Goal: Task Accomplishment & Management: Use online tool/utility

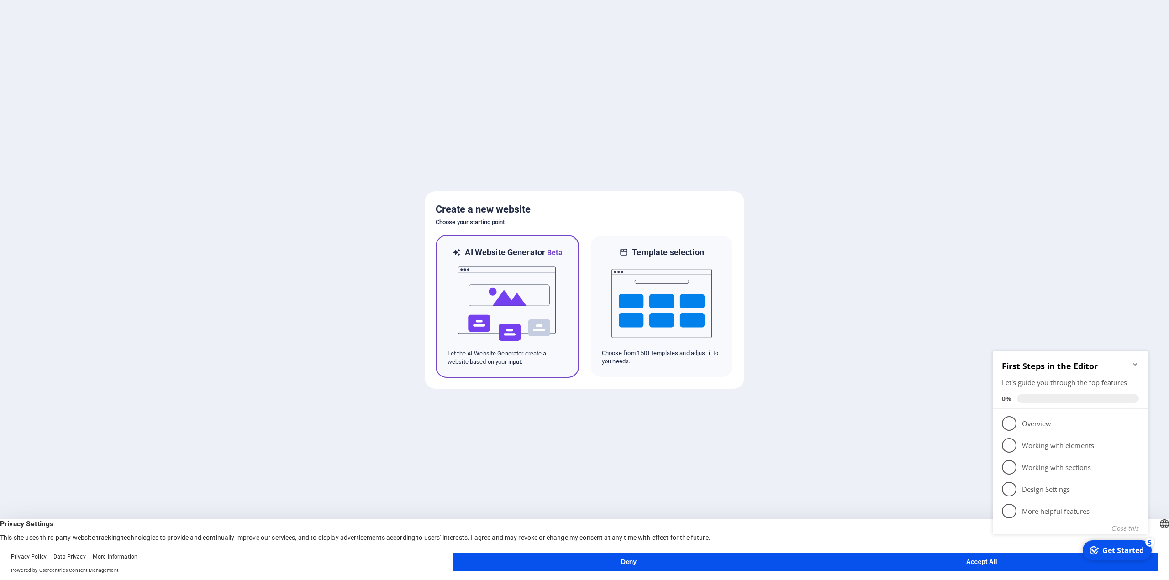
click at [544, 281] on img at bounding box center [507, 303] width 100 height 91
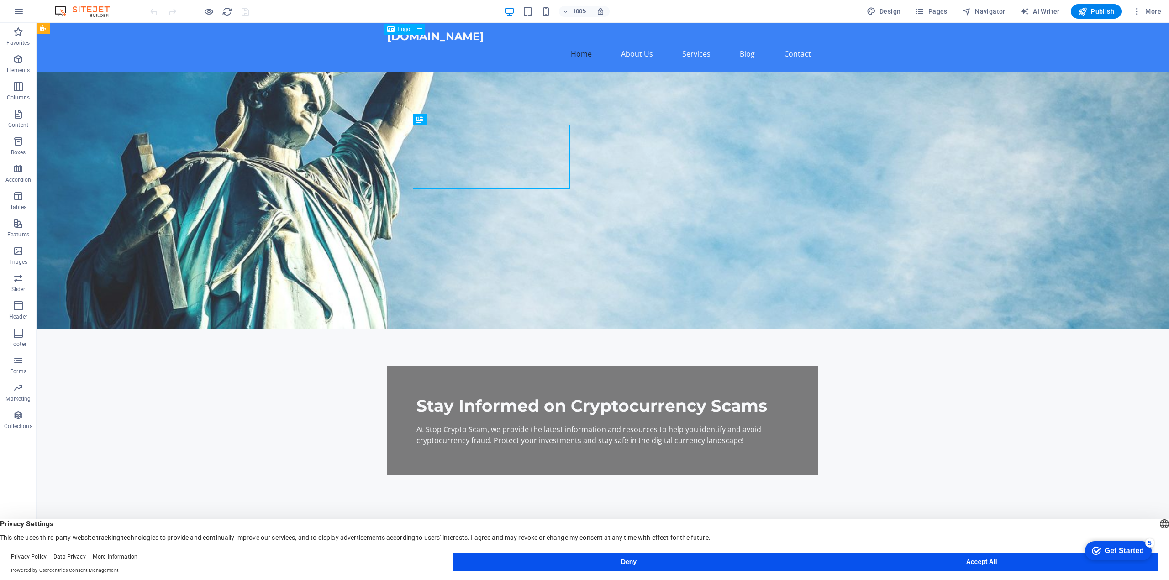
click at [398, 28] on span "Logo" at bounding box center [404, 28] width 12 height 5
click at [394, 28] on icon at bounding box center [390, 29] width 7 height 11
click at [423, 27] on button at bounding box center [419, 29] width 11 height 11
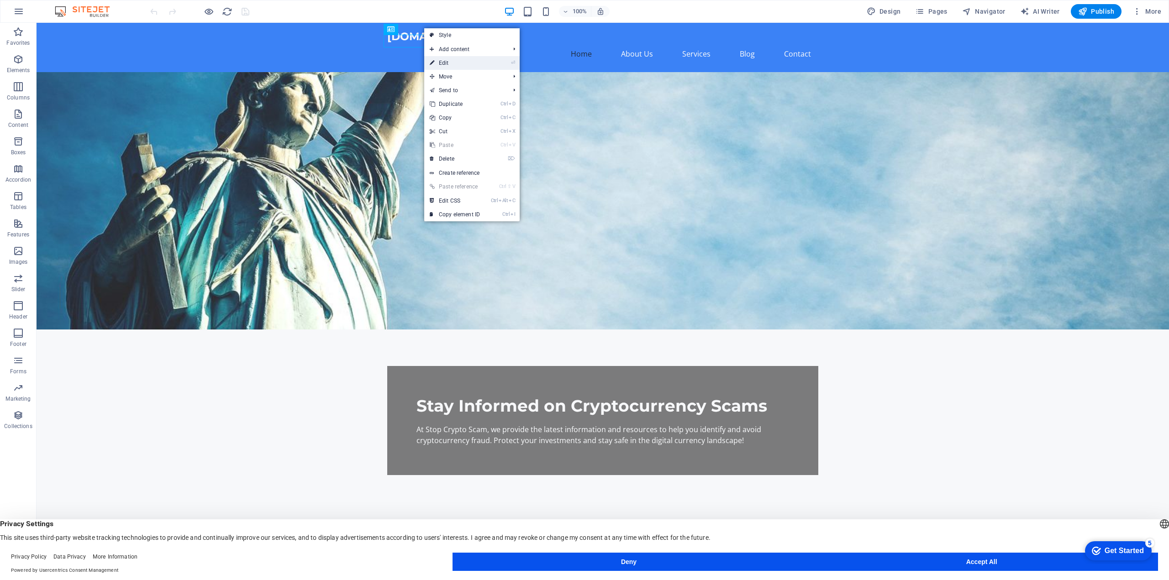
click at [457, 58] on link "⏎ Edit" at bounding box center [454, 63] width 61 height 14
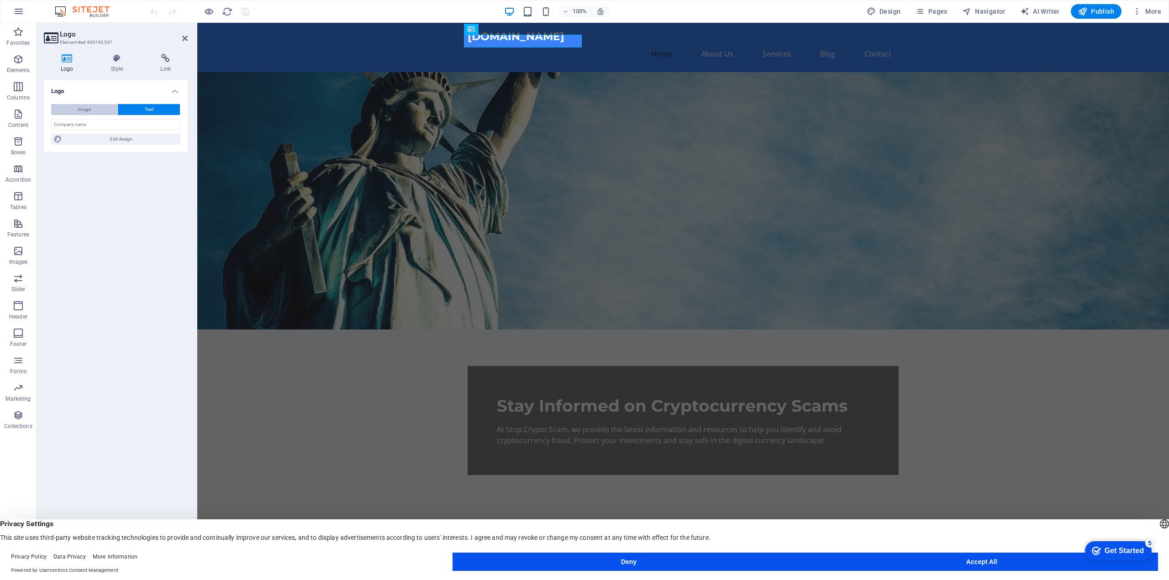
click at [97, 107] on button "Image" at bounding box center [84, 109] width 66 height 11
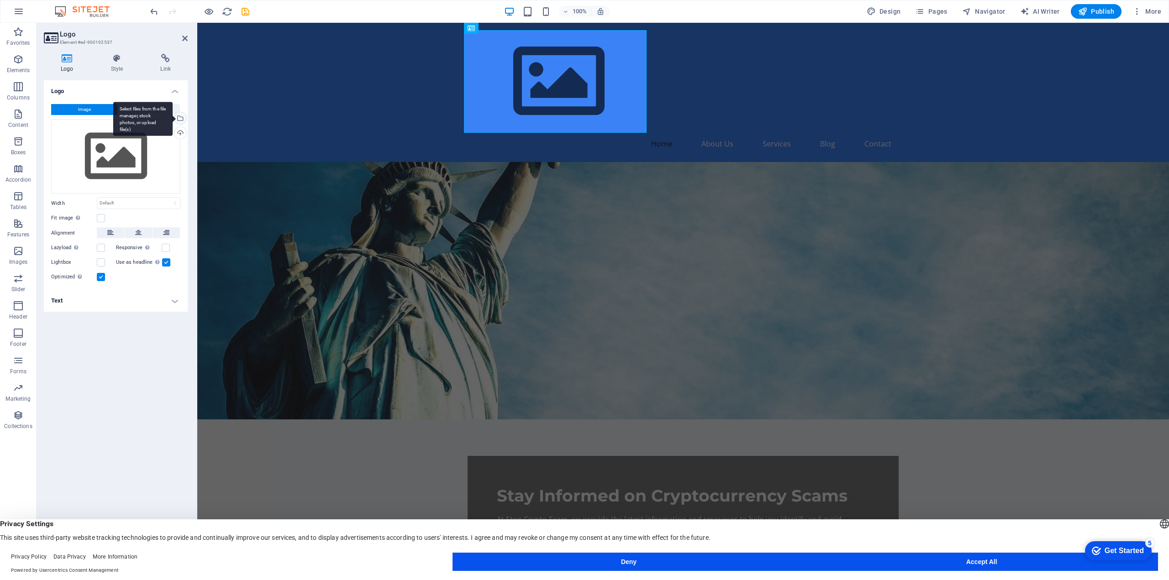
click at [173, 115] on div "Select files from the file manager, stock photos, or upload file(s)" at bounding box center [142, 119] width 59 height 34
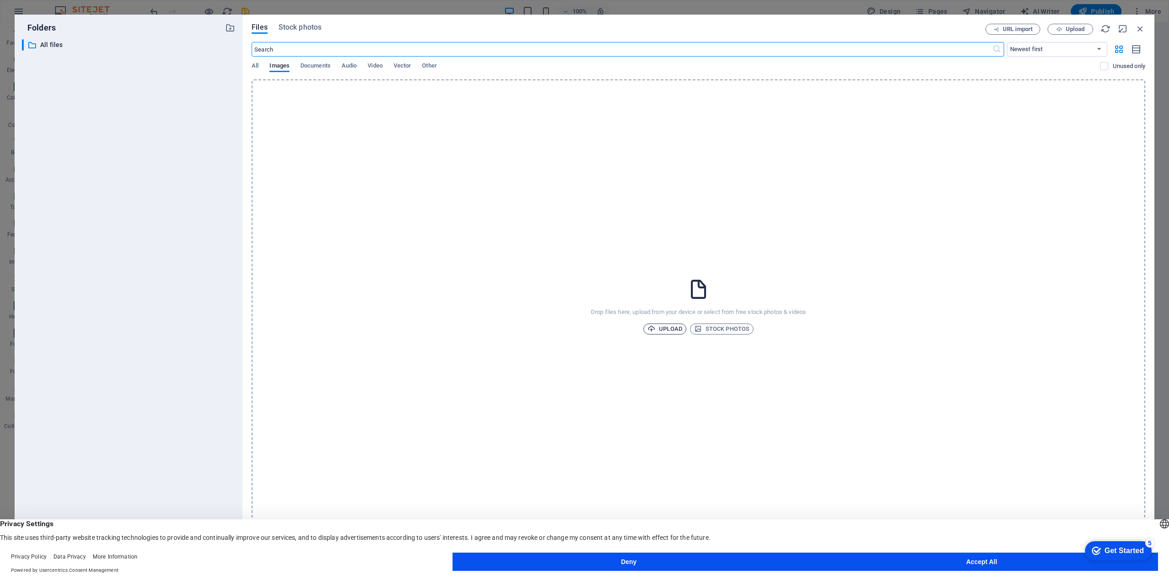
click at [660, 330] on span "Upload" at bounding box center [664, 329] width 35 height 11
click at [672, 326] on span "Upload" at bounding box center [664, 329] width 35 height 11
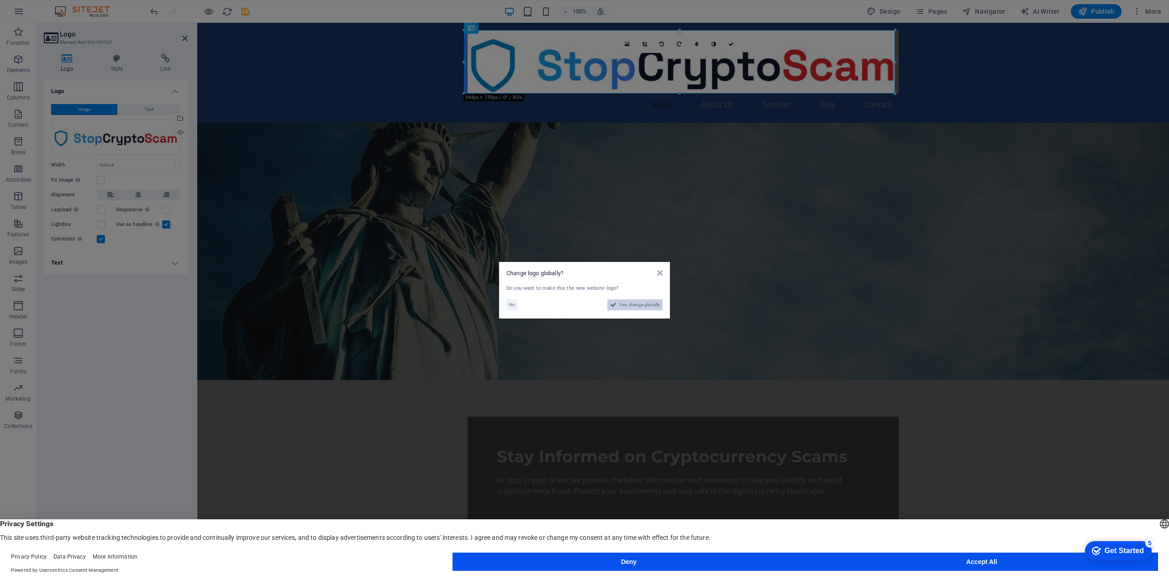
click at [620, 307] on span "Yes, change globally" at bounding box center [639, 304] width 41 height 11
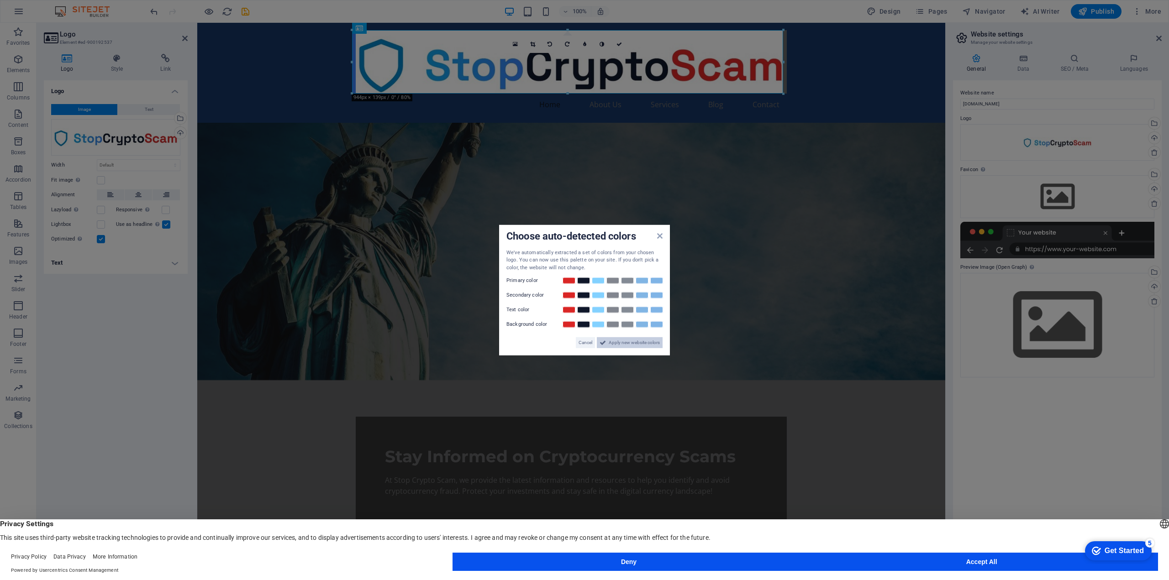
click at [639, 343] on span "Apply new website colors" at bounding box center [634, 342] width 51 height 11
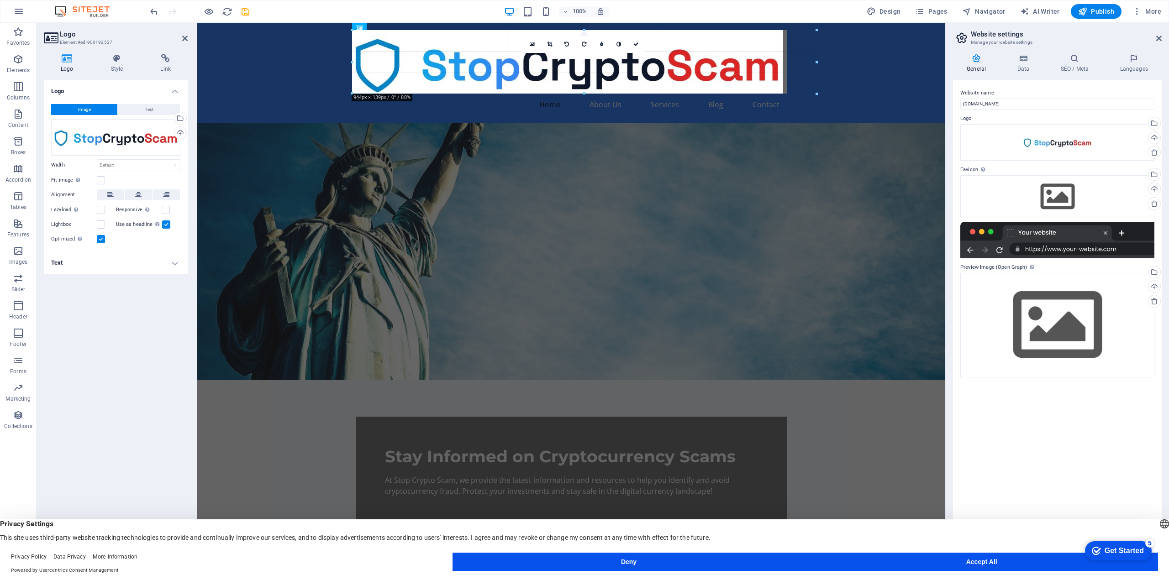
drag, startPoint x: 783, startPoint y: 95, endPoint x: 395, endPoint y: 93, distance: 388.0
click at [395, 94] on div "180 170 160 150 140 130 120 110 100 90 80 70 60 50 40 30 20 10 0 -10 -20 -30 -4…" at bounding box center [584, 61] width 464 height 63
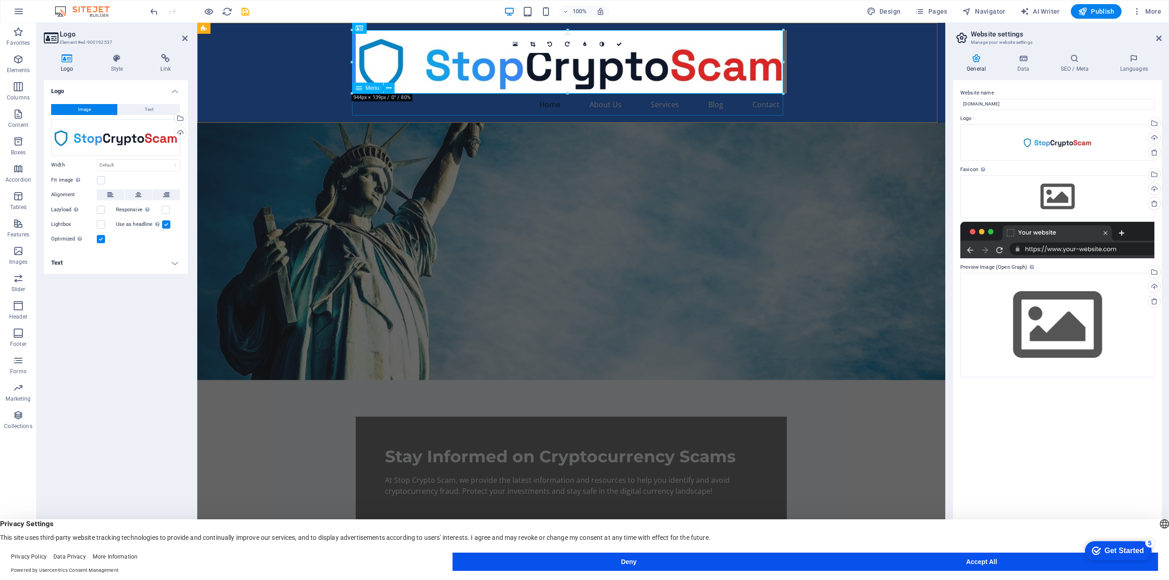
click at [356, 100] on nav "Home About Us Services Blog Contact" at bounding box center [571, 105] width 431 height 22
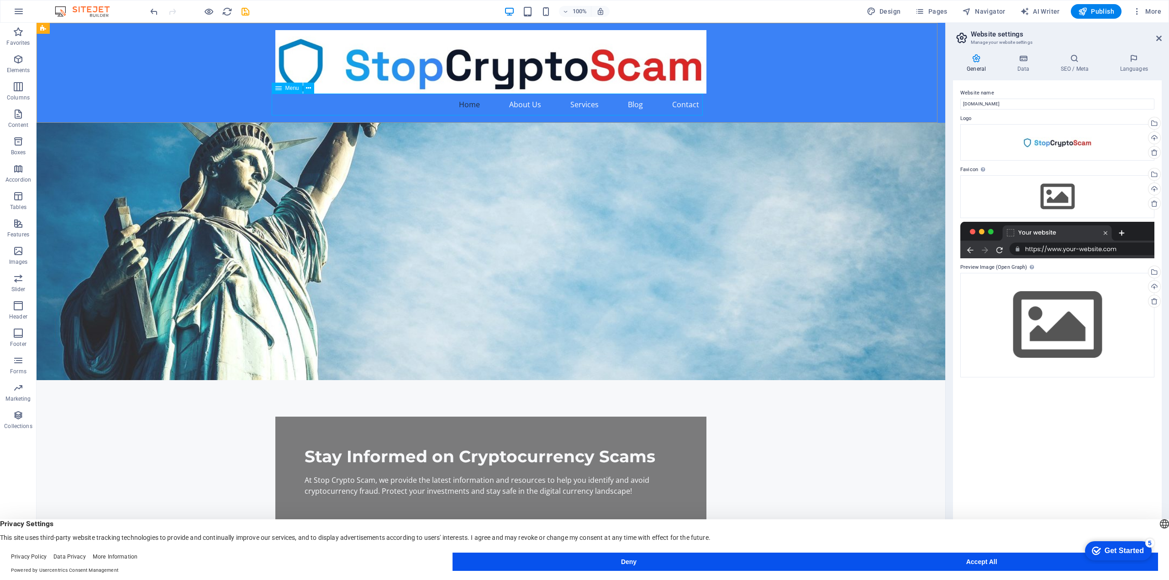
click at [280, 88] on icon at bounding box center [278, 88] width 6 height 11
click at [308, 89] on icon at bounding box center [308, 89] width 5 height 10
click at [599, 66] on div at bounding box center [490, 61] width 431 height 63
click at [311, 30] on button at bounding box center [307, 28] width 11 height 11
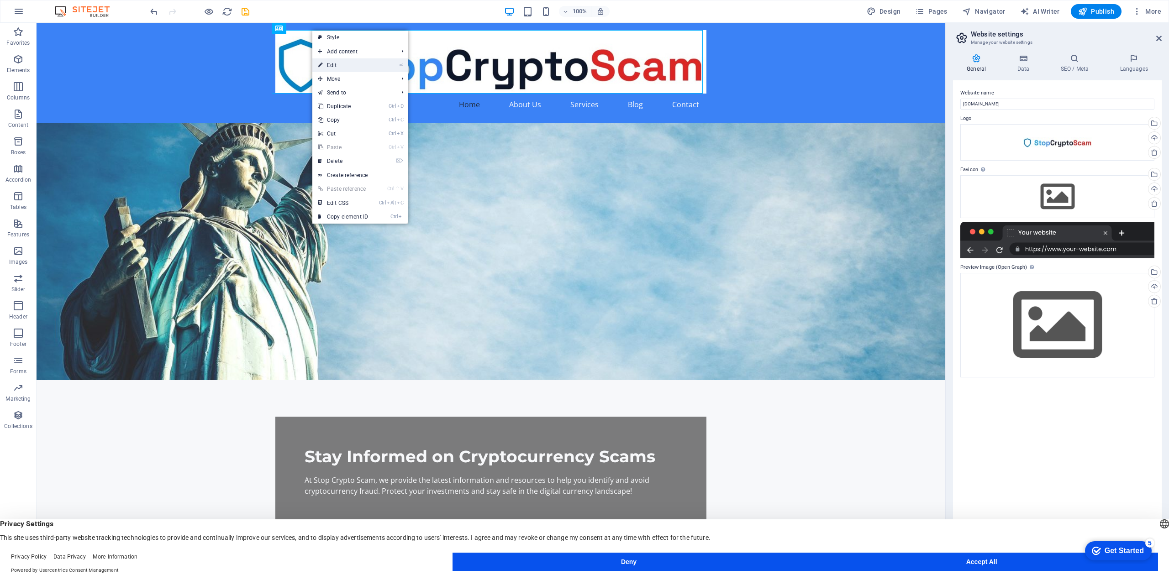
click at [350, 61] on link "⏎ Edit" at bounding box center [342, 65] width 61 height 14
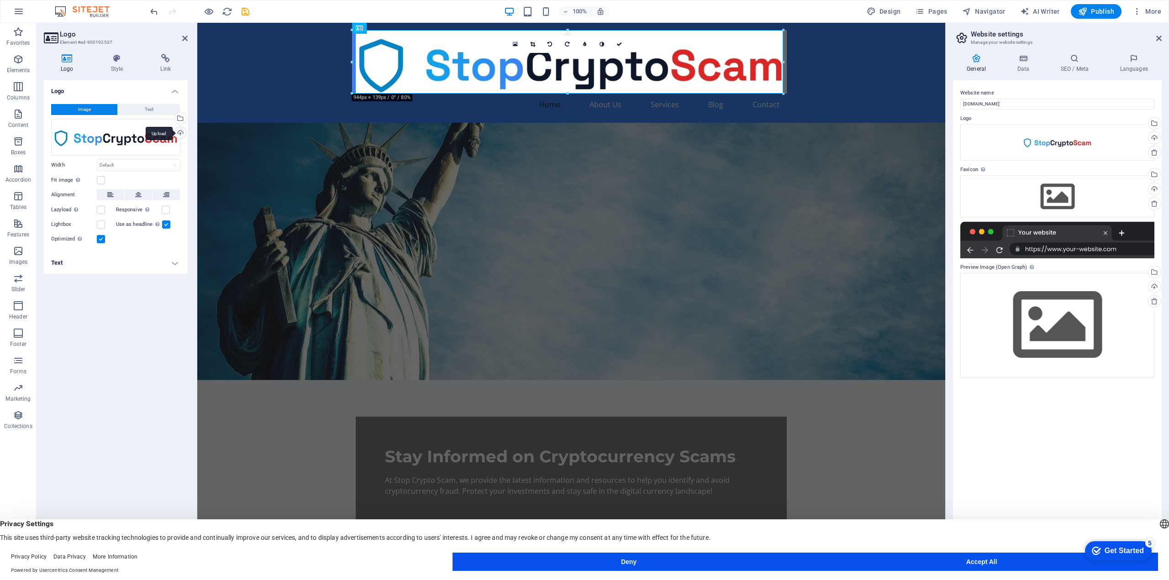
click at [184, 130] on div "Upload" at bounding box center [180, 134] width 14 height 14
click at [182, 130] on div "Upload" at bounding box center [180, 134] width 14 height 14
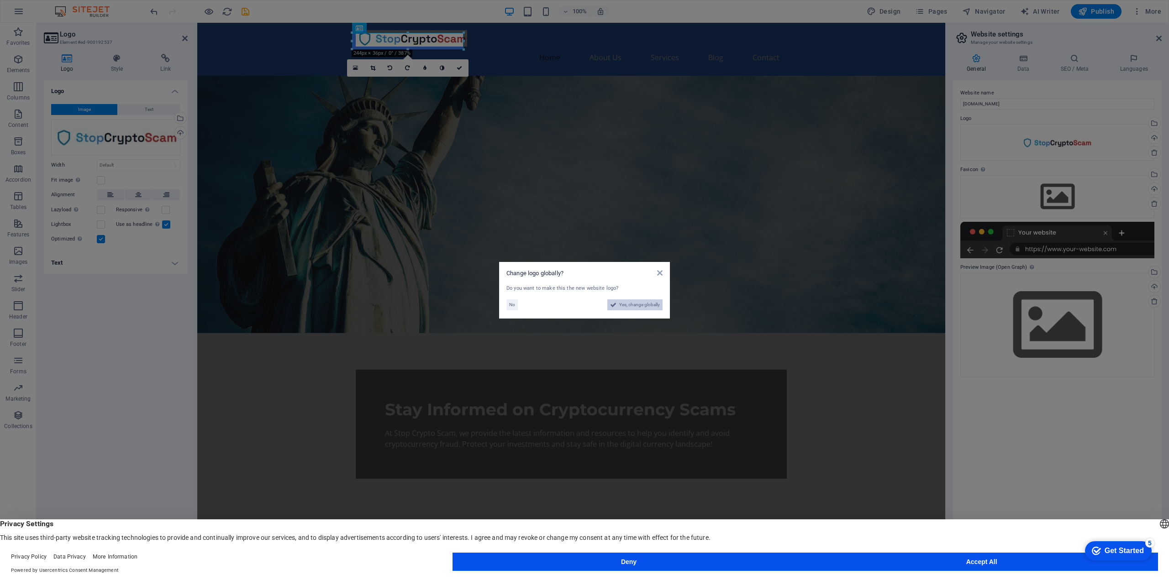
click at [621, 299] on span "Yes, change globally" at bounding box center [639, 304] width 41 height 11
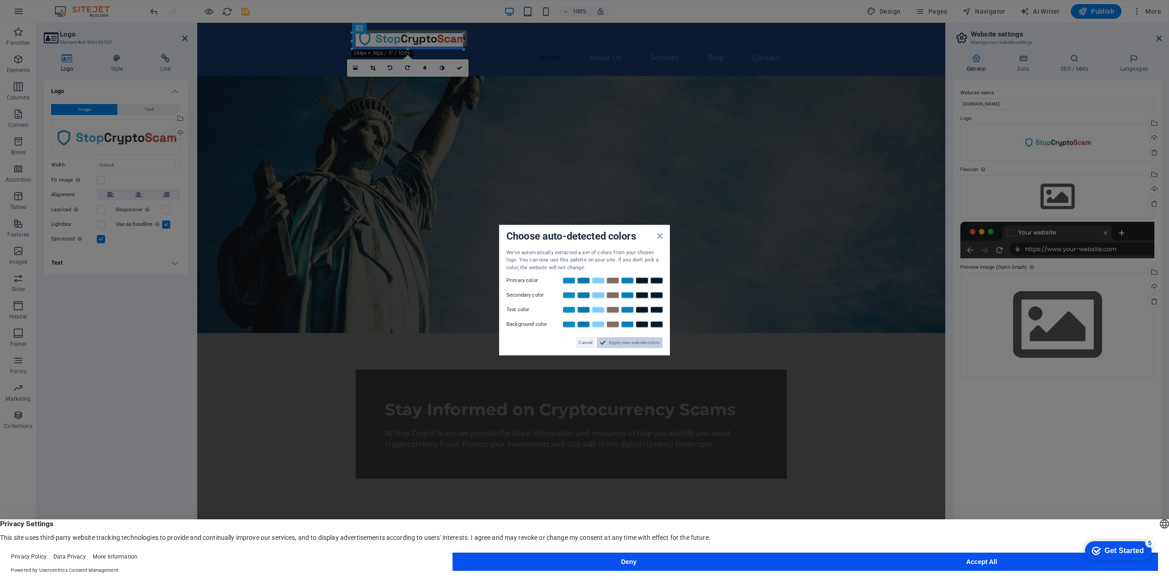
click at [604, 343] on icon at bounding box center [602, 342] width 6 height 11
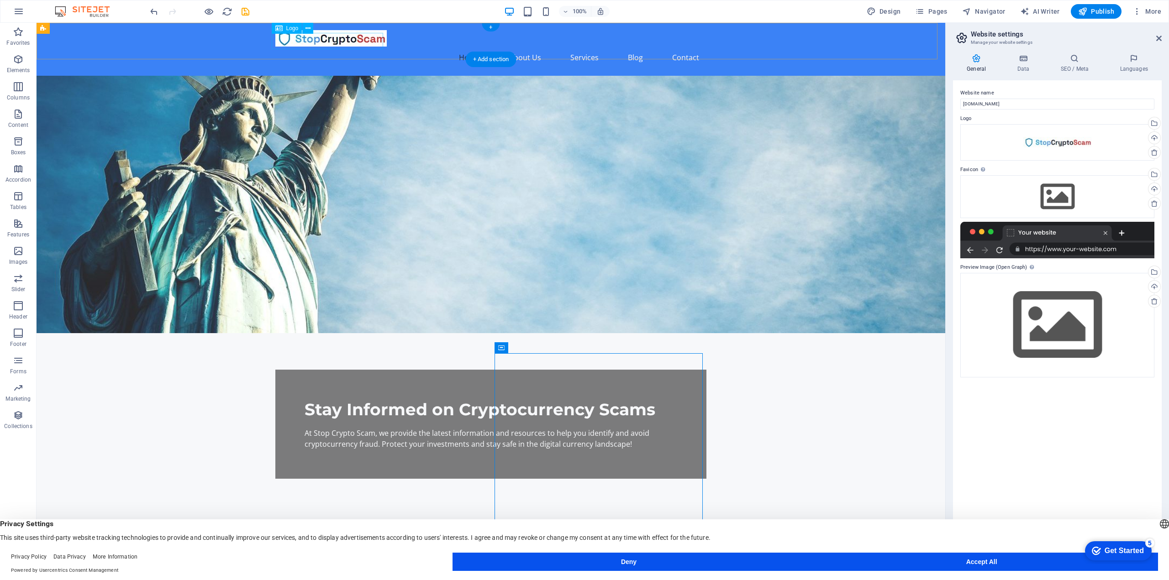
click at [299, 39] on div at bounding box center [490, 38] width 431 height 16
click at [302, 42] on div at bounding box center [490, 38] width 431 height 16
click at [818, 47] on div "Home About Us Services Blog Contact" at bounding box center [491, 49] width 908 height 53
click at [685, 47] on nav "Home About Us Services Blog Contact" at bounding box center [490, 58] width 431 height 22
click at [423, 27] on button at bounding box center [420, 28] width 11 height 11
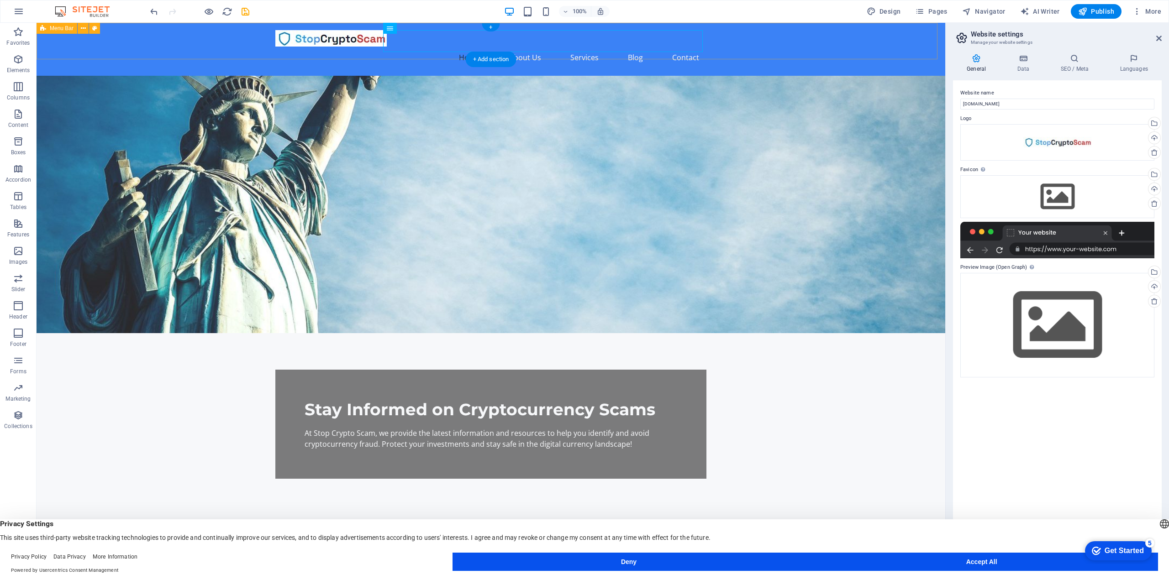
click at [67, 42] on div "Home About Us Services Blog Contact" at bounding box center [491, 49] width 908 height 53
click at [62, 27] on span "Menu Bar" at bounding box center [62, 28] width 24 height 5
click at [80, 30] on button at bounding box center [83, 28] width 11 height 11
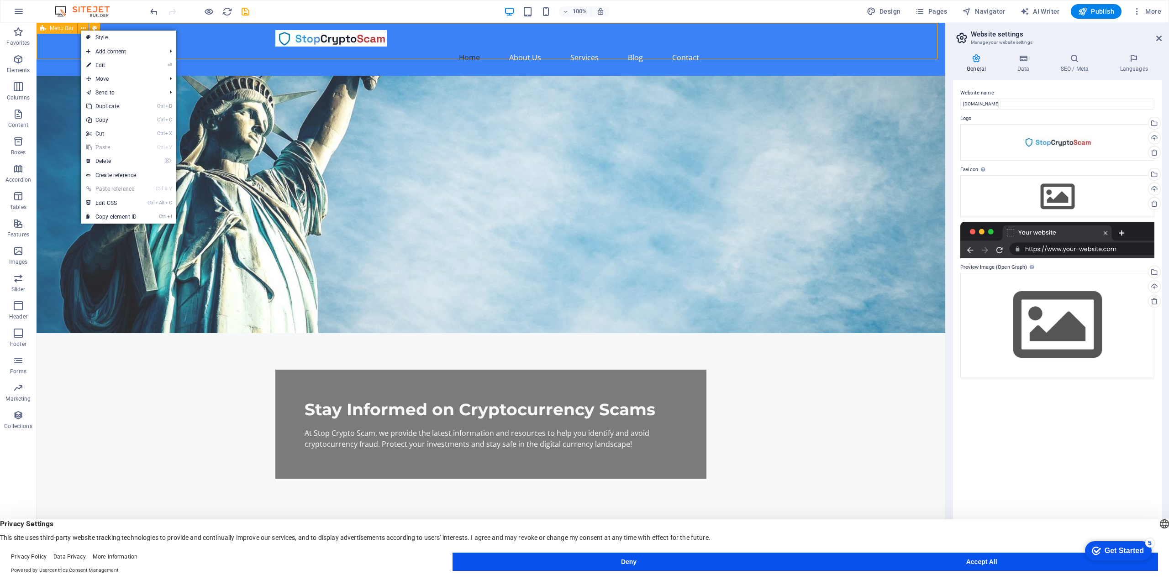
click at [96, 25] on icon at bounding box center [94, 29] width 5 height 10
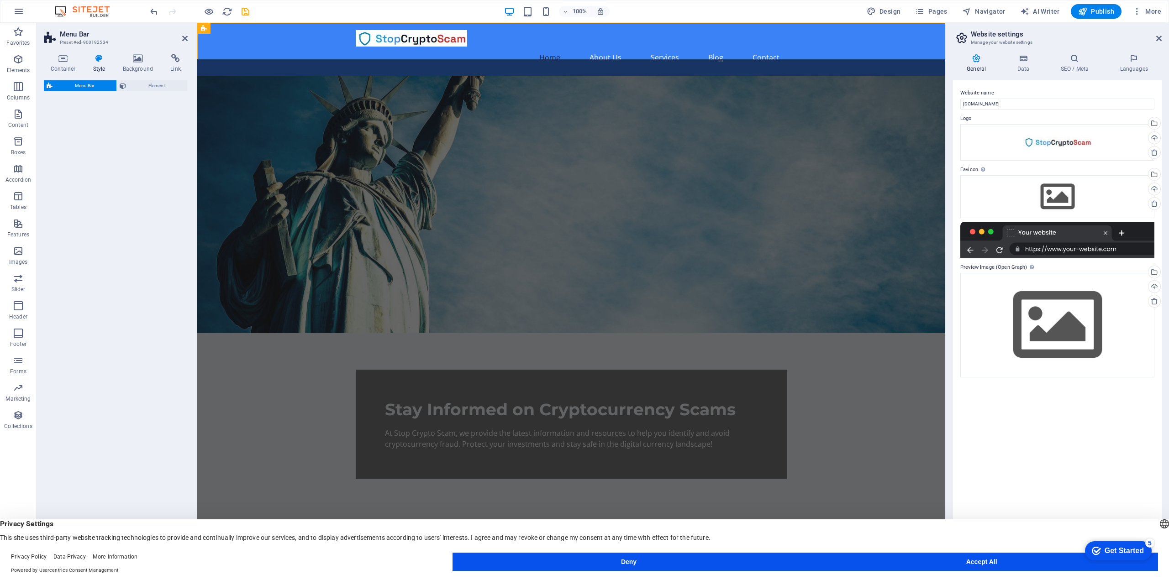
select select "rem"
select select "preset-menu-v2-home-logo-nav-h1-image-text-menu"
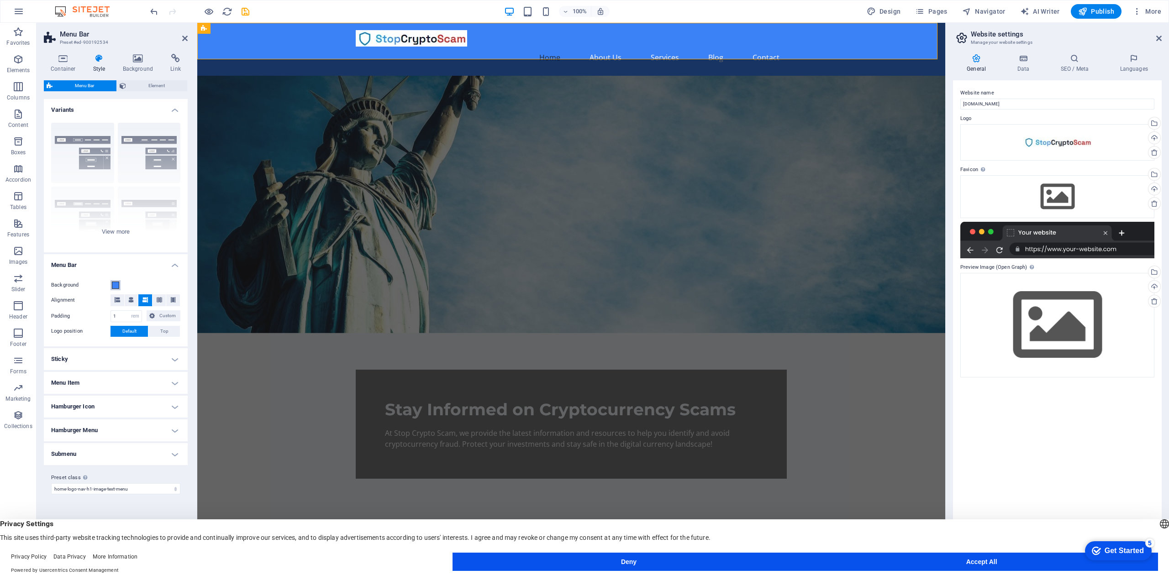
click at [115, 284] on span at bounding box center [115, 285] width 7 height 7
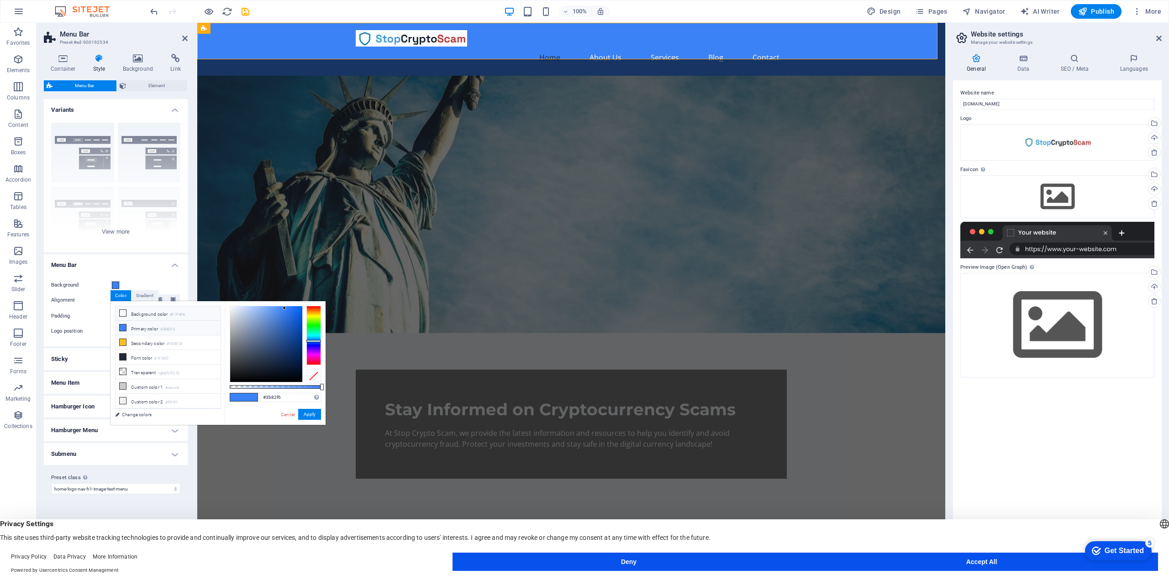
click at [154, 315] on li "Background color #F7F8FA" at bounding box center [167, 313] width 105 height 15
click at [308, 414] on button "Apply" at bounding box center [309, 414] width 23 height 11
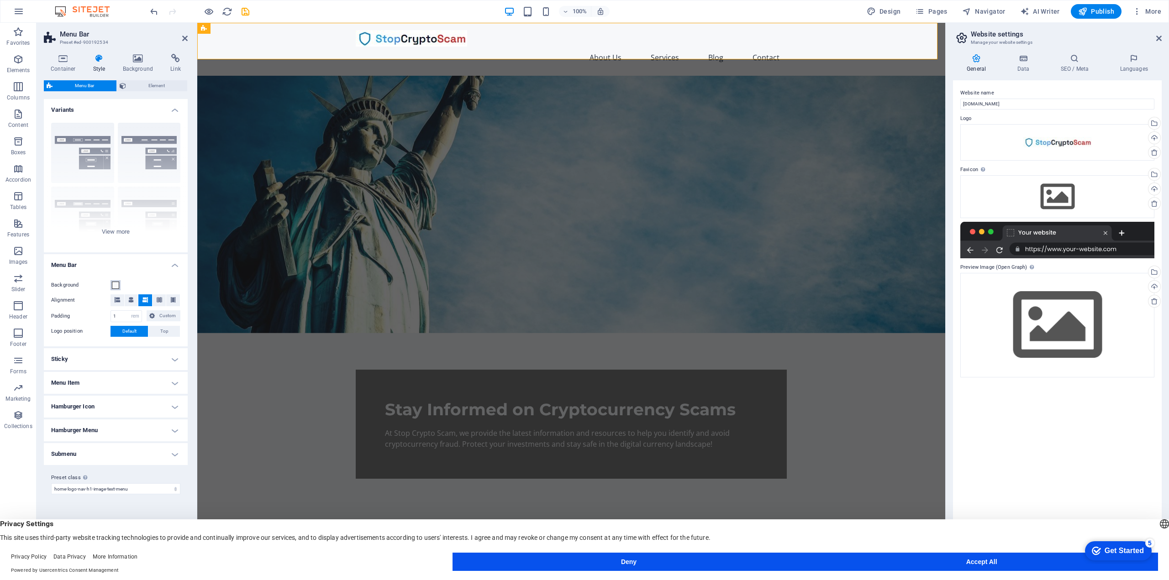
click at [115, 283] on span at bounding box center [115, 285] width 7 height 7
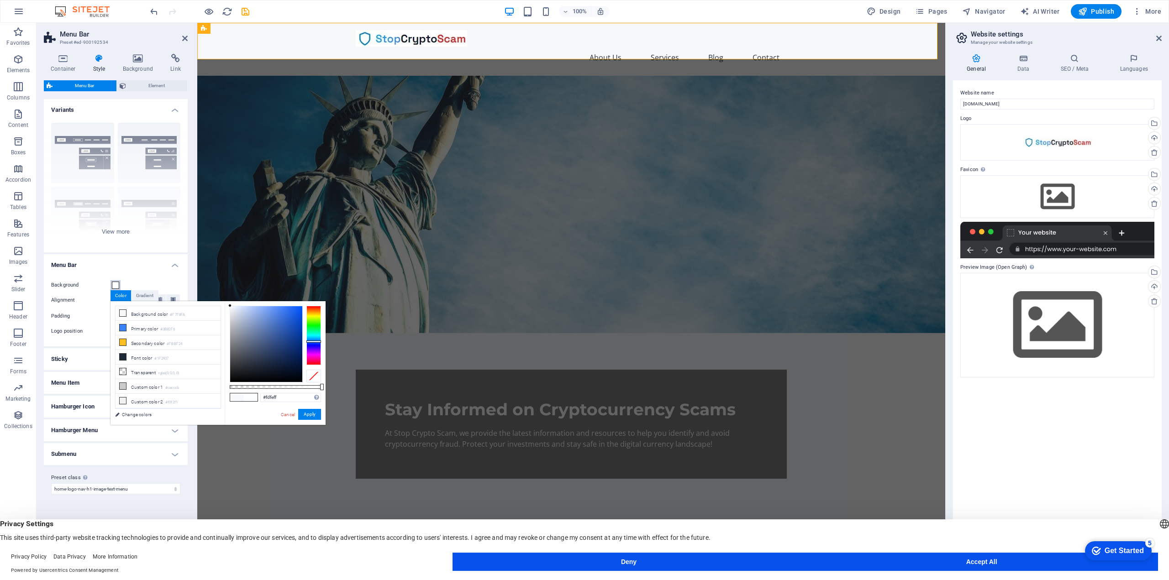
type input "#ffffff"
drag, startPoint x: 241, startPoint y: 315, endPoint x: 224, endPoint y: 296, distance: 26.5
click at [224, 296] on body "🔥Limited-time Offer🔥 Get Unlimited download and 4K/2K/HD Support. subscription …" at bounding box center [584, 290] width 1169 height 580
click at [311, 416] on button "Apply" at bounding box center [309, 414] width 23 height 11
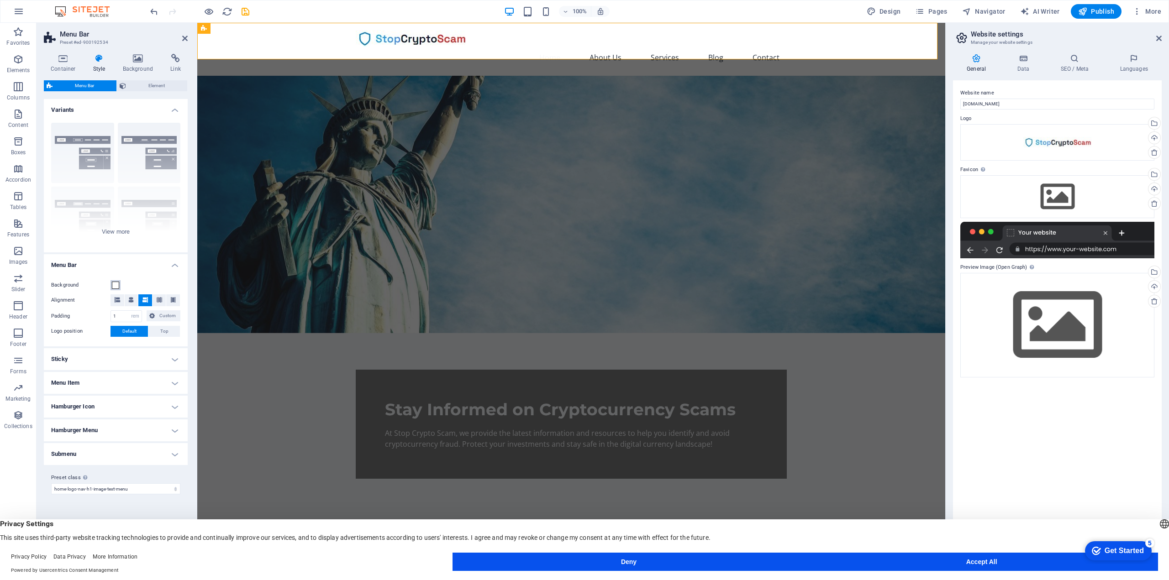
click at [119, 283] on button "Background" at bounding box center [115, 285] width 10 height 10
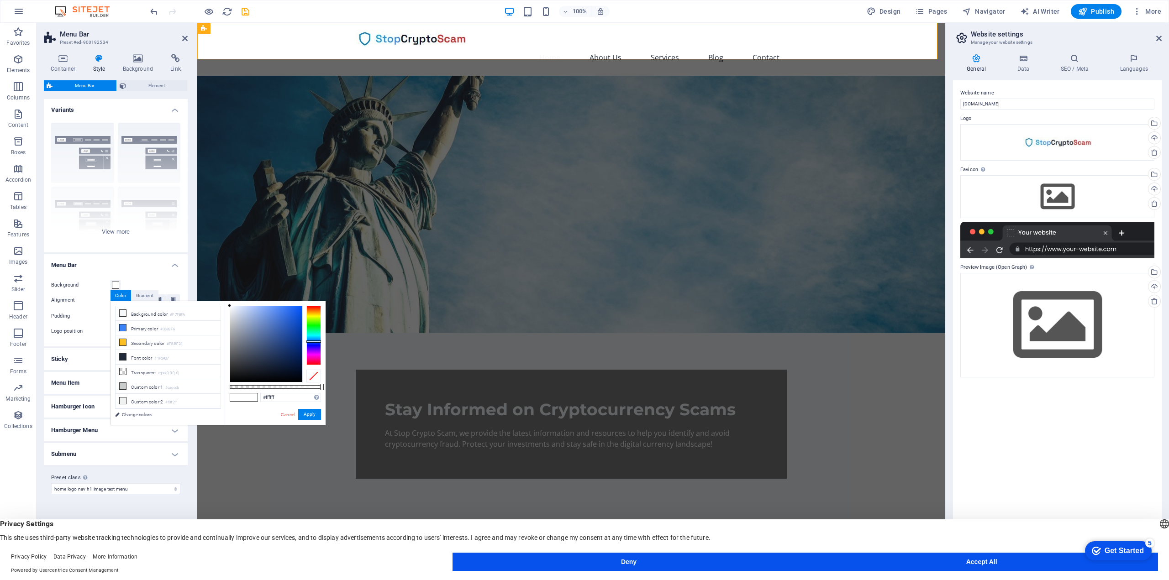
drag, startPoint x: 162, startPoint y: 414, endPoint x: 143, endPoint y: 297, distance: 118.3
click at [162, 414] on link "Change colors" at bounding box center [163, 414] width 106 height 11
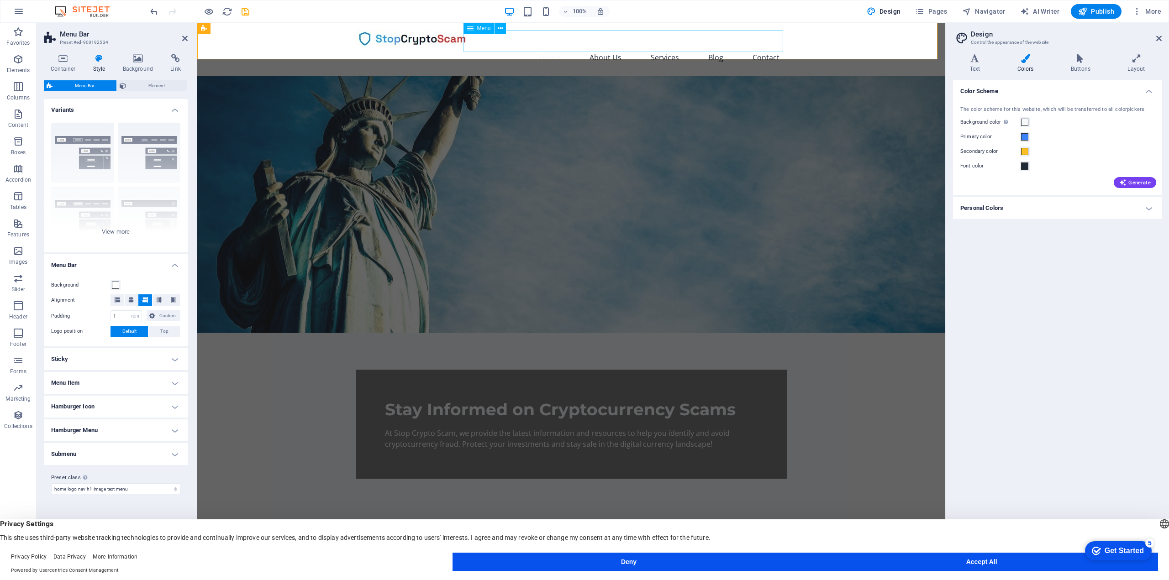
click at [546, 48] on nav "Home About Us Services Blog Contact" at bounding box center [571, 58] width 431 height 22
click at [504, 30] on button at bounding box center [500, 28] width 11 height 11
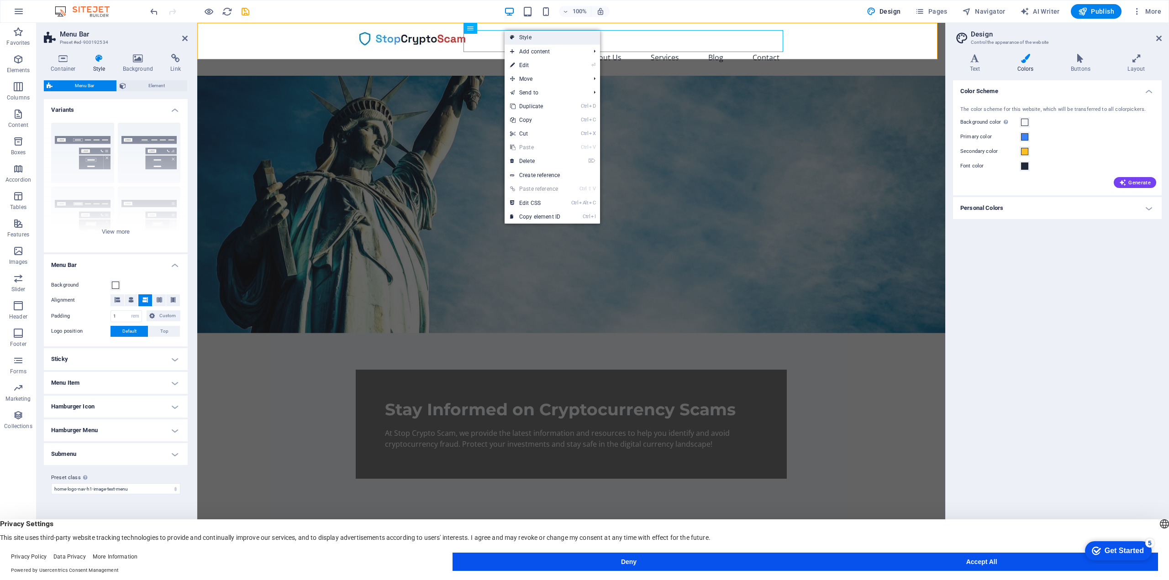
click at [535, 34] on link "Style" at bounding box center [551, 38] width 95 height 14
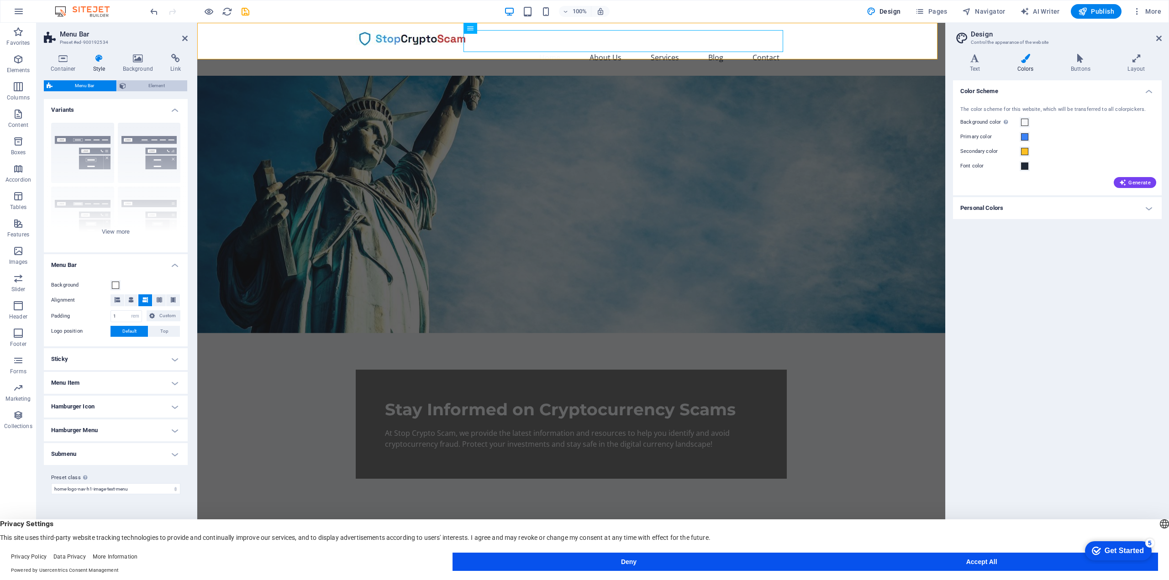
click at [156, 83] on span "Element" at bounding box center [157, 85] width 56 height 11
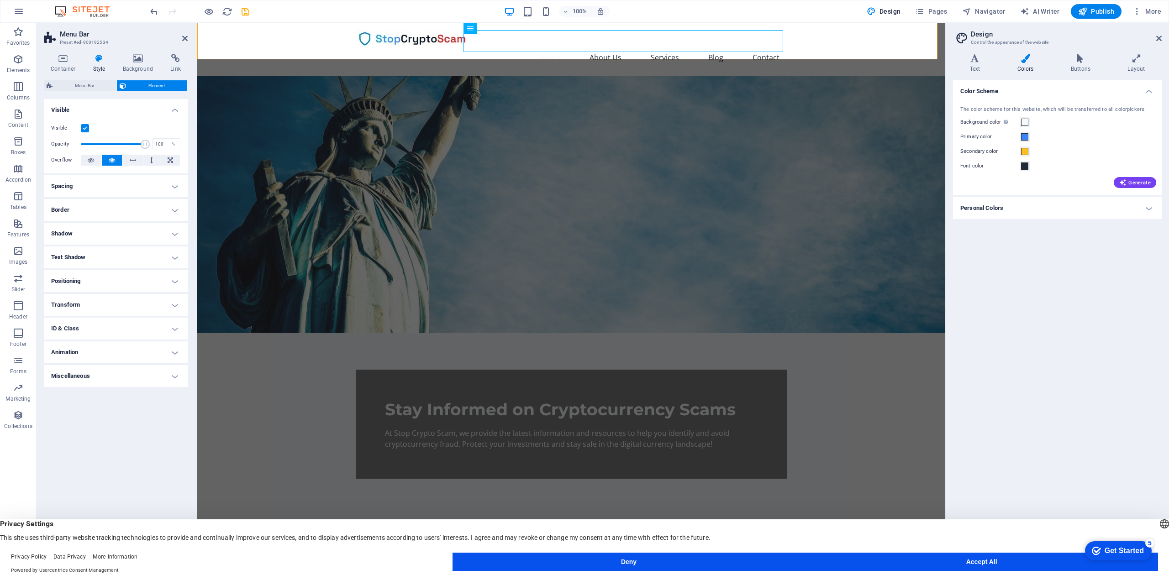
click at [85, 260] on h4 "Text Shadow" at bounding box center [116, 258] width 144 height 22
click at [77, 89] on span "Menu Bar" at bounding box center [84, 85] width 58 height 11
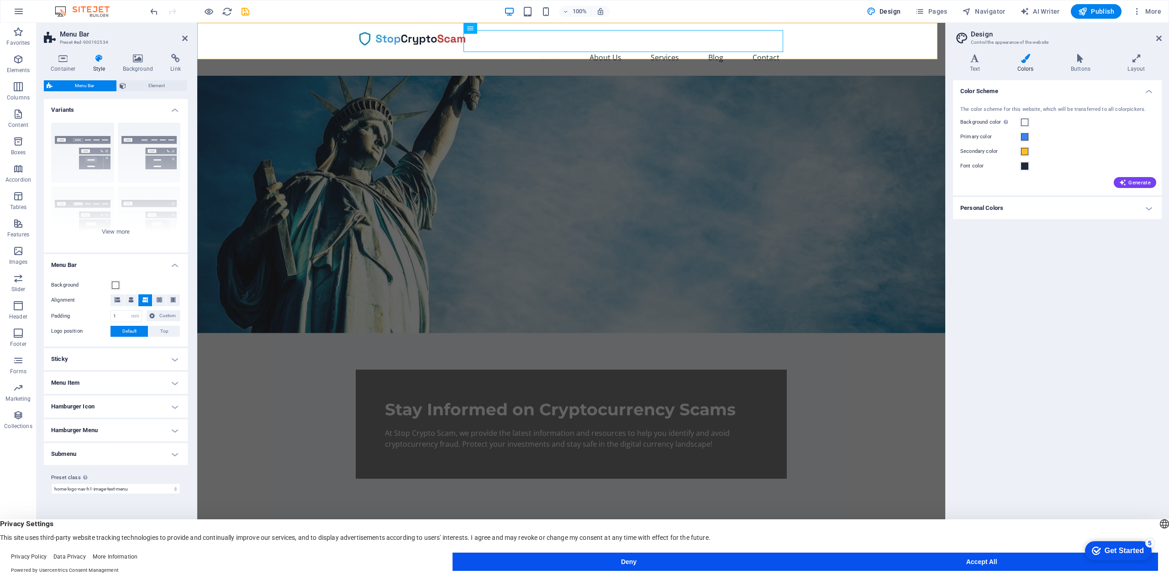
click at [89, 447] on h4 "Submenu" at bounding box center [116, 454] width 144 height 22
click at [90, 447] on h4 "Submenu" at bounding box center [116, 451] width 144 height 16
click at [63, 68] on h4 "Container" at bounding box center [65, 63] width 42 height 19
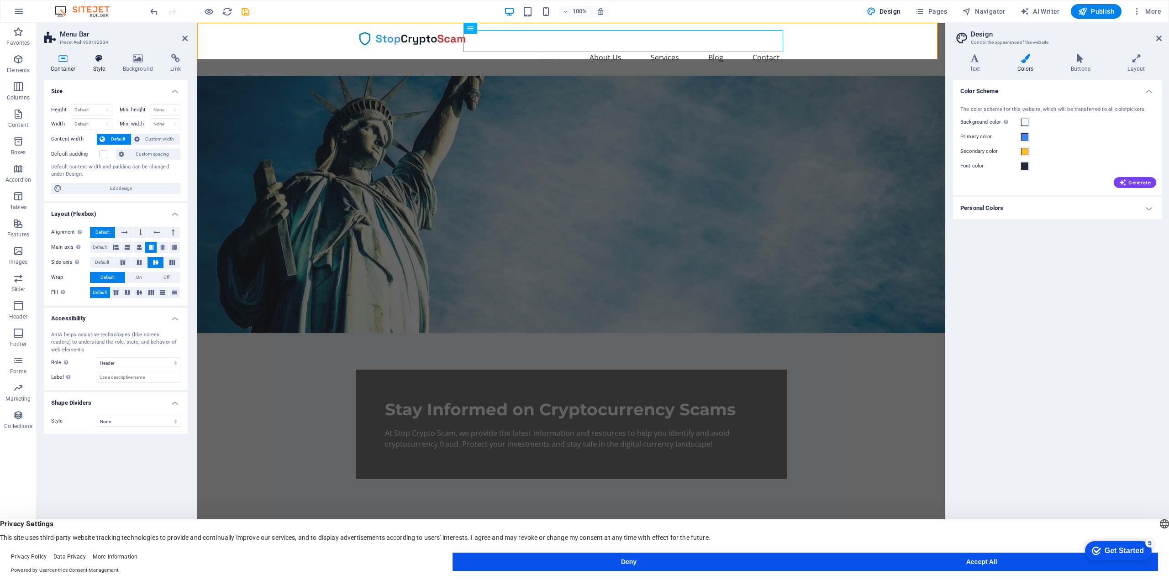
click at [101, 66] on h4 "Style" at bounding box center [101, 63] width 30 height 19
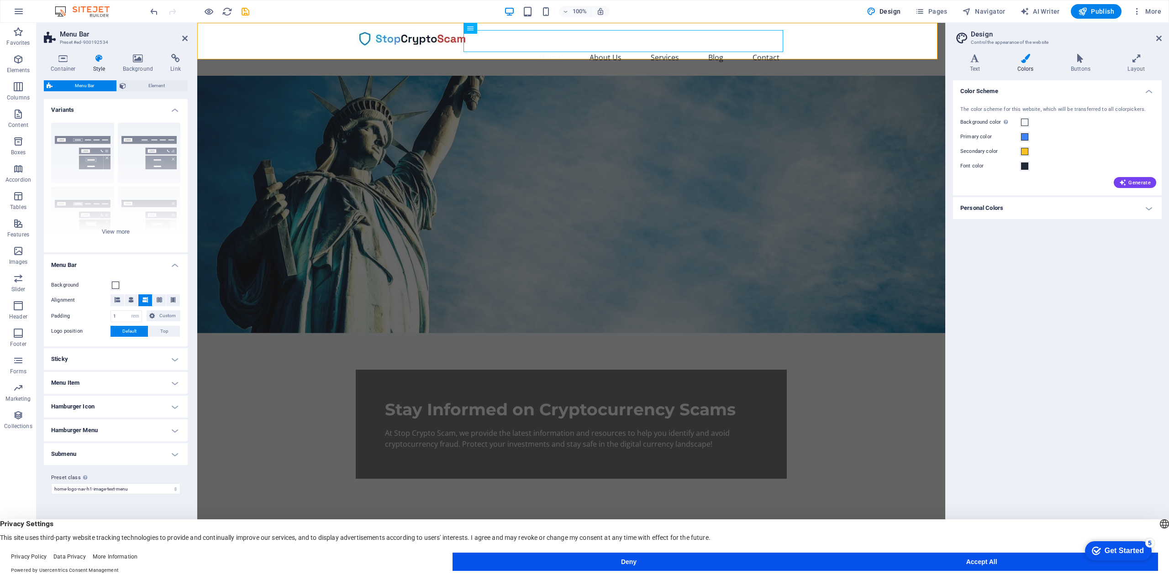
click at [85, 383] on h4 "Menu Item" at bounding box center [116, 383] width 144 height 22
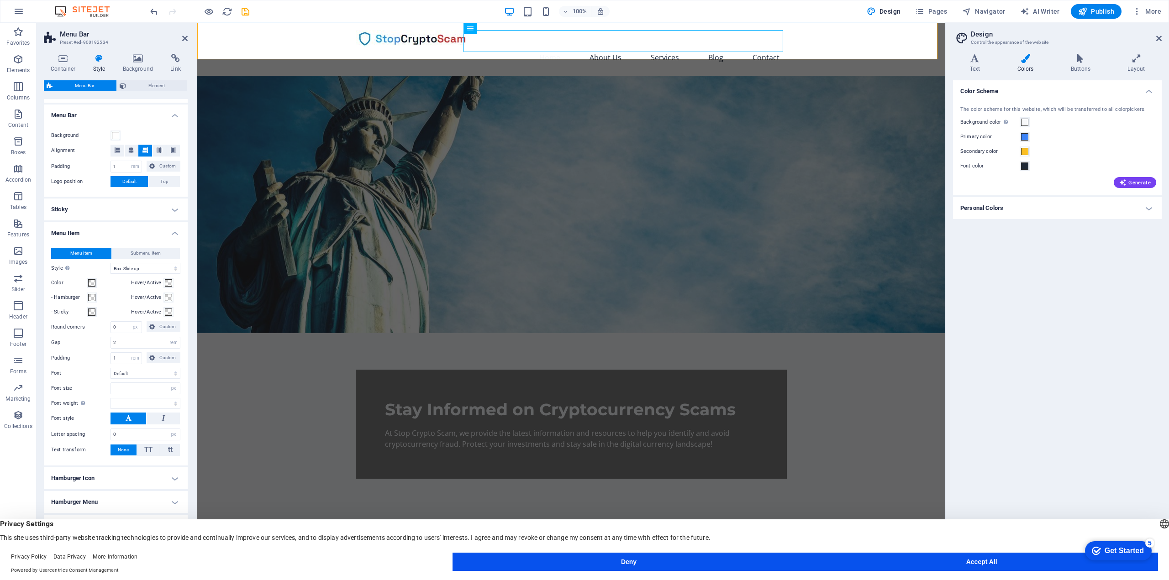
scroll to position [165, 0]
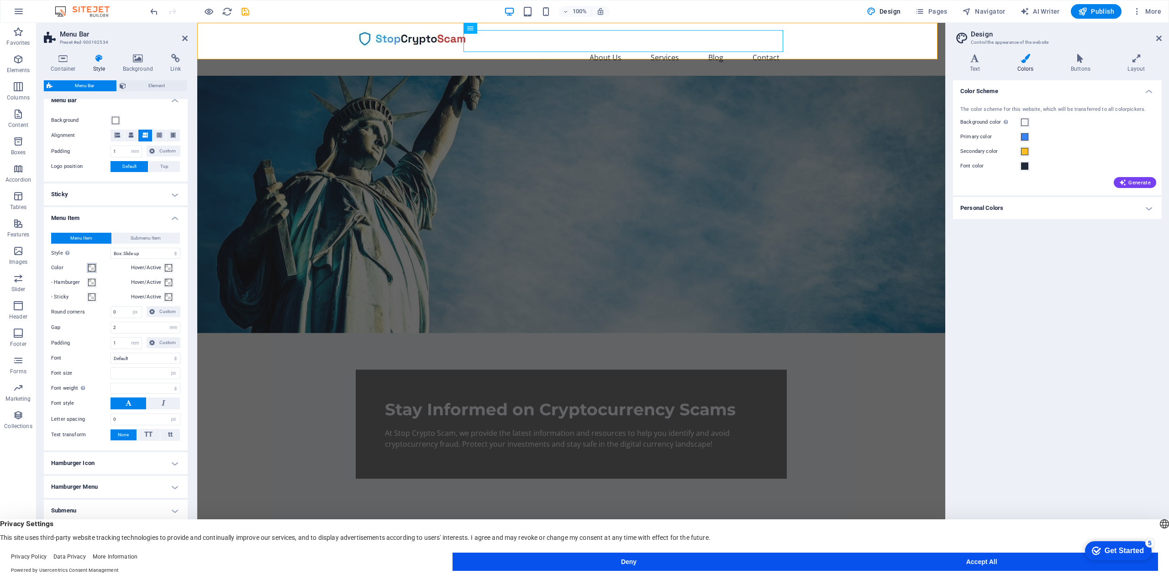
click at [90, 267] on span at bounding box center [91, 267] width 7 height 7
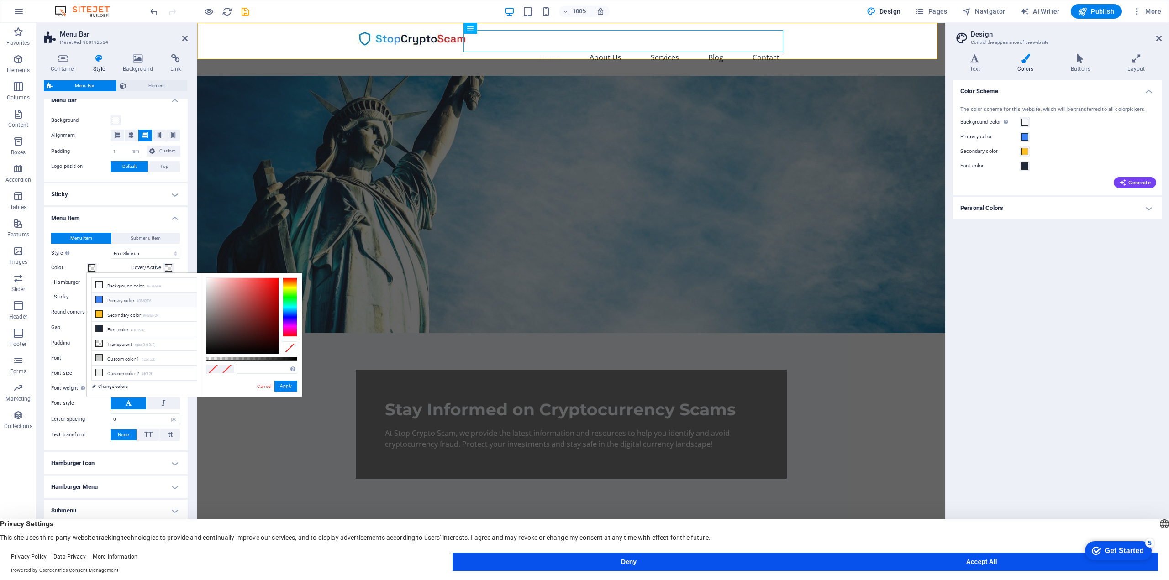
click at [125, 300] on li "Primary color #3B82F6" at bounding box center [144, 300] width 105 height 15
type input "#3b82f6"
select select
click at [295, 384] on button "Apply" at bounding box center [285, 386] width 23 height 11
select select
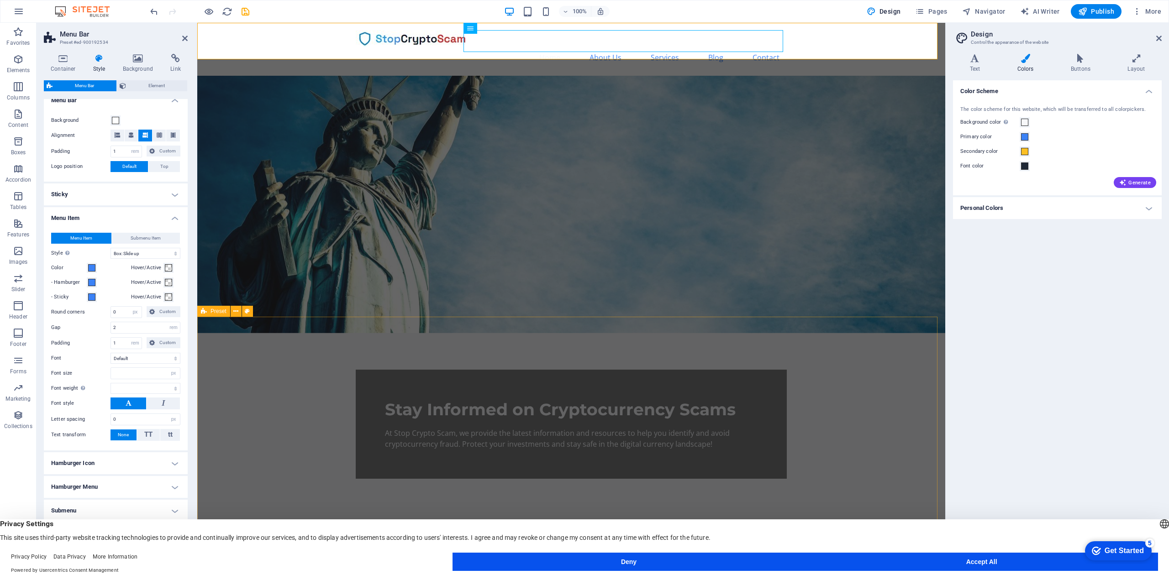
select select
click at [167, 270] on span at bounding box center [168, 267] width 7 height 7
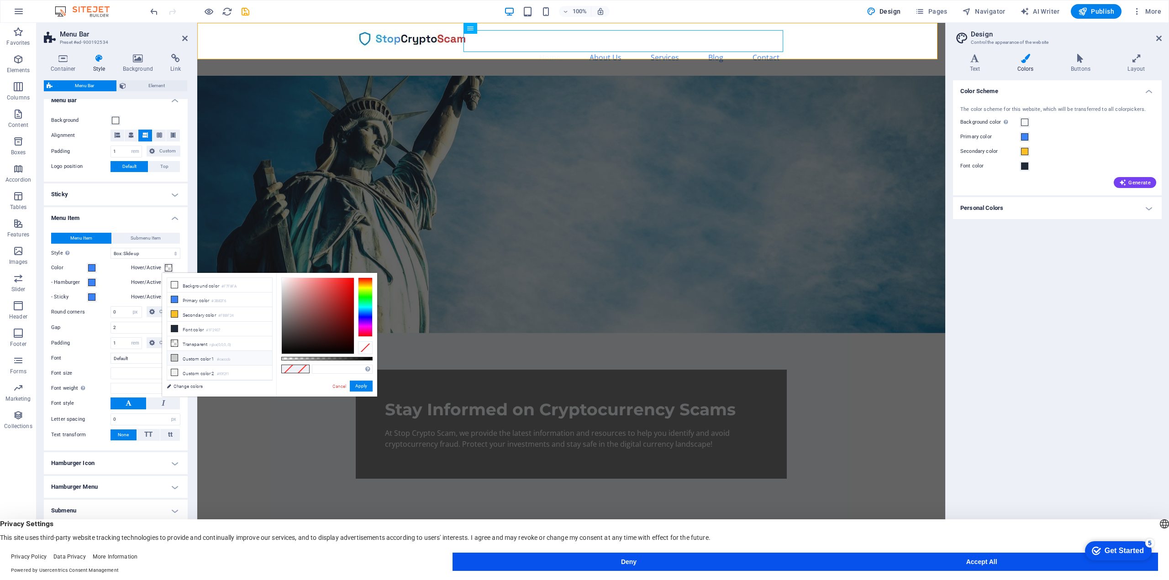
click at [202, 355] on li "Custom color 1 #cacccb" at bounding box center [219, 358] width 105 height 15
type input "#cacccb"
select select
click at [366, 382] on button "Apply" at bounding box center [361, 386] width 23 height 11
select select
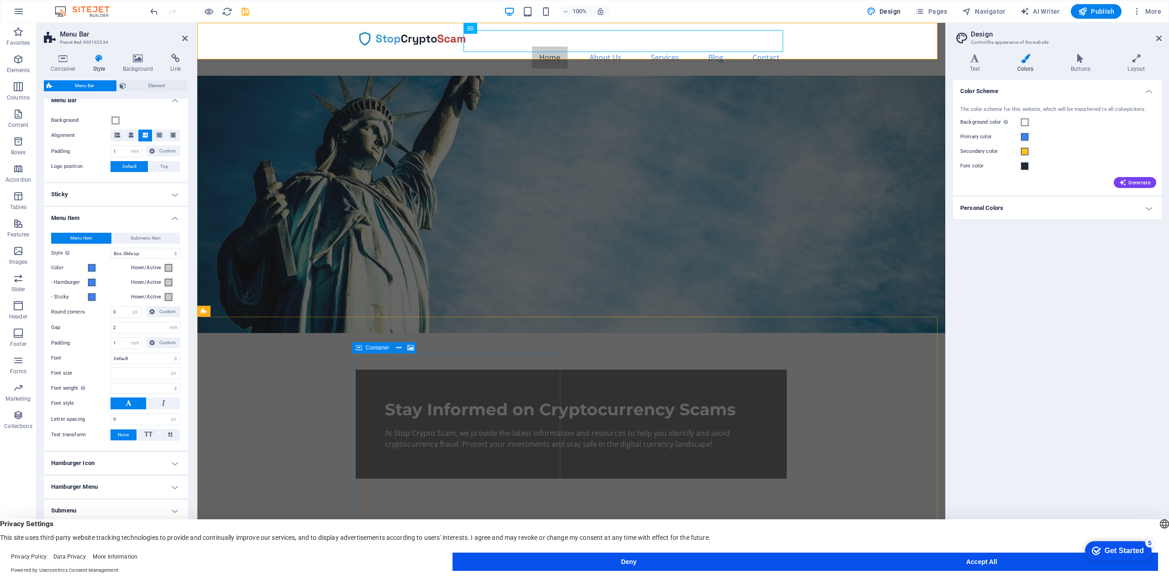
select select
click at [169, 282] on span at bounding box center [168, 282] width 7 height 7
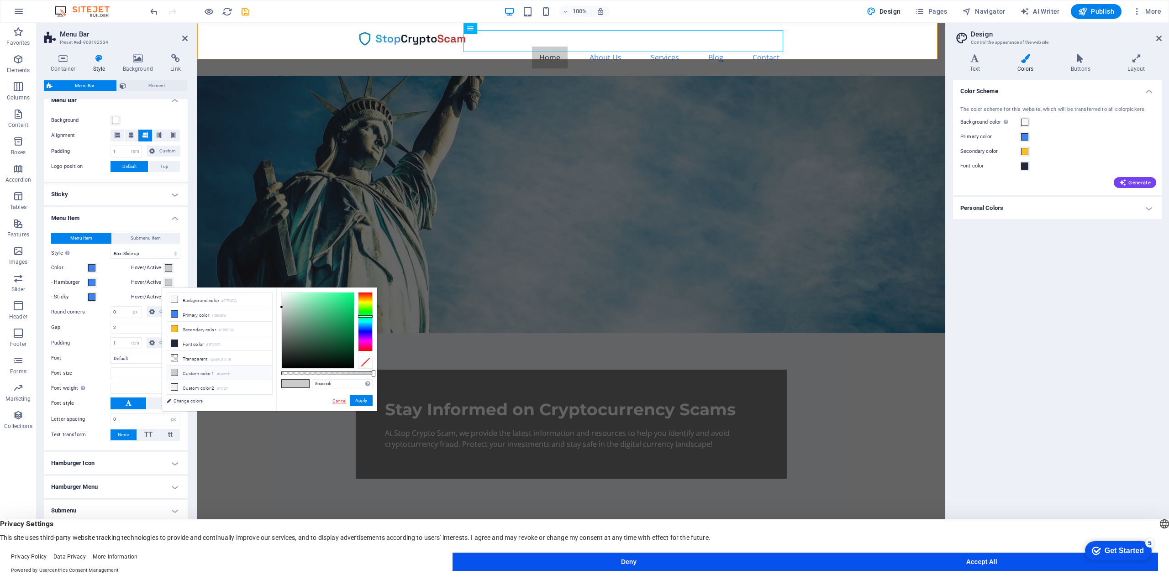
click at [346, 399] on link "Cancel" at bounding box center [339, 401] width 16 height 7
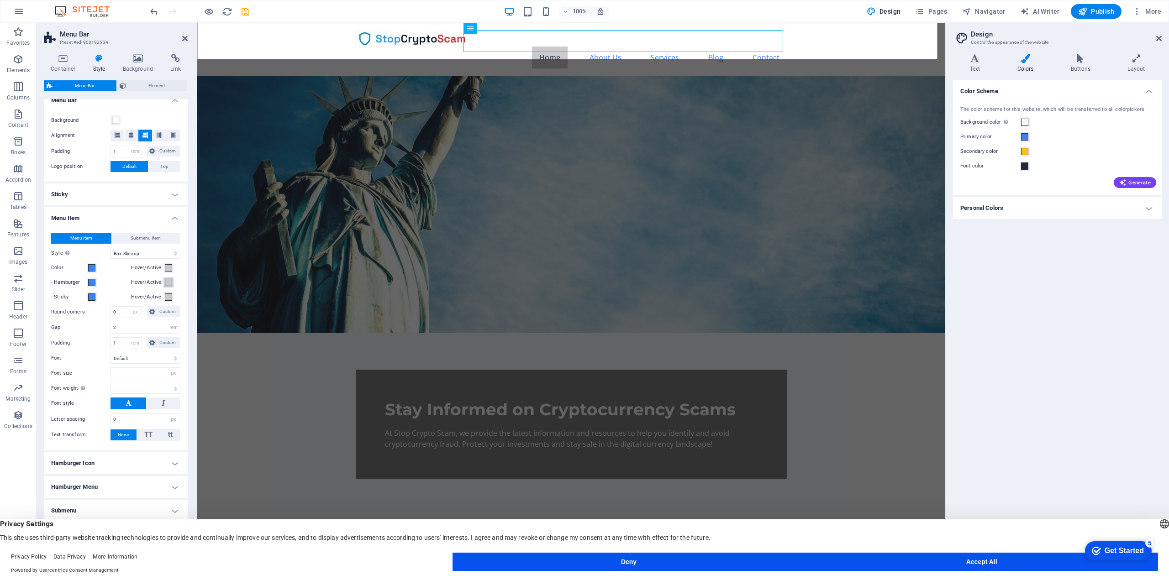
select select
click at [171, 279] on button "Hover/Active" at bounding box center [168, 283] width 10 height 10
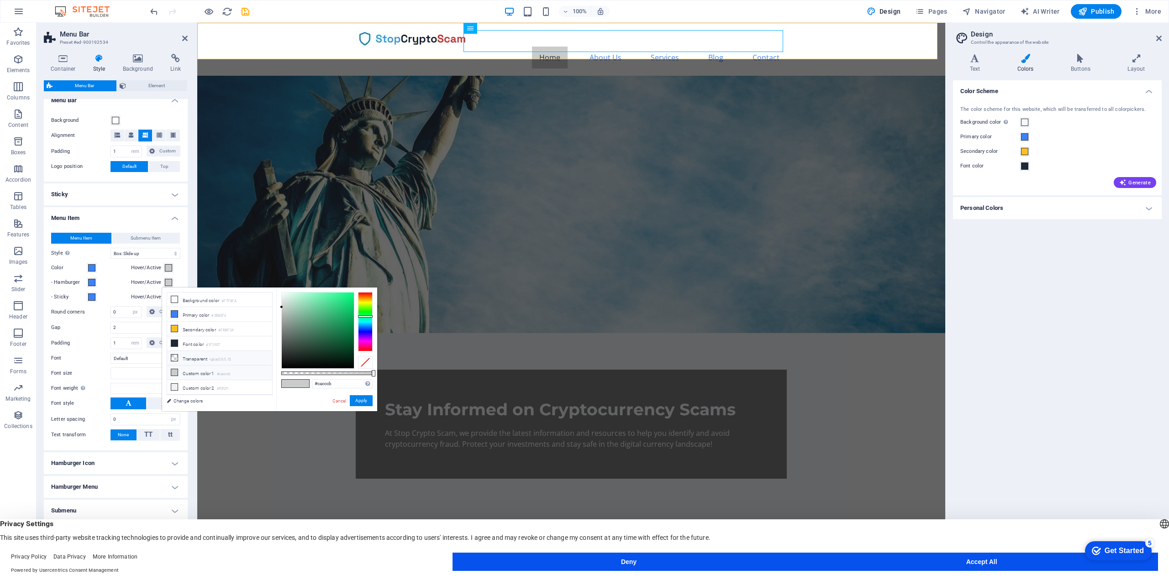
click at [205, 357] on li "Transparent rgba(0,0,0,.0)" at bounding box center [219, 358] width 105 height 15
type input "rgba(0, 0, 0, 0)"
select select
click at [361, 402] on button "Apply" at bounding box center [361, 400] width 23 height 11
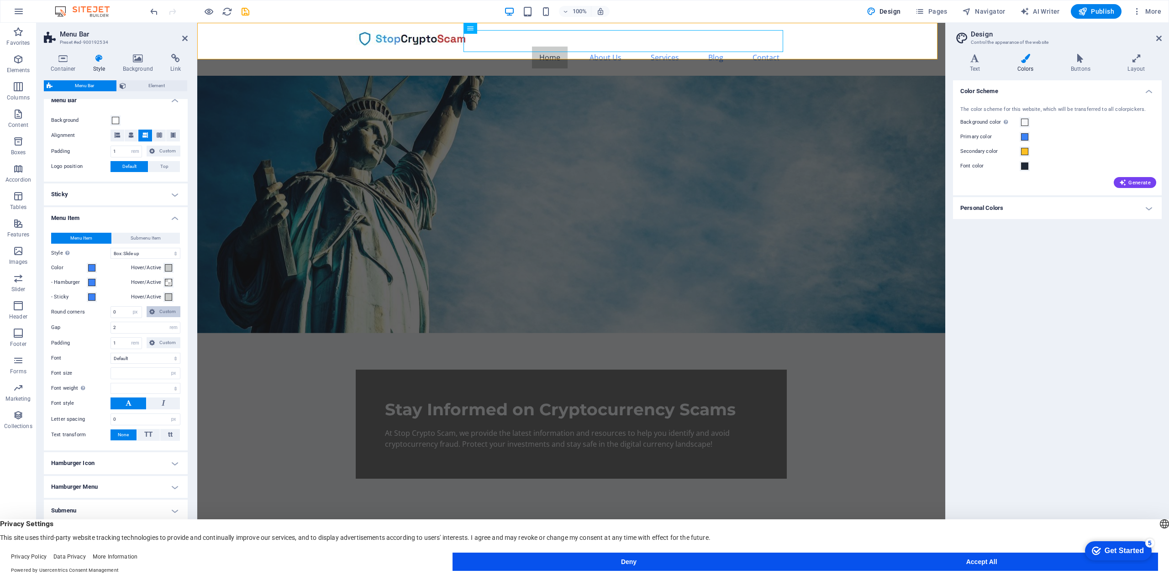
select select
click at [168, 297] on span at bounding box center [168, 297] width 7 height 7
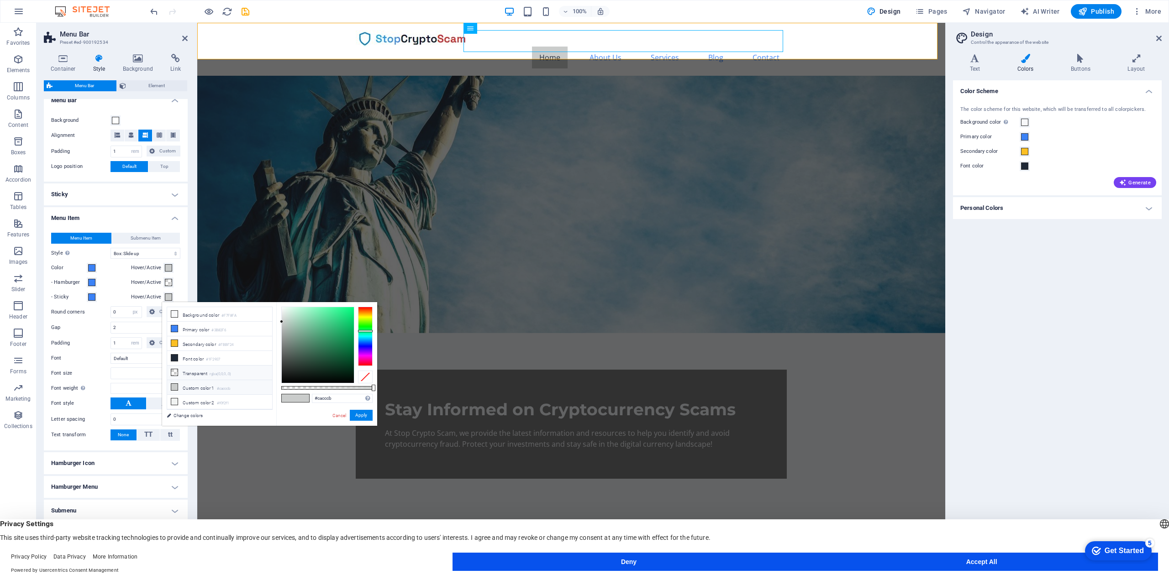
click at [192, 371] on li "Transparent rgba(0,0,0,.0)" at bounding box center [219, 373] width 105 height 15
type input "rgba(0, 0, 0, 0)"
click at [367, 414] on button "Apply" at bounding box center [361, 415] width 23 height 11
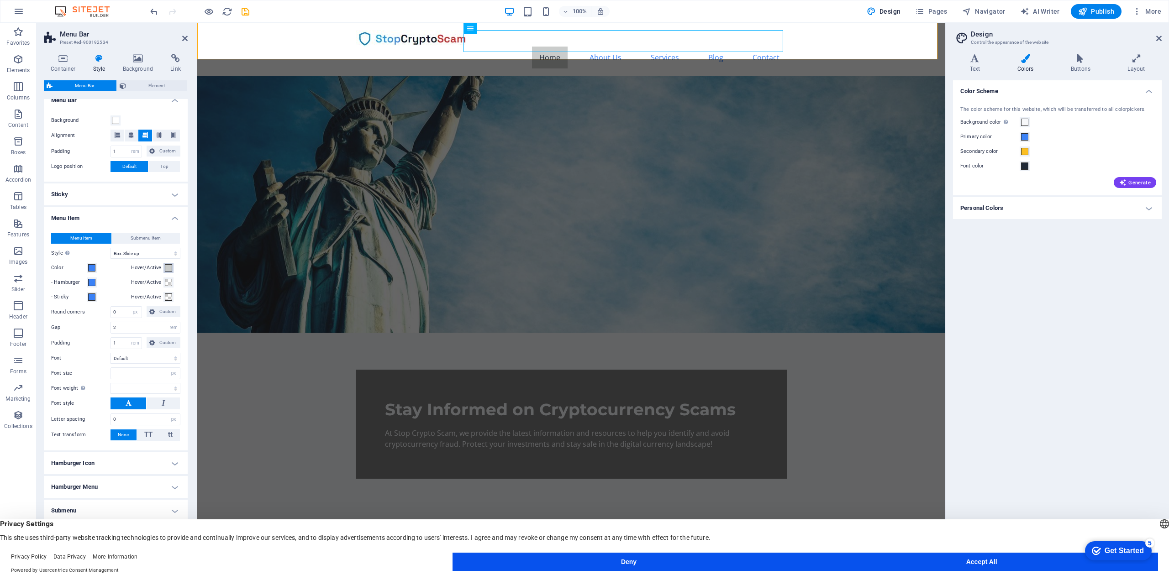
click at [167, 269] on span at bounding box center [168, 267] width 7 height 7
select select
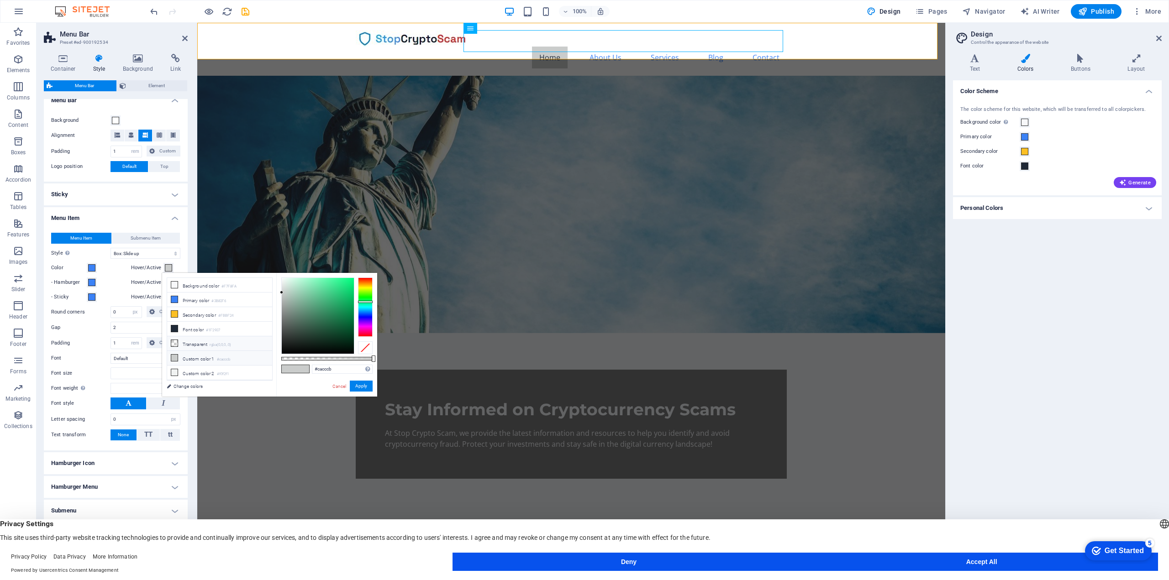
click at [205, 343] on li "Transparent rgba(0,0,0,.0)" at bounding box center [219, 343] width 105 height 15
type input "rgba(0, 0, 0, 0)"
select select
drag, startPoint x: 361, startPoint y: 388, endPoint x: 157, endPoint y: 363, distance: 206.0
click at [361, 388] on button "Apply" at bounding box center [361, 386] width 23 height 11
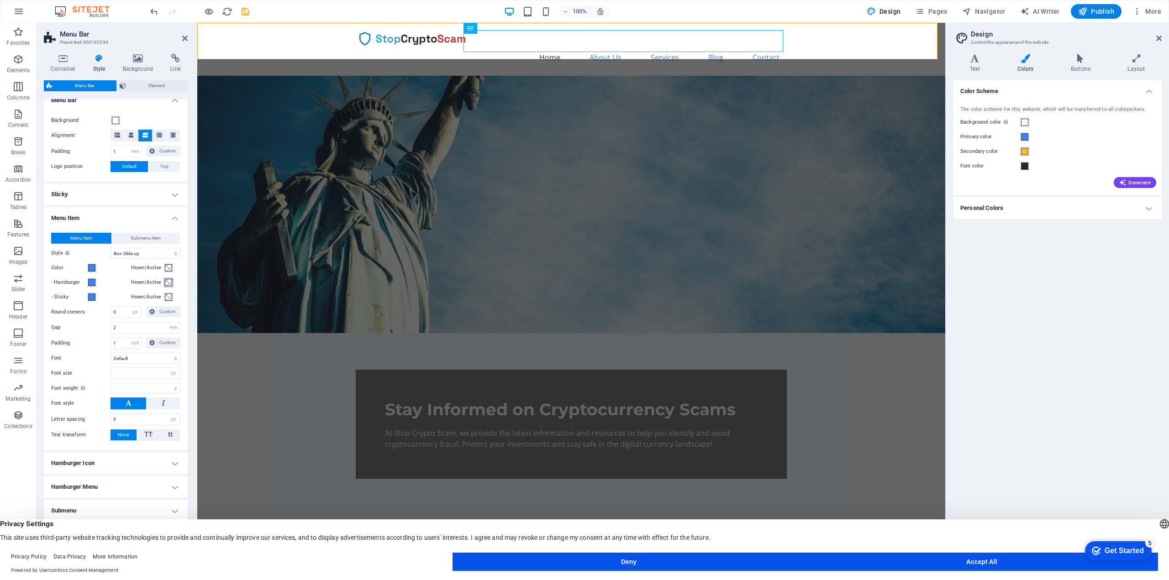
select select
click at [554, 47] on nav "Home About Us Services Blog Contact" at bounding box center [571, 58] width 431 height 22
click at [184, 37] on icon at bounding box center [184, 38] width 5 height 7
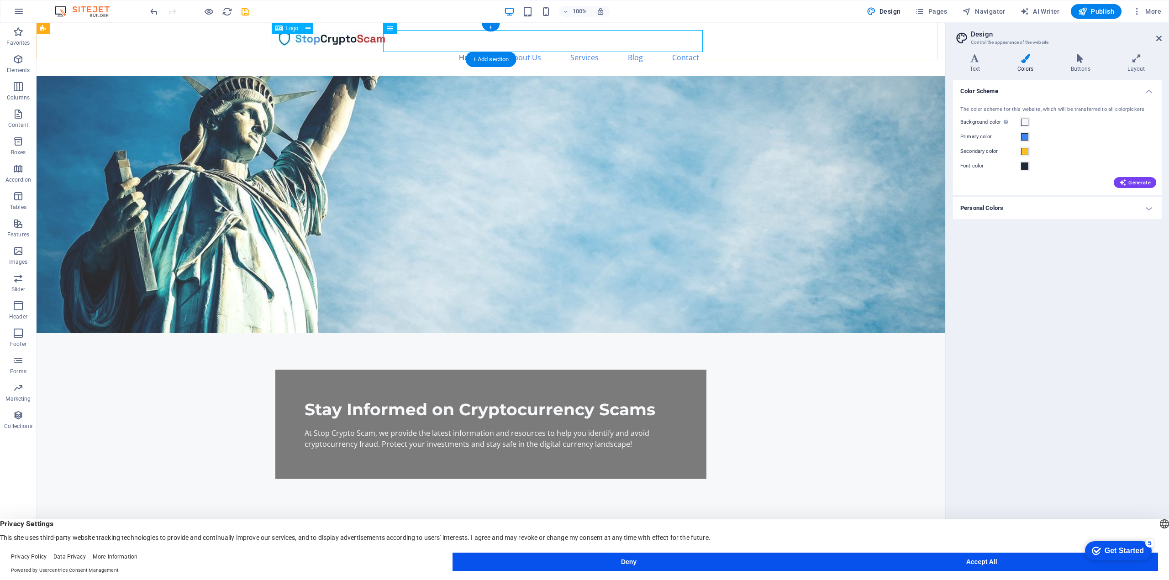
click at [326, 40] on div at bounding box center [490, 38] width 431 height 16
click at [306, 27] on icon at bounding box center [307, 29] width 5 height 10
click at [307, 27] on icon at bounding box center [307, 29] width 5 height 10
click at [278, 31] on icon at bounding box center [278, 28] width 7 height 11
click at [284, 39] on div at bounding box center [490, 38] width 431 height 16
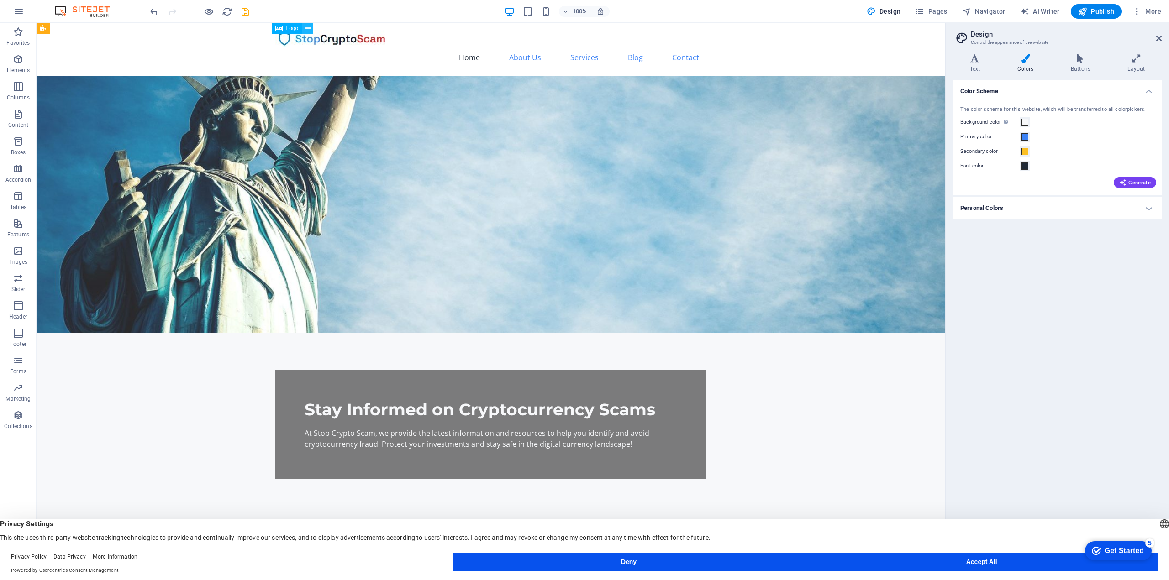
click at [311, 27] on button at bounding box center [307, 28] width 11 height 11
click at [296, 38] on div at bounding box center [490, 38] width 431 height 16
click at [283, 30] on div "Logo" at bounding box center [287, 28] width 31 height 11
drag, startPoint x: 283, startPoint y: 30, endPoint x: 87, endPoint y: 7, distance: 197.1
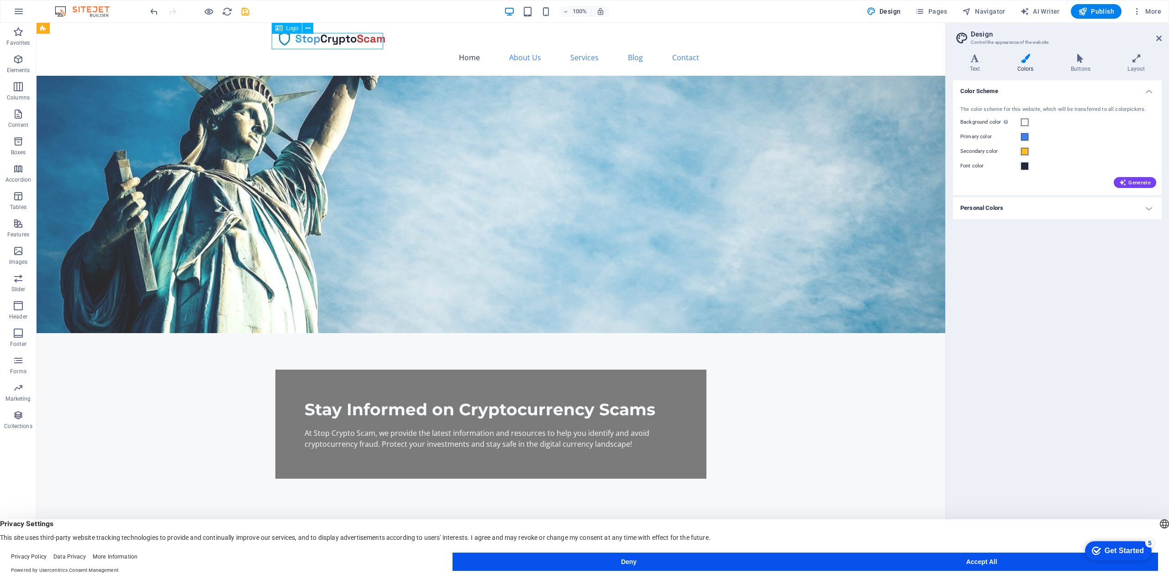
click at [283, 30] on div "Logo" at bounding box center [287, 28] width 31 height 11
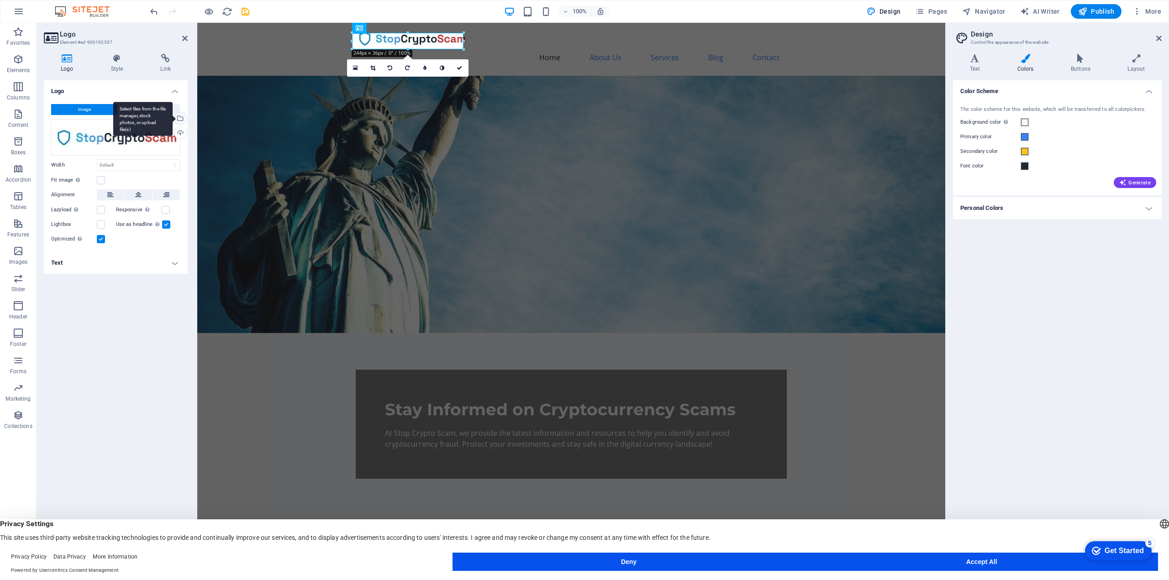
click at [183, 117] on div "Select files from the file manager, stock photos, or upload file(s)" at bounding box center [180, 119] width 14 height 14
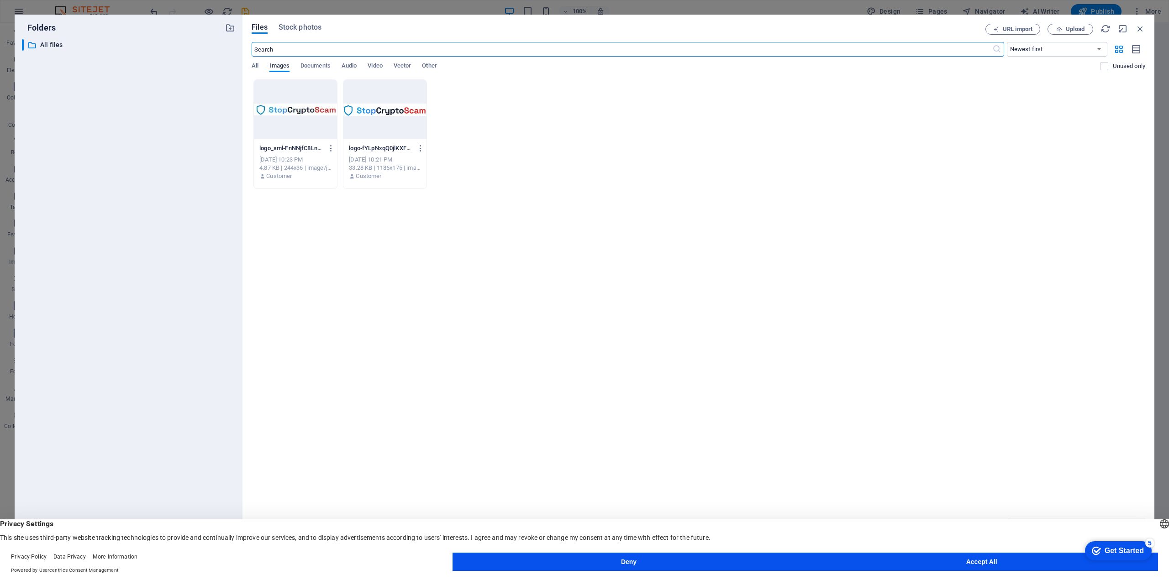
click at [406, 115] on div at bounding box center [384, 109] width 83 height 59
click at [406, 115] on div "1" at bounding box center [384, 109] width 83 height 59
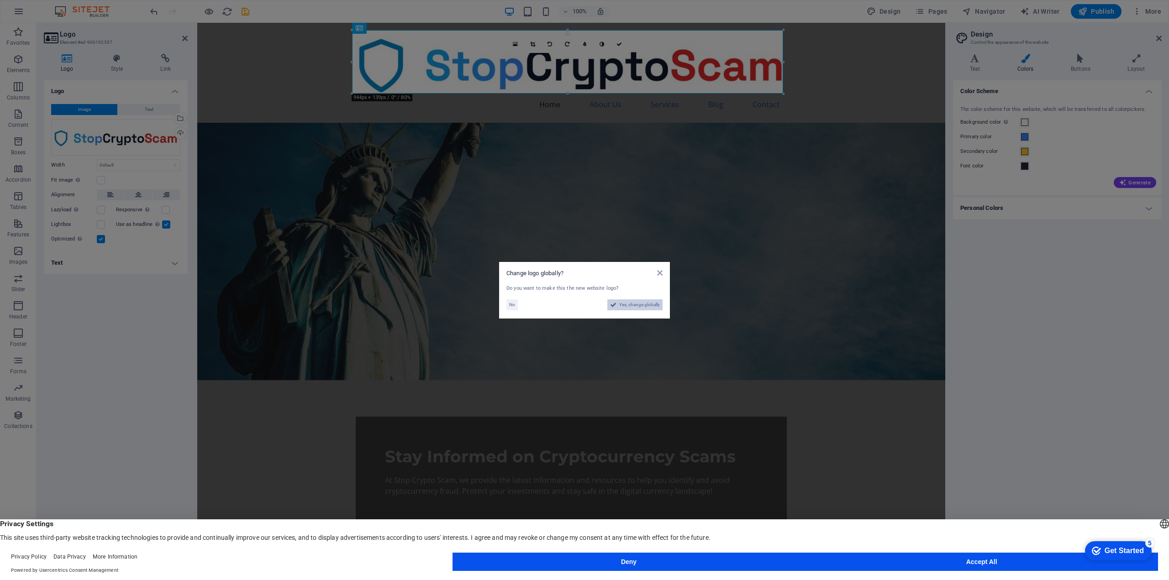
drag, startPoint x: 424, startPoint y: 282, endPoint x: 621, endPoint y: 304, distance: 198.5
click at [621, 304] on span "Yes, change globally" at bounding box center [639, 304] width 41 height 11
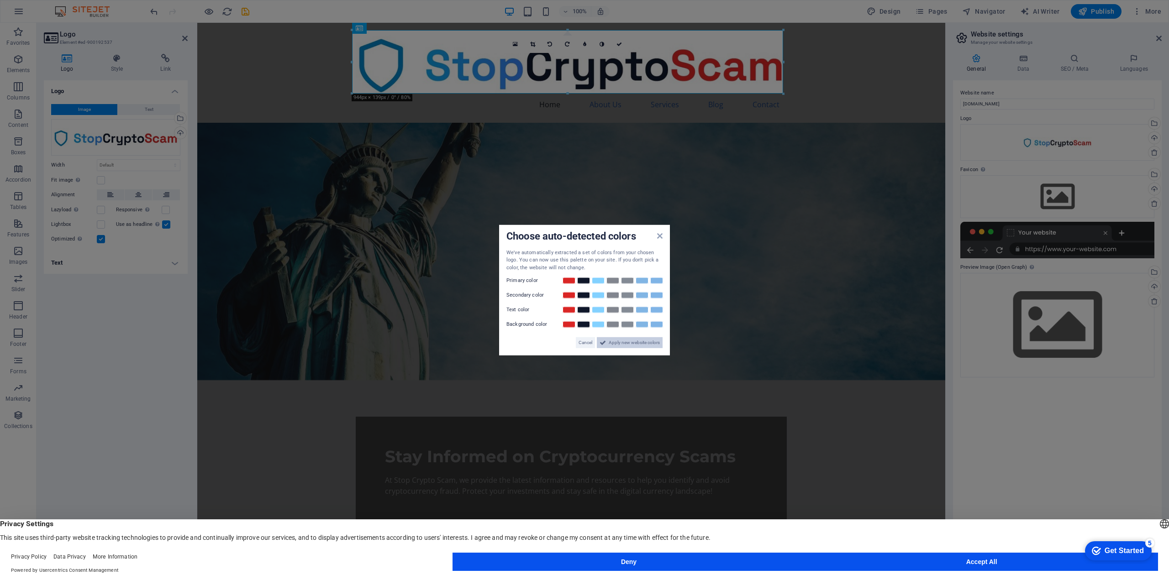
click at [628, 340] on span "Apply new website colors" at bounding box center [634, 342] width 51 height 11
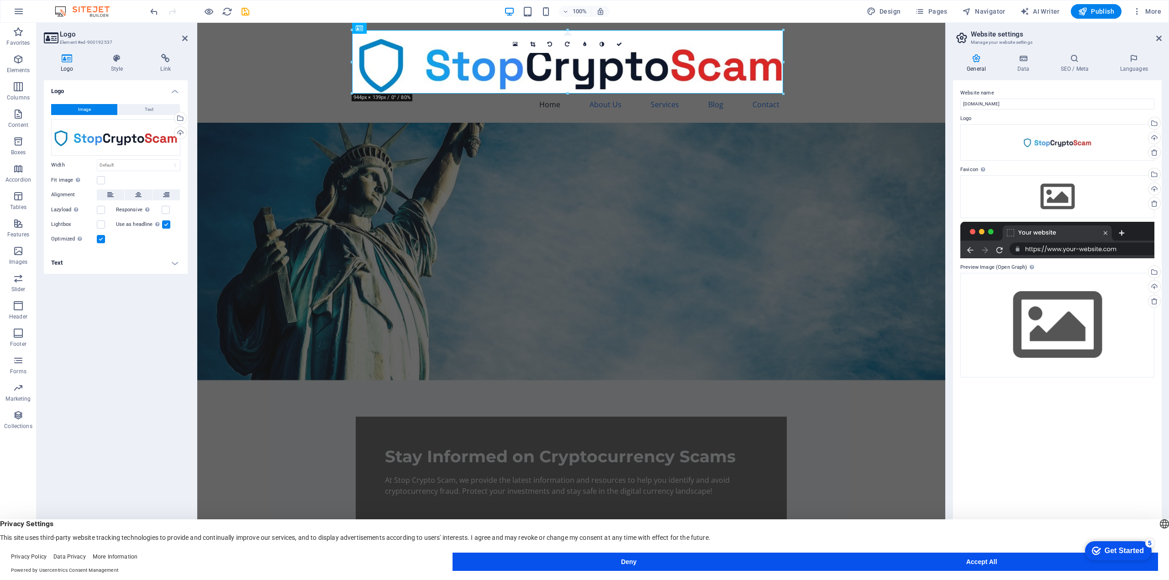
click at [359, 31] on div at bounding box center [567, 29] width 431 height 3
click at [142, 164] on select "Default auto px rem % em vh vw" at bounding box center [138, 165] width 83 height 11
click at [97, 160] on select "Default auto px rem % em vh vw" at bounding box center [138, 165] width 83 height 11
select select "DISABLED_OPTION_VALUE"
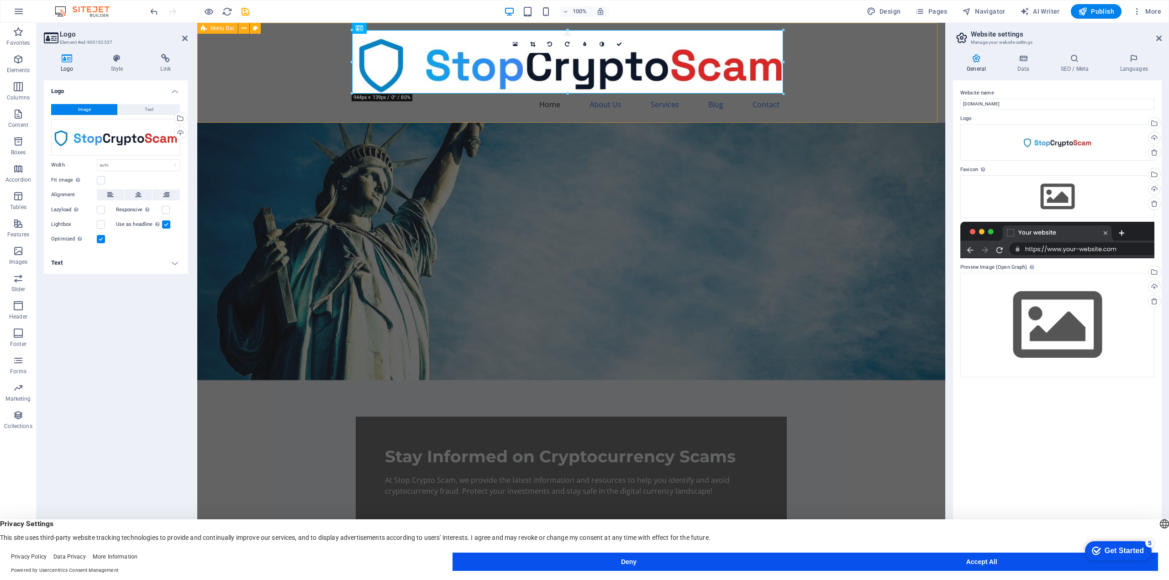
click at [299, 74] on div "Home About Us Services Blog Contact" at bounding box center [571, 73] width 748 height 100
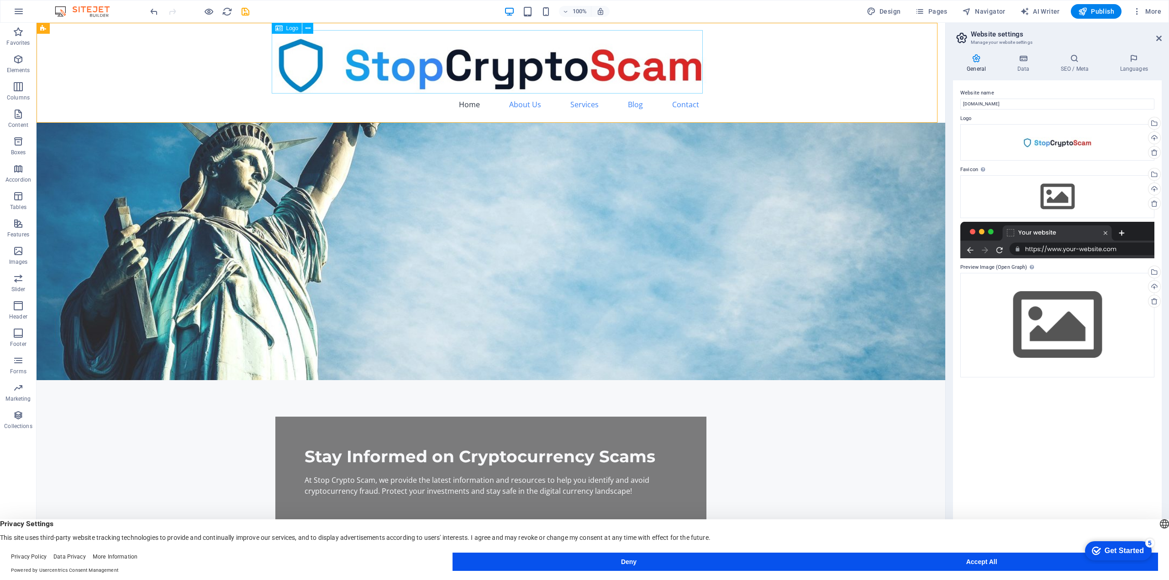
click at [293, 29] on span "Logo" at bounding box center [292, 28] width 12 height 5
click at [680, 81] on div at bounding box center [490, 61] width 431 height 63
click at [653, 52] on div at bounding box center [490, 61] width 431 height 63
click at [672, 72] on div at bounding box center [490, 61] width 431 height 63
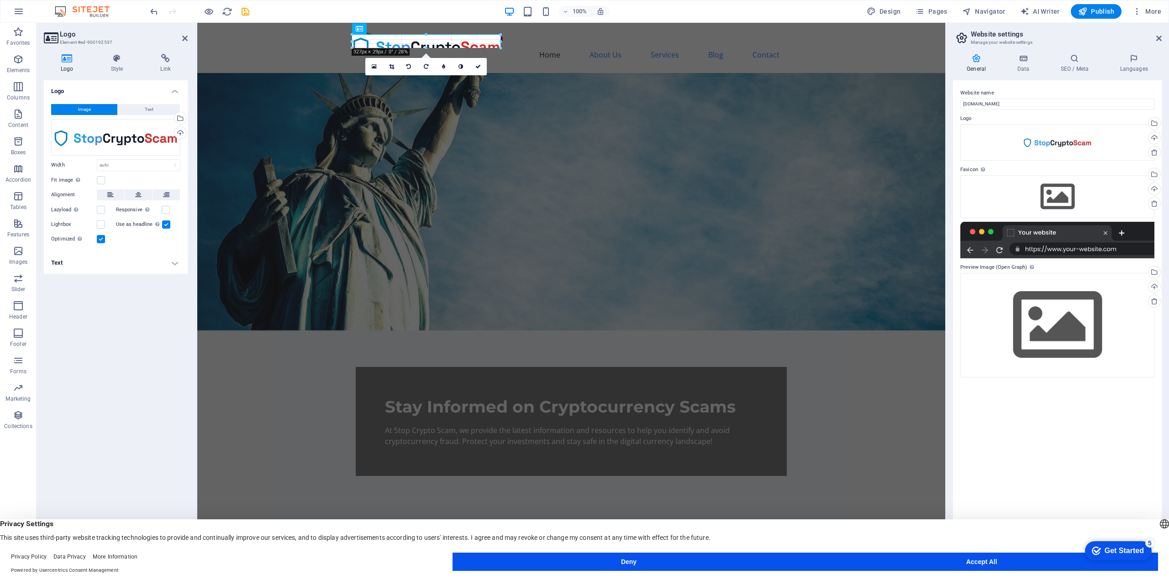
drag, startPoint x: 784, startPoint y: 92, endPoint x: 427, endPoint y: 42, distance: 360.5
type input "325"
select select "px"
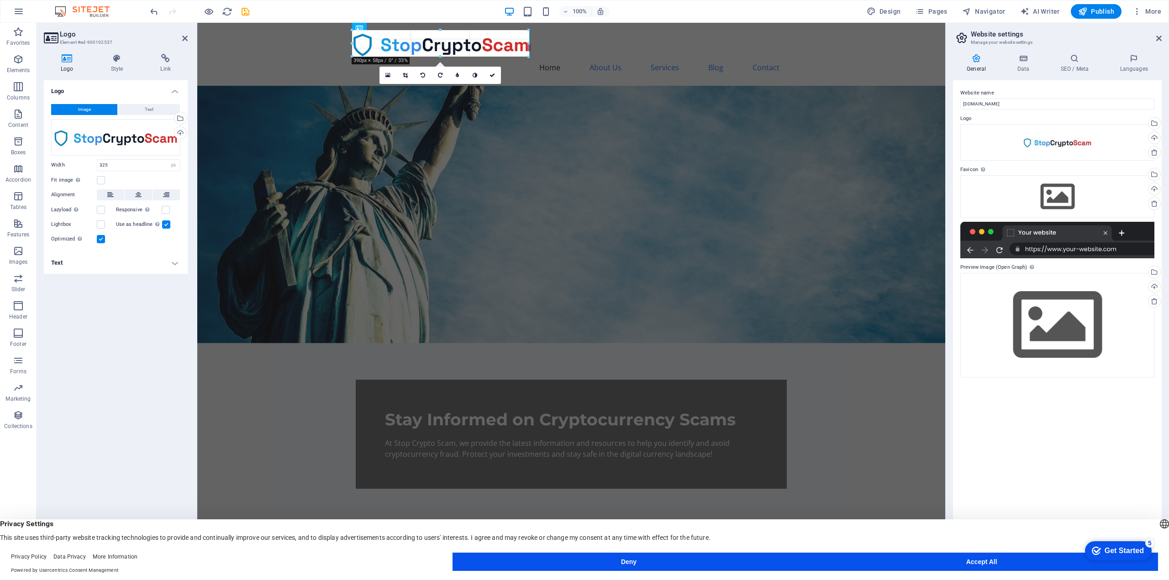
drag, startPoint x: 500, startPoint y: 52, endPoint x: 509, endPoint y: 54, distance: 8.8
drag, startPoint x: 530, startPoint y: 56, endPoint x: 517, endPoint y: 50, distance: 14.1
type input "361"
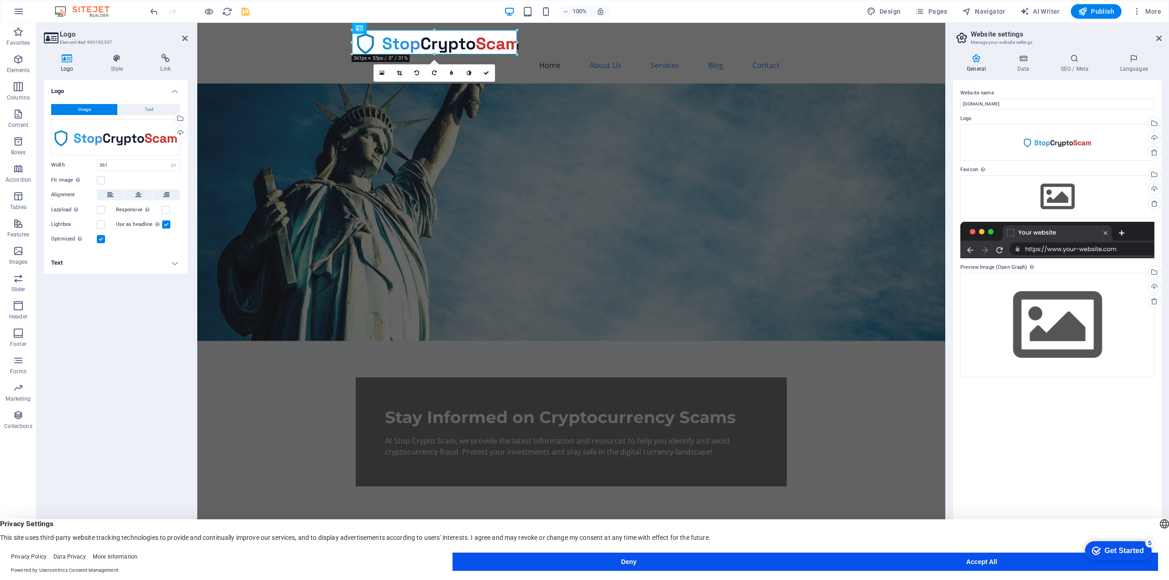
click at [518, 84] on figure at bounding box center [571, 212] width 748 height 257
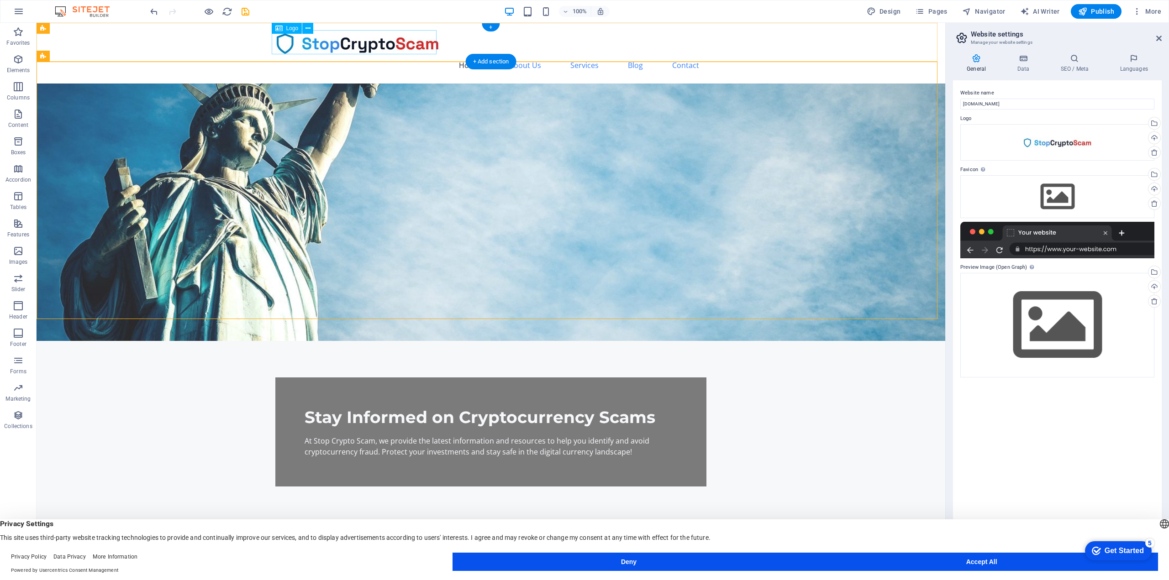
click at [305, 40] on div at bounding box center [490, 42] width 431 height 24
click at [287, 30] on span "Logo" at bounding box center [292, 28] width 12 height 5
select select "px"
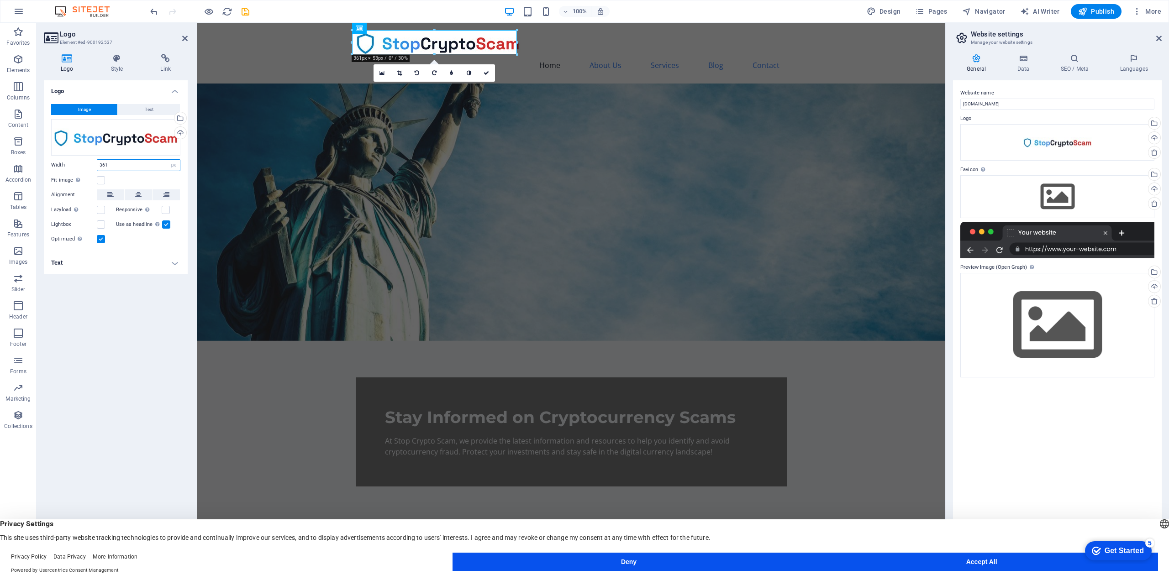
click at [116, 166] on input "361" at bounding box center [138, 165] width 83 height 11
type input "360"
click at [132, 315] on div "Logo Image Text Drag files here, click to choose files or select files from Fil…" at bounding box center [116, 319] width 144 height 478
click at [163, 305] on div "Logo Image Text Drag files here, click to choose files or select files from Fil…" at bounding box center [116, 319] width 144 height 478
click at [99, 180] on label at bounding box center [101, 180] width 8 height 8
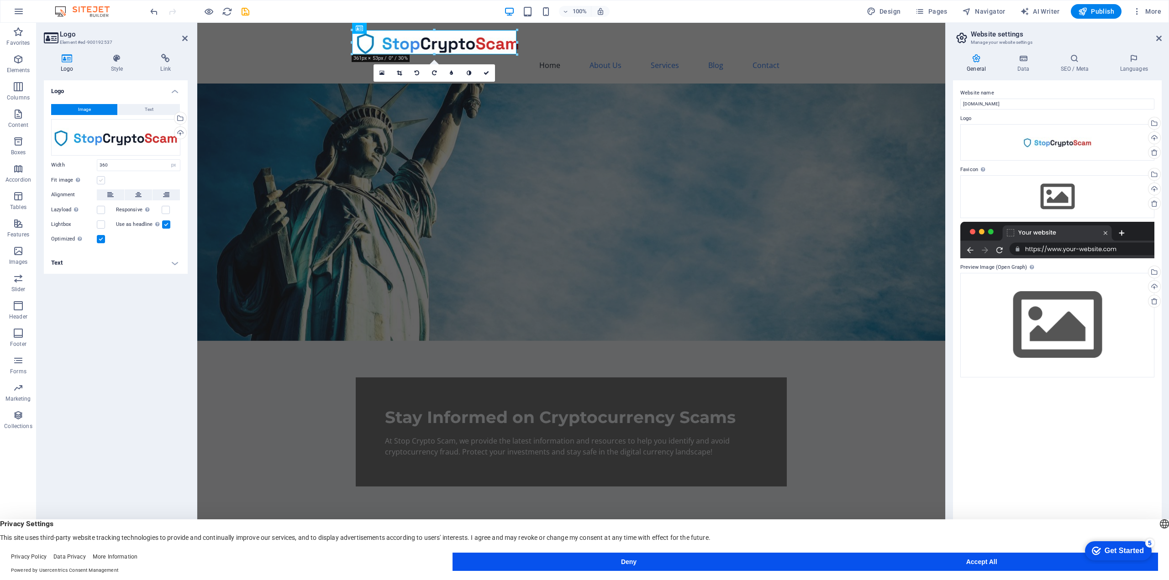
click at [0, 0] on input "Fit image Automatically fit image to a fixed width and height" at bounding box center [0, 0] width 0 height 0
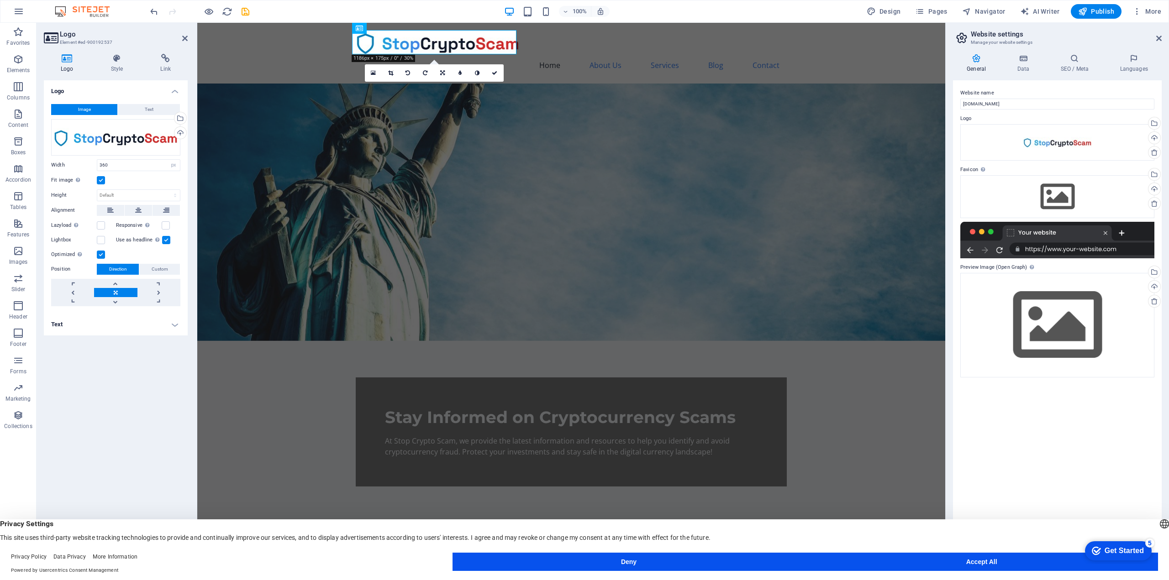
click at [99, 180] on label at bounding box center [101, 180] width 8 height 8
click at [0, 0] on input "Fit image Automatically fit image to a fixed width and height" at bounding box center [0, 0] width 0 height 0
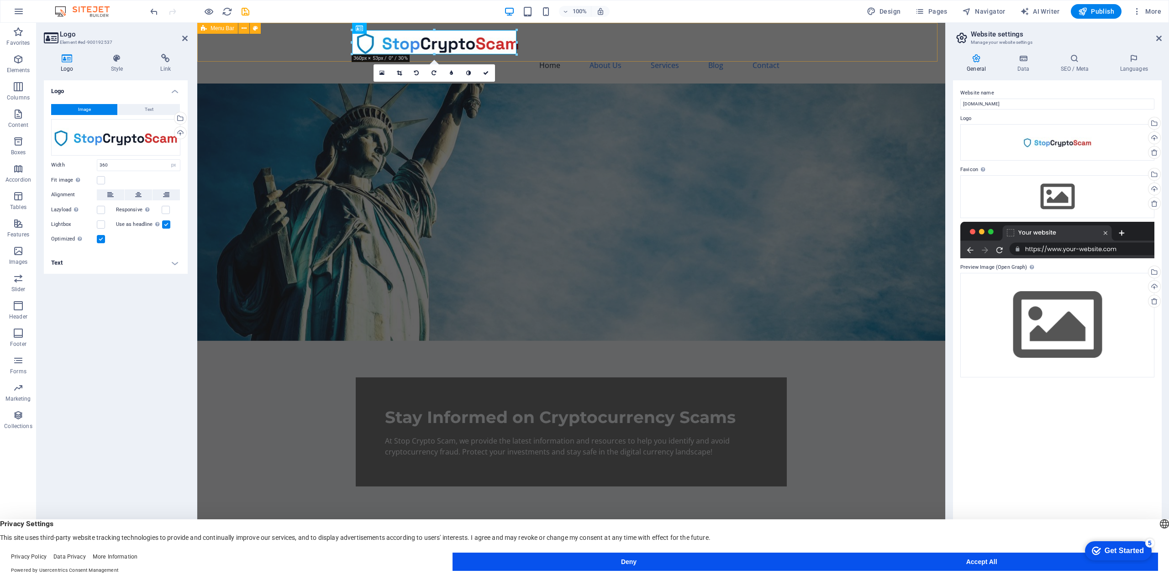
click at [311, 48] on div "Home About Us Services Blog Contact" at bounding box center [571, 53] width 748 height 61
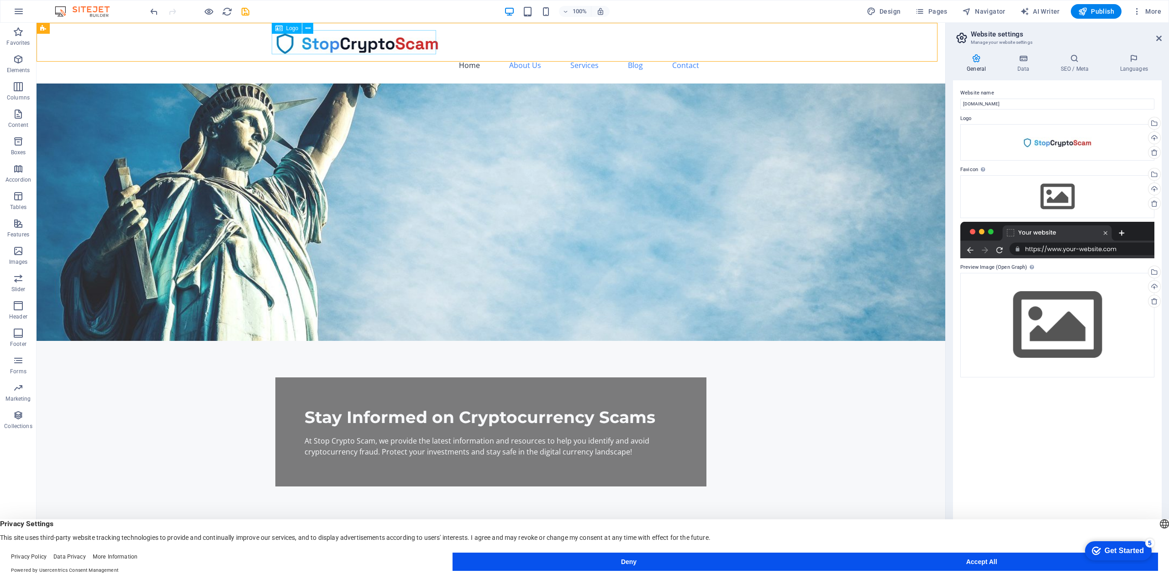
click at [280, 30] on icon at bounding box center [278, 28] width 7 height 11
select select "px"
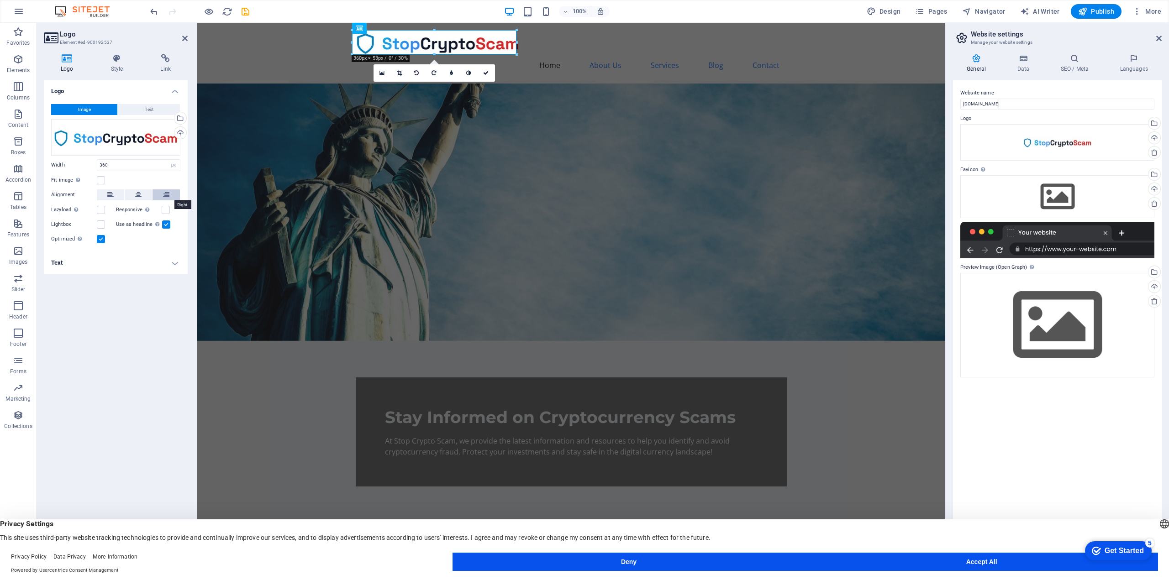
click at [171, 193] on button at bounding box center [165, 194] width 27 height 11
click at [167, 194] on icon at bounding box center [166, 194] width 6 height 11
click at [131, 302] on div "Logo Image Text Drag files here, click to choose files or select files from Fil…" at bounding box center [116, 319] width 144 height 478
click at [185, 39] on icon at bounding box center [184, 38] width 5 height 7
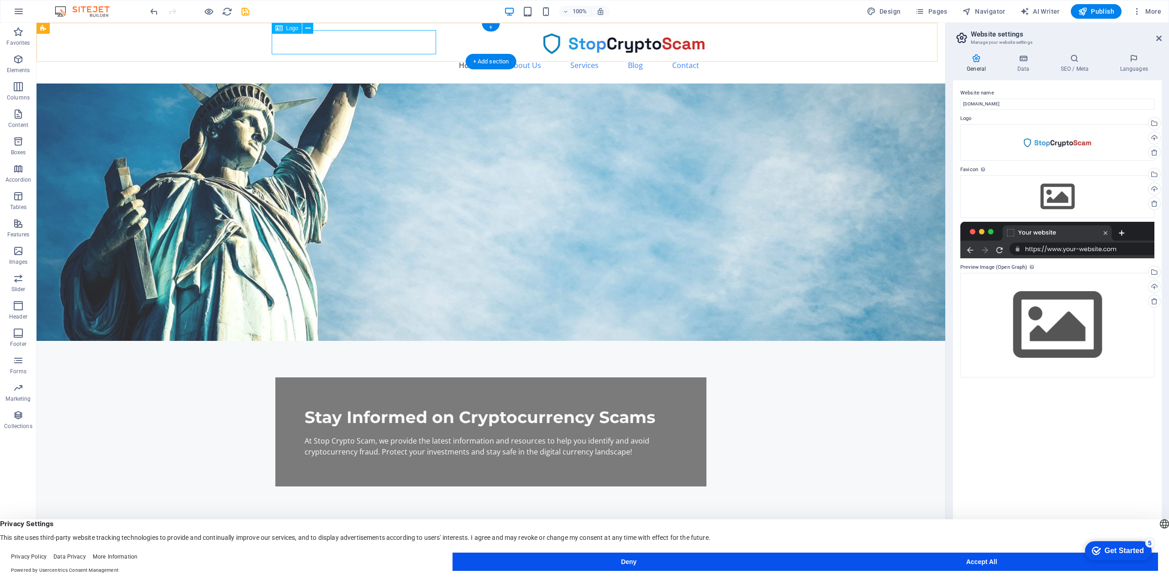
click at [335, 43] on div at bounding box center [490, 42] width 431 height 24
click at [336, 42] on div at bounding box center [490, 42] width 431 height 24
select select "px"
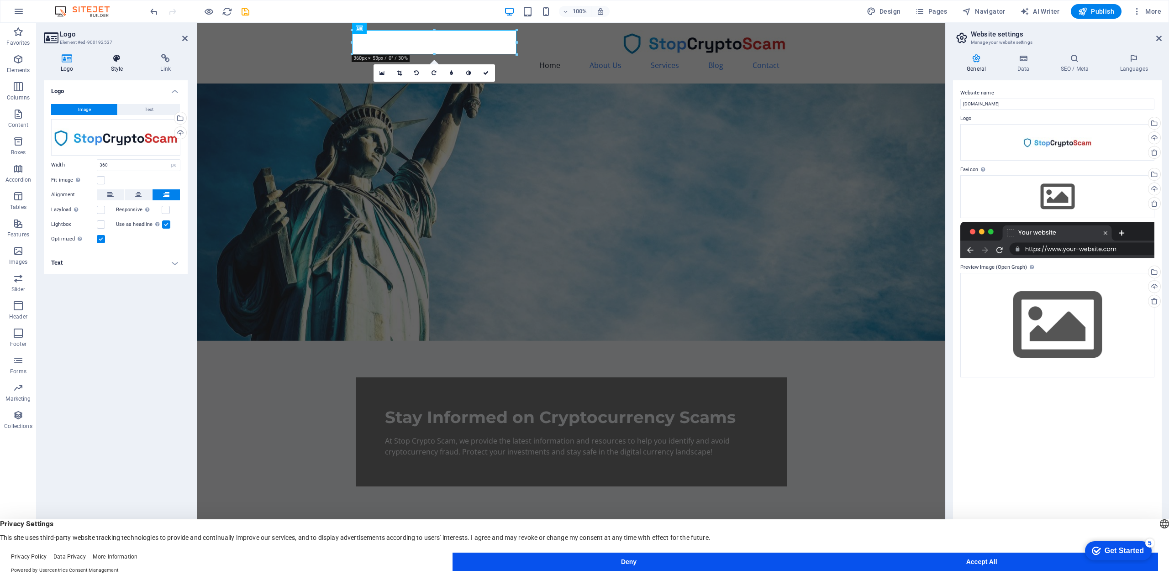
click at [118, 63] on icon at bounding box center [117, 58] width 46 height 9
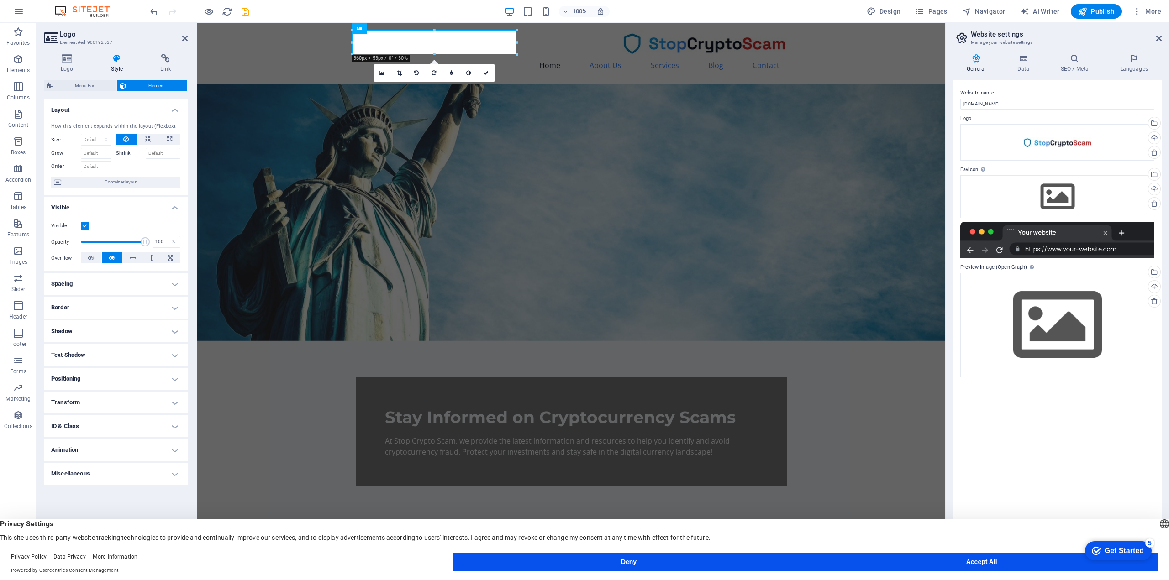
click at [83, 228] on label at bounding box center [85, 226] width 8 height 8
click at [0, 0] on input "Visible" at bounding box center [0, 0] width 0 height 0
click at [83, 227] on label at bounding box center [85, 226] width 8 height 8
click at [0, 0] on input "Visible" at bounding box center [0, 0] width 0 height 0
click at [310, 37] on div "Home About Us Services Blog Contact" at bounding box center [571, 53] width 748 height 61
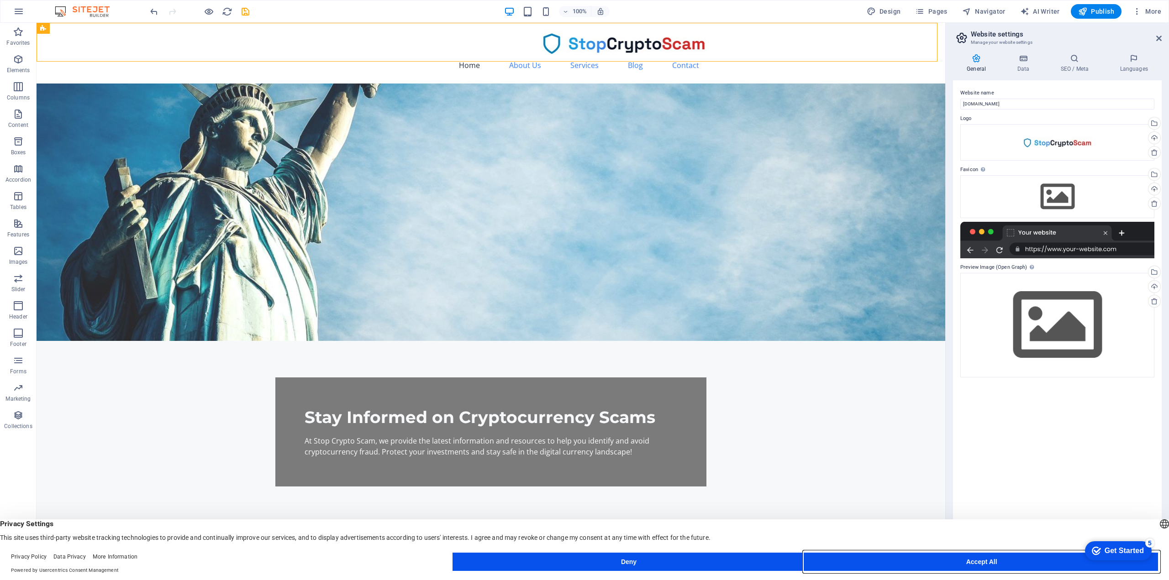
click at [934, 557] on button "Accept All" at bounding box center [981, 562] width 353 height 18
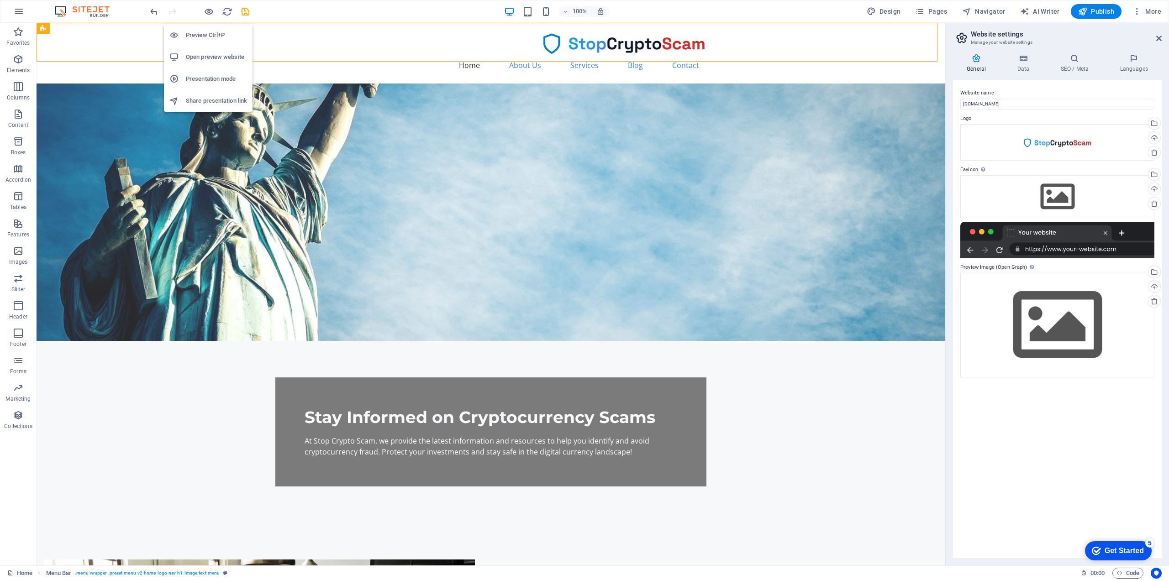
click at [208, 31] on h6 "Preview Ctrl+P" at bounding box center [216, 35] width 61 height 11
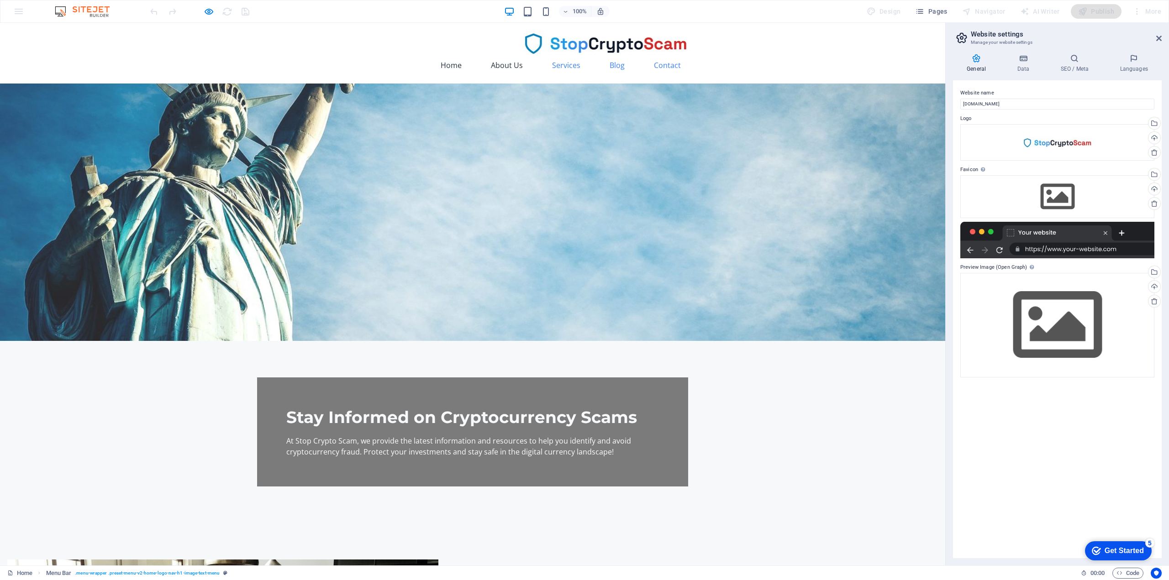
click at [493, 54] on link "About Us" at bounding box center [506, 65] width 47 height 22
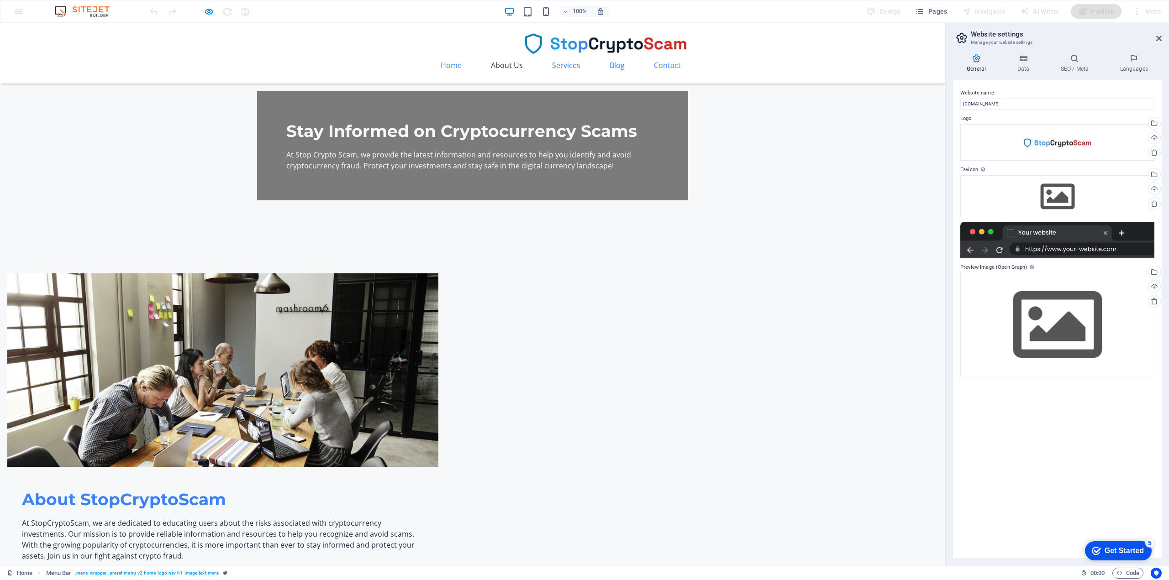
scroll to position [250, 0]
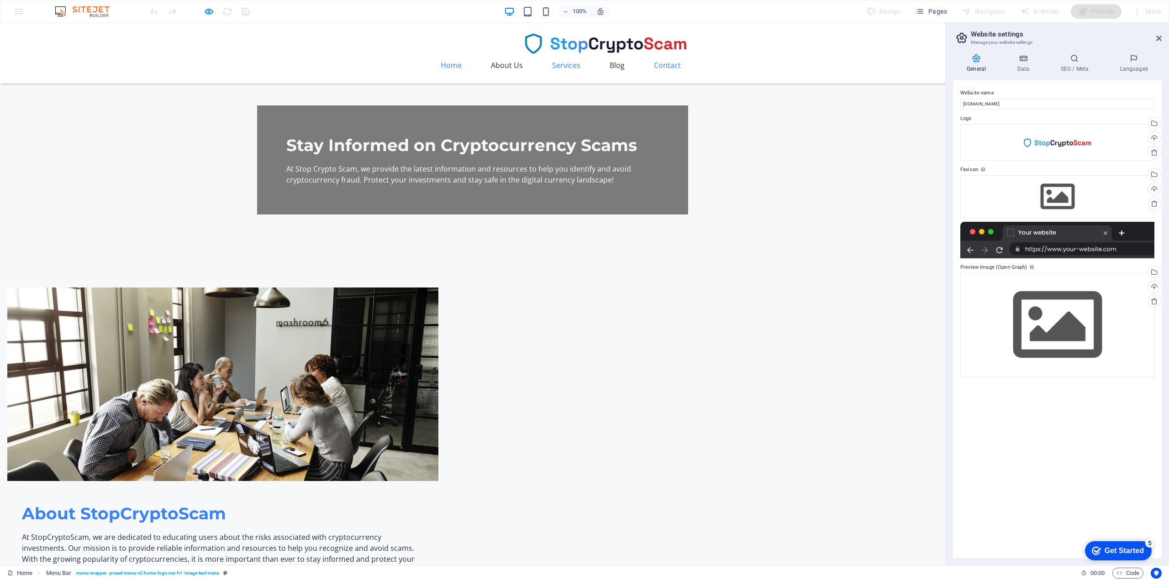
click at [607, 54] on link "Blog" at bounding box center [617, 65] width 30 height 22
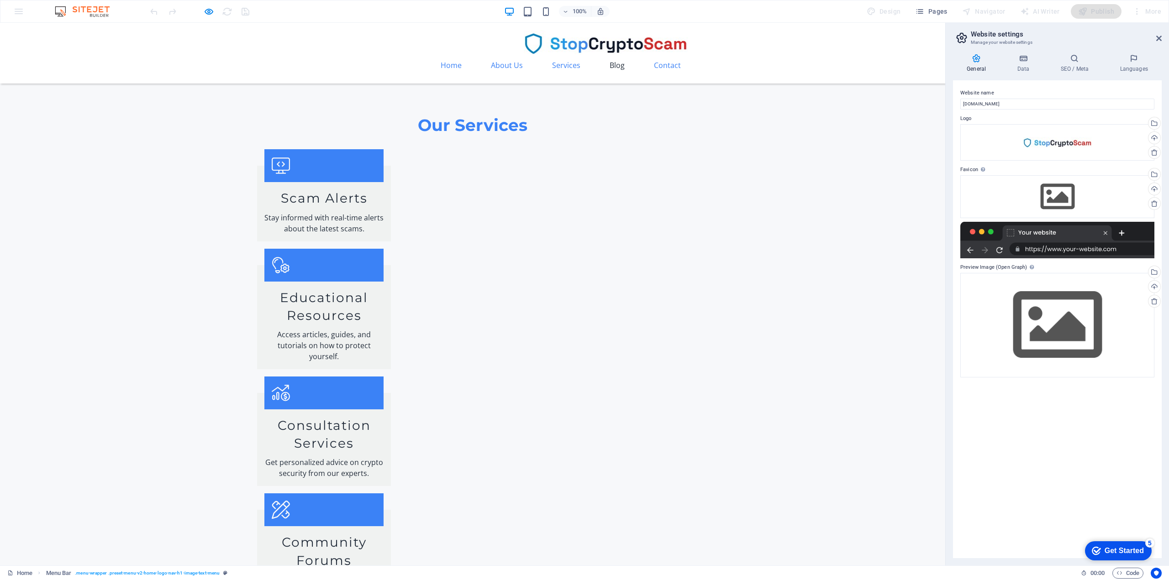
scroll to position [873, 0]
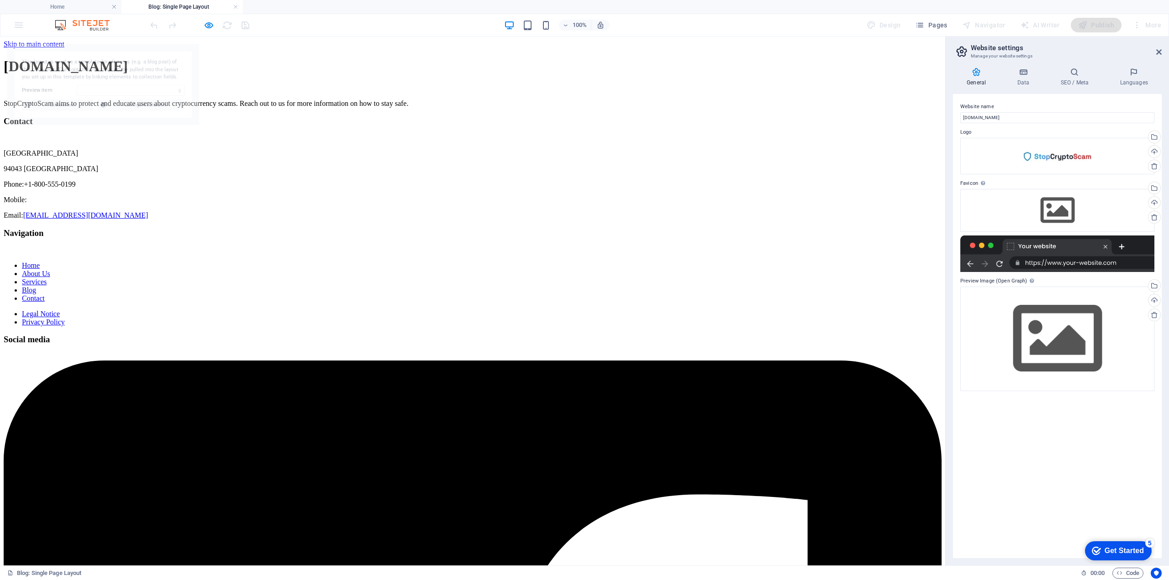
scroll to position [0, 0]
select select "68b74eaca83df20aff00c9ae"
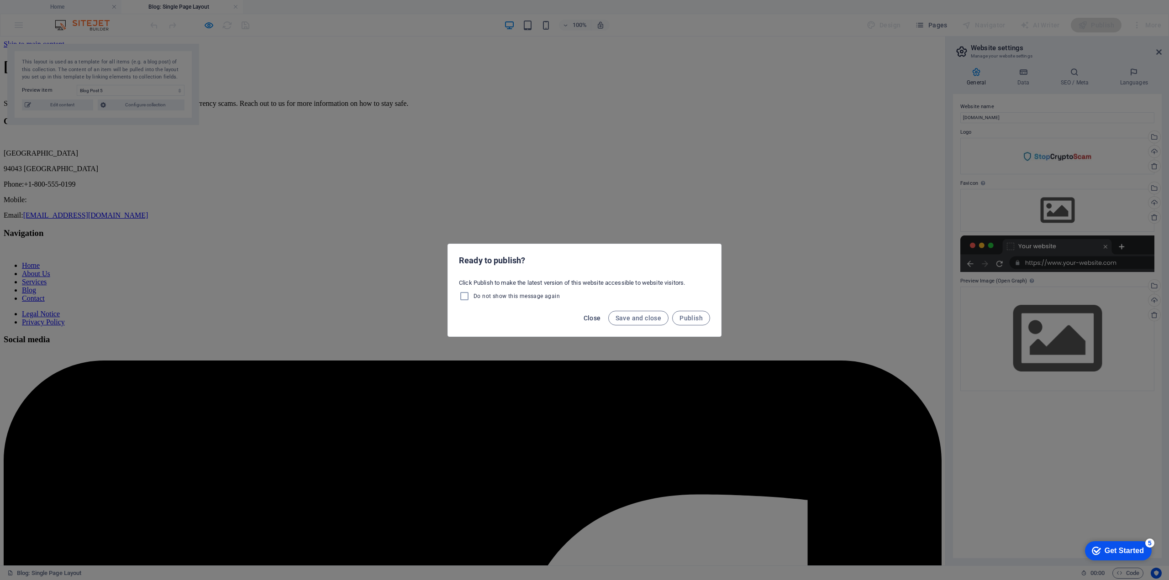
click at [589, 315] on span "Close" at bounding box center [591, 318] width 17 height 7
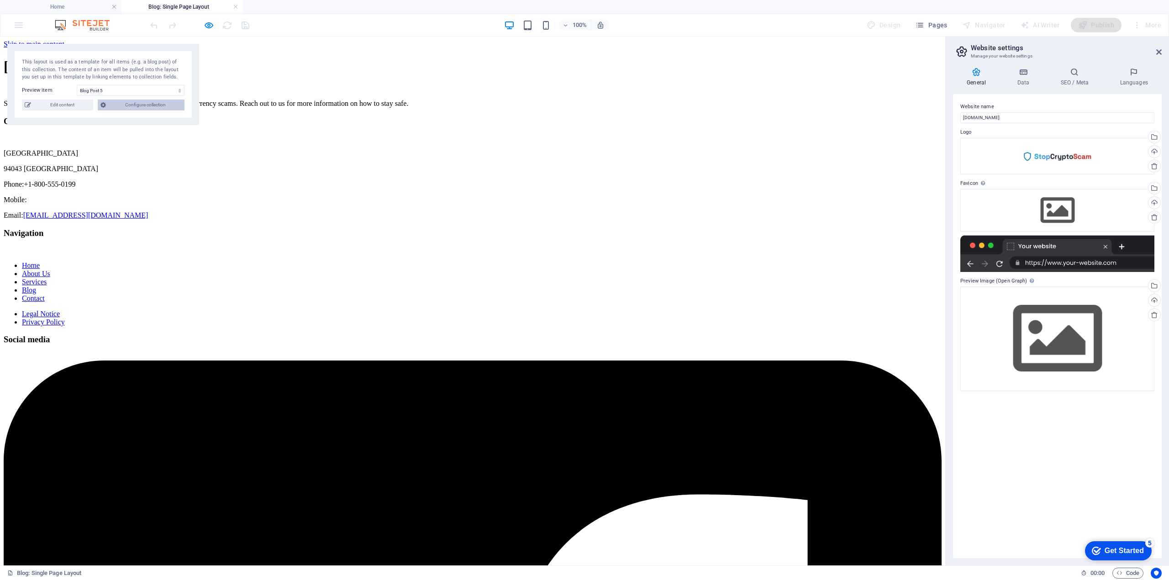
click at [142, 106] on span "Configure collection" at bounding box center [145, 105] width 73 height 11
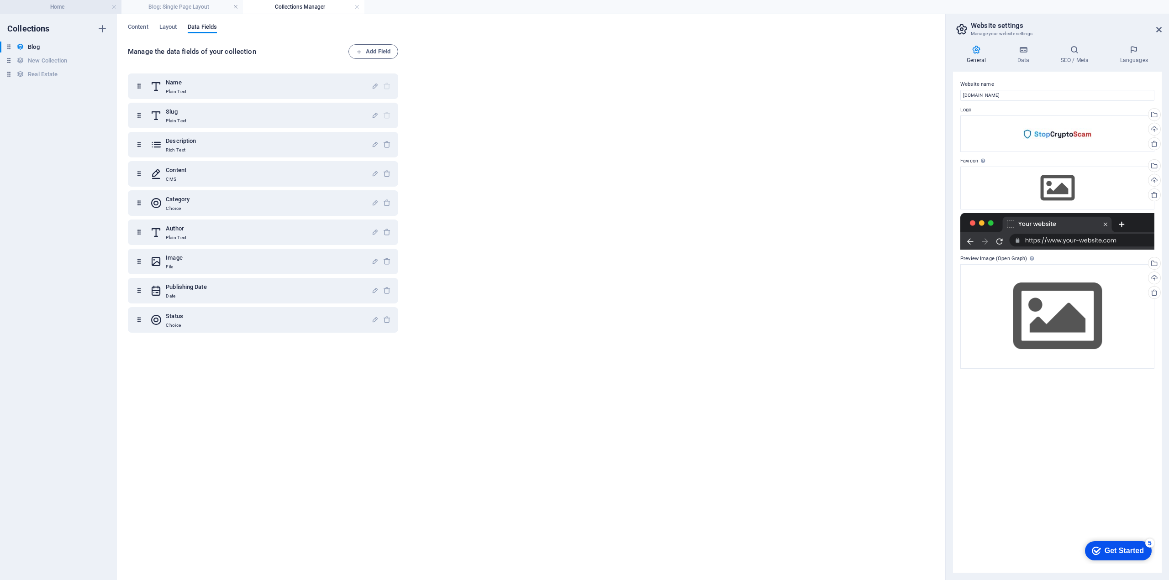
click at [72, 8] on h4 "Home" at bounding box center [60, 7] width 121 height 10
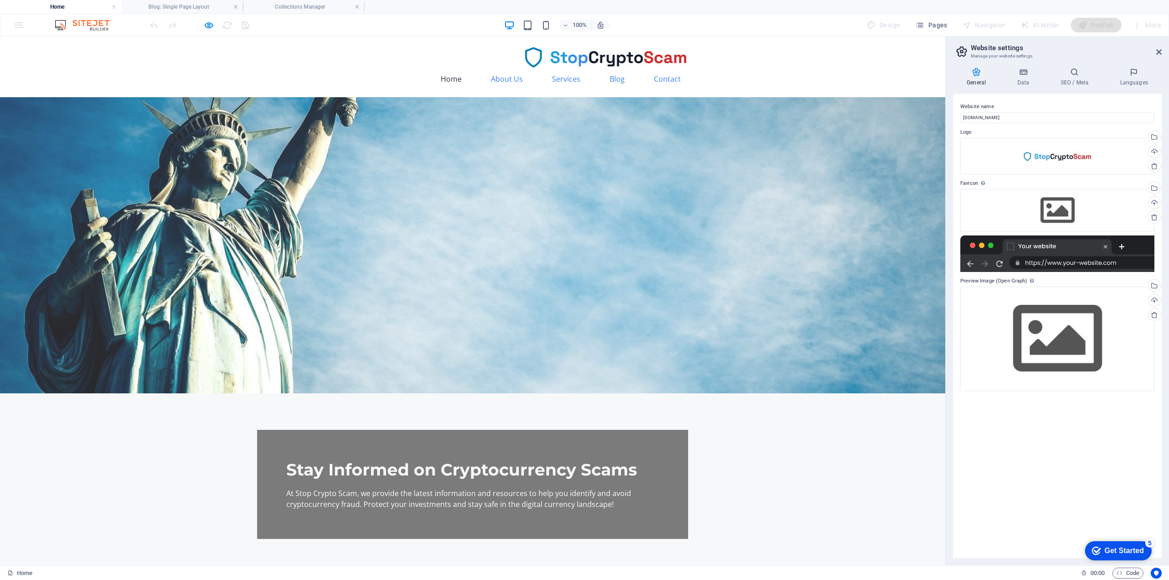
click at [207, 19] on div at bounding box center [199, 25] width 102 height 15
click at [209, 21] on icon "button" at bounding box center [209, 25] width 10 height 10
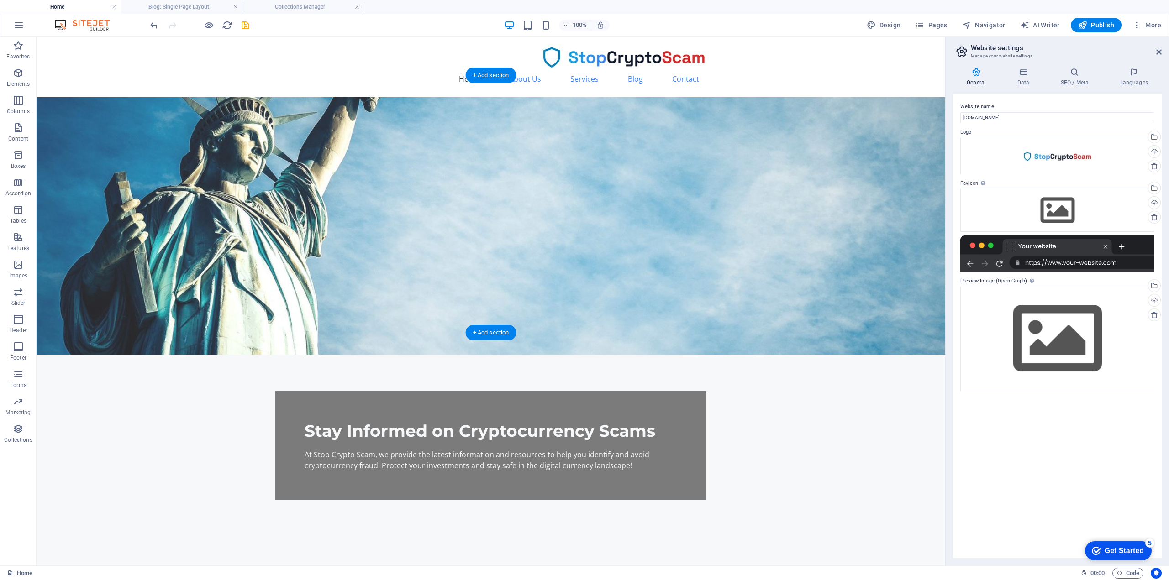
click at [189, 205] on figure at bounding box center [491, 225] width 908 height 257
click at [625, 214] on figure at bounding box center [491, 225] width 908 height 257
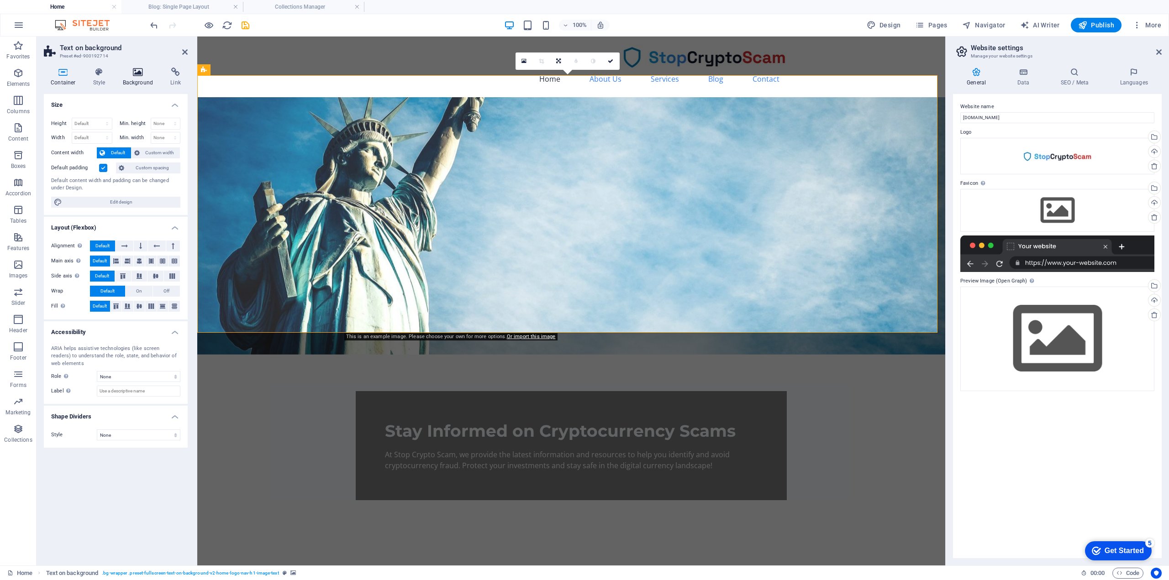
click at [128, 80] on h4 "Background" at bounding box center [140, 77] width 48 height 19
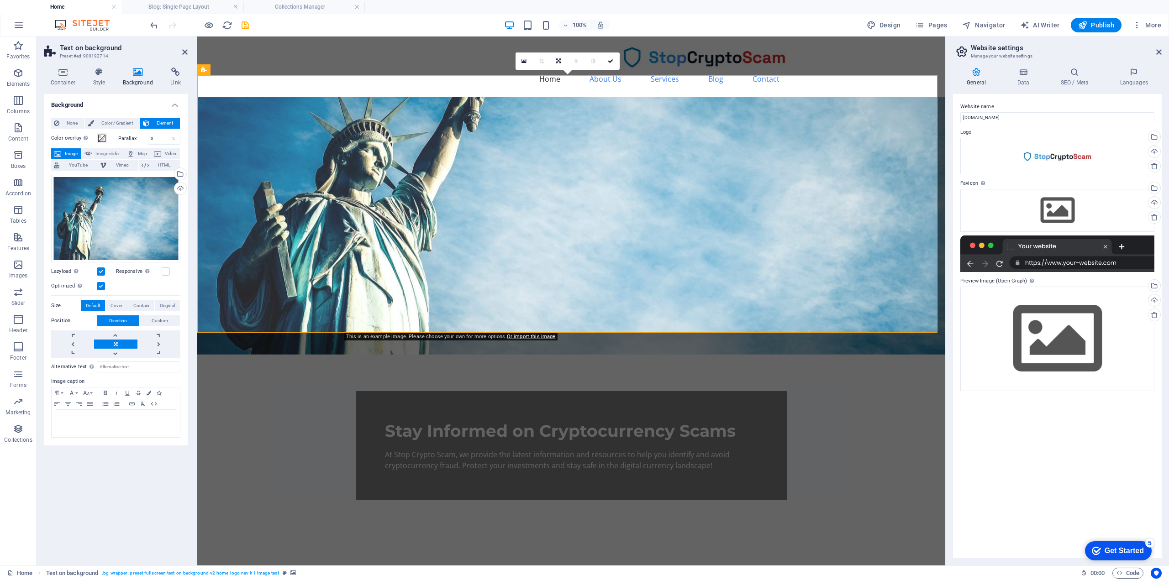
click at [746, 215] on figure at bounding box center [571, 225] width 748 height 257
click at [281, 183] on figure at bounding box center [571, 225] width 748 height 257
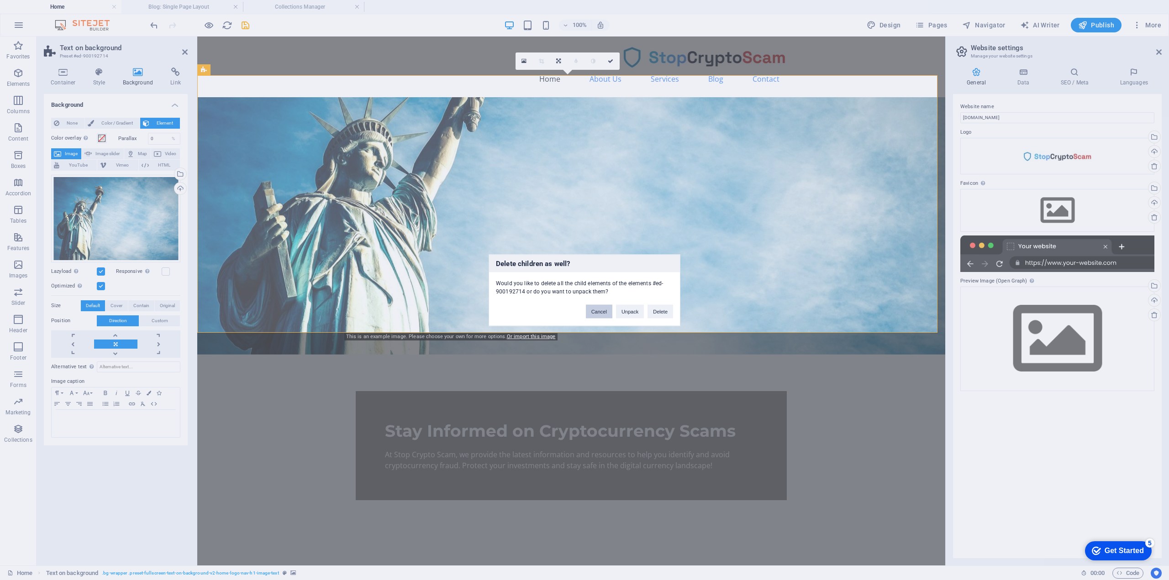
click at [599, 311] on button "Cancel" at bounding box center [599, 311] width 26 height 14
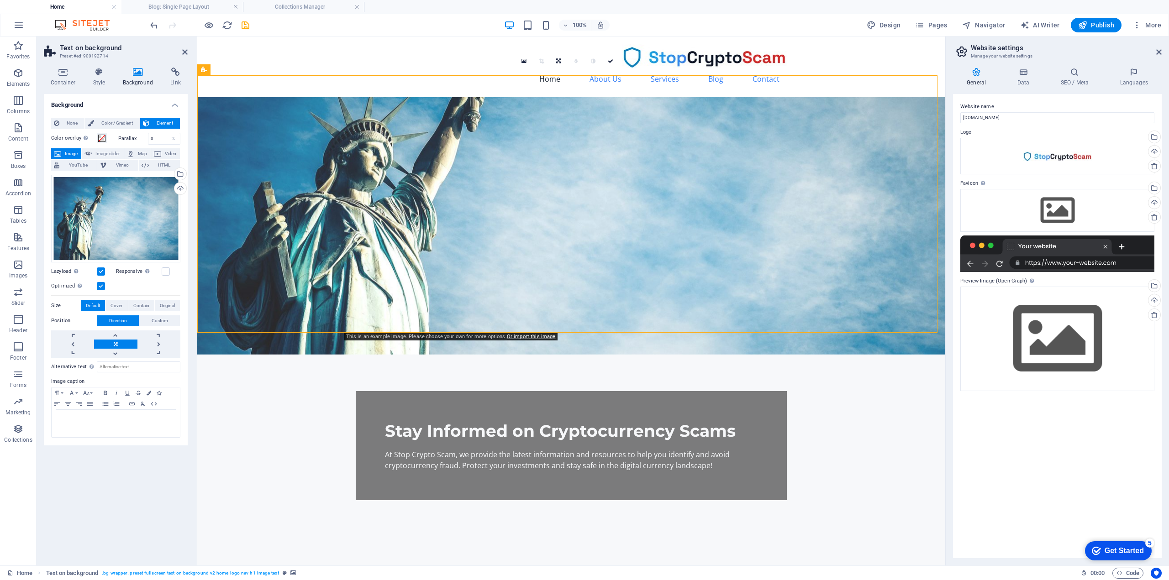
click at [294, 170] on figure at bounding box center [571, 225] width 748 height 257
drag, startPoint x: 230, startPoint y: 156, endPoint x: 310, endPoint y: 183, distance: 85.2
click at [310, 183] on figure at bounding box center [571, 225] width 748 height 257
drag, startPoint x: 309, startPoint y: 202, endPoint x: 313, endPoint y: 253, distance: 51.3
click at [314, 254] on figure at bounding box center [571, 225] width 748 height 257
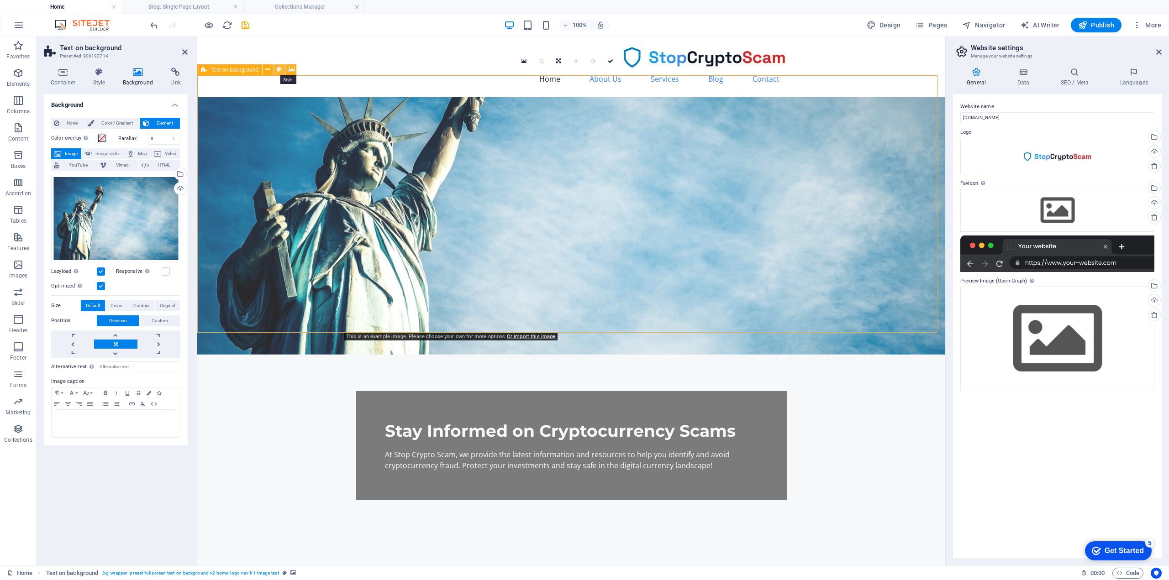
click at [282, 69] on button at bounding box center [279, 69] width 11 height 11
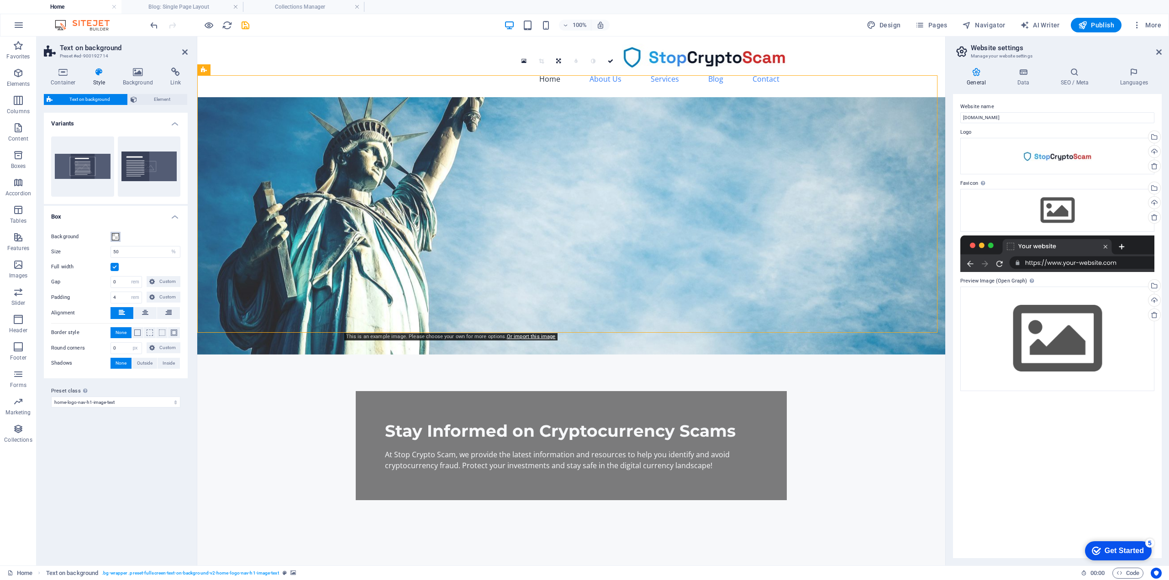
click at [113, 234] on span at bounding box center [115, 236] width 7 height 7
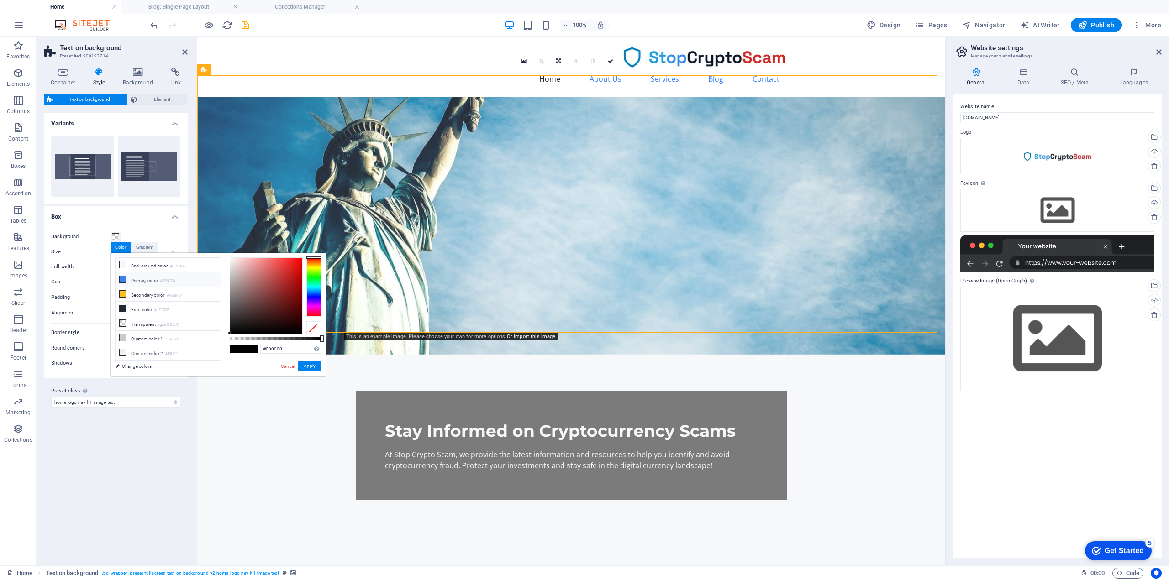
click at [136, 279] on li "Primary color #3B82F6" at bounding box center [167, 280] width 105 height 15
type input "rgba(59, 130, 246, 0.5)"
click at [137, 219] on h4 "Box" at bounding box center [116, 214] width 144 height 16
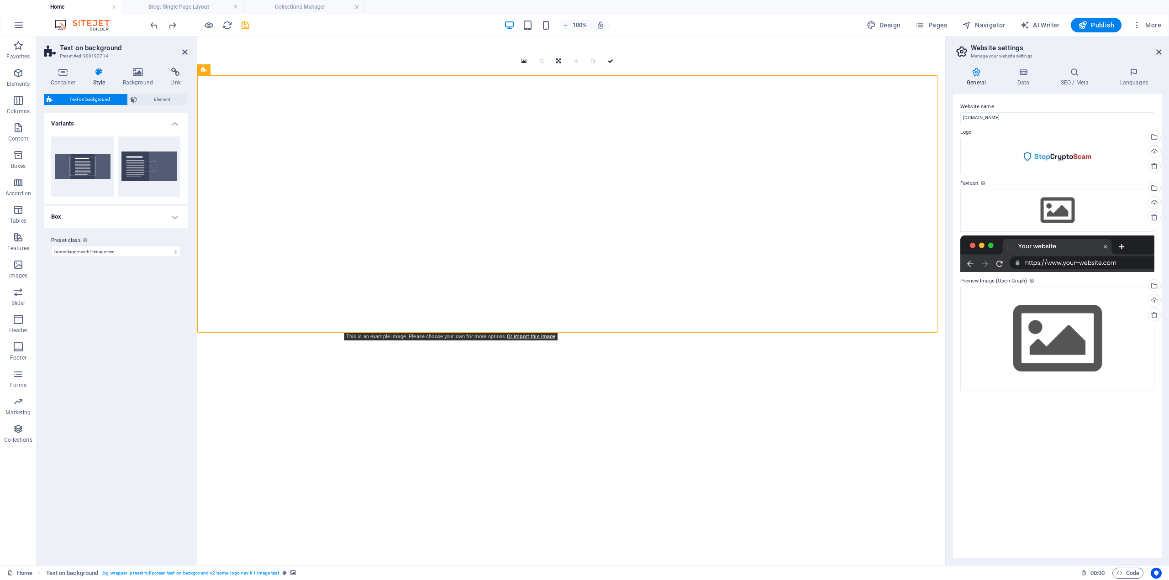
select select "preset-fullscreen-text-on-background-v2-home-logo-nav-h1-image-text"
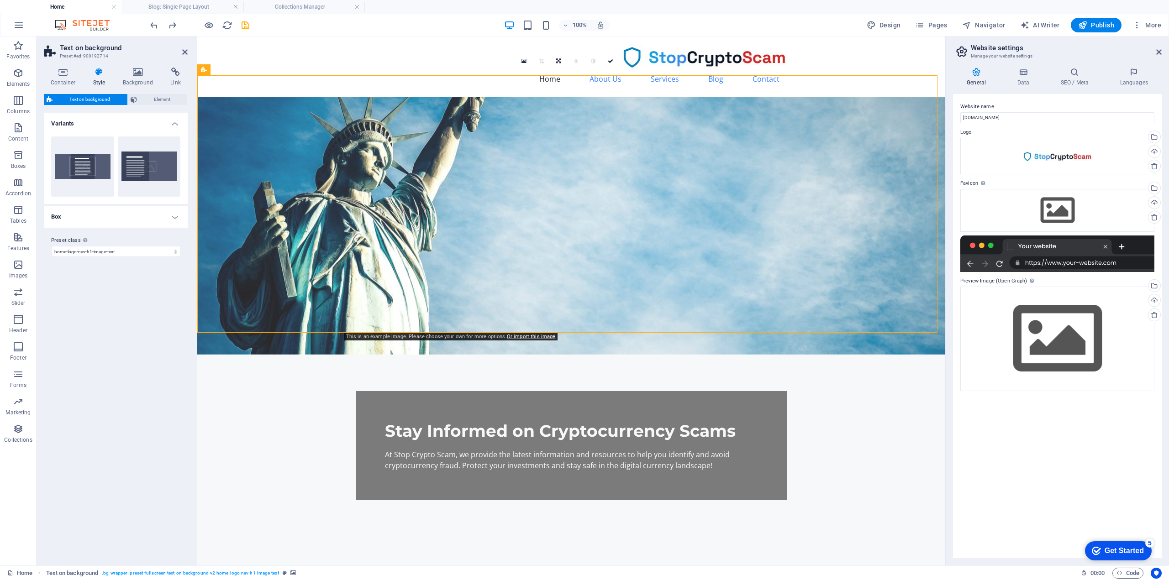
click at [265, 150] on figure at bounding box center [571, 225] width 748 height 257
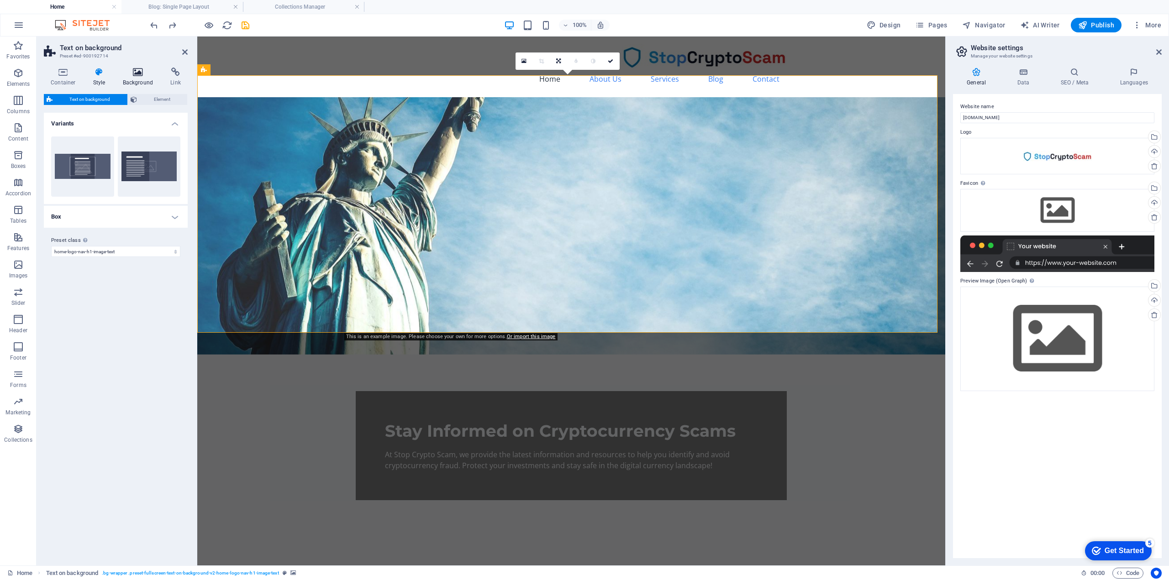
click at [135, 81] on h4 "Background" at bounding box center [140, 77] width 48 height 19
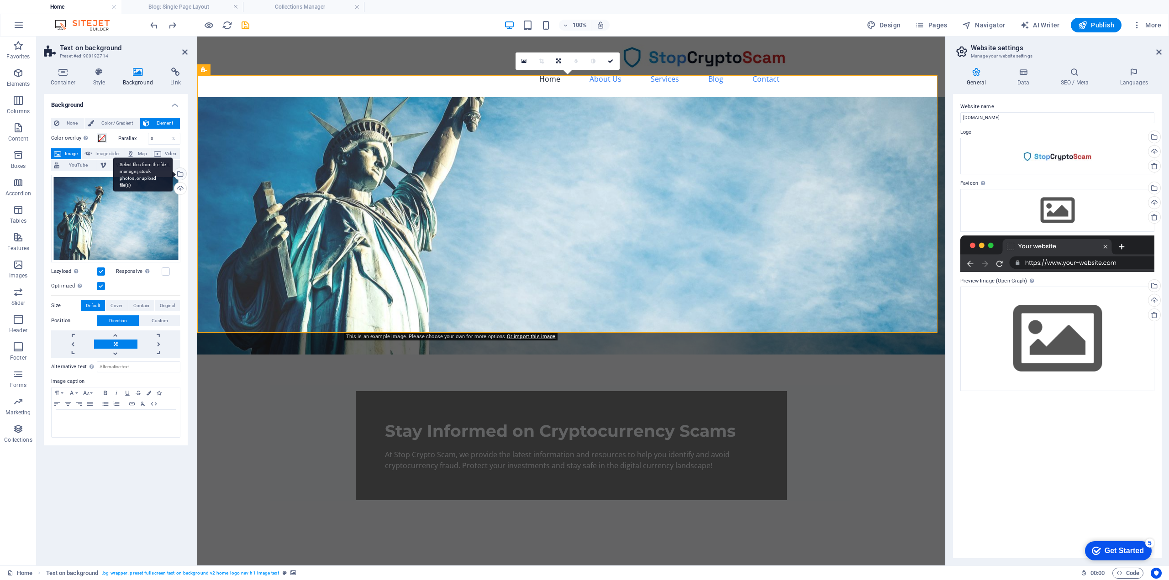
click at [181, 173] on div "Select files from the file manager, stock photos, or upload file(s)" at bounding box center [180, 175] width 14 height 14
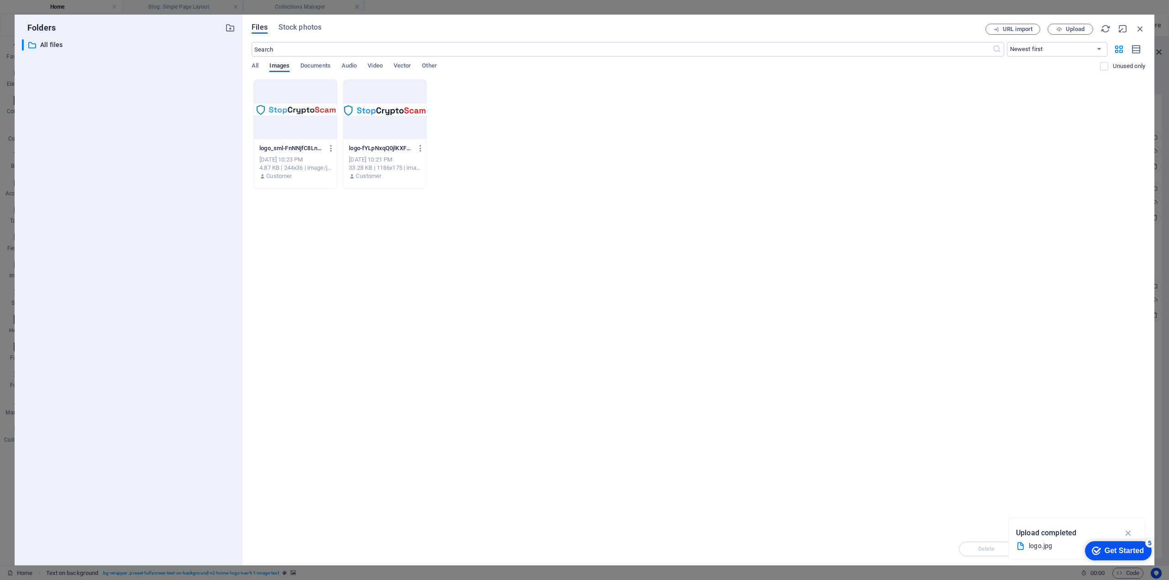
click at [504, 288] on div "Drop files here to upload them instantly logo_sml-FnNNjfC8LnZKYFmh_FYovA.jpg lo…" at bounding box center [698, 305] width 893 height 453
click at [1079, 30] on span "Upload" at bounding box center [1075, 28] width 19 height 5
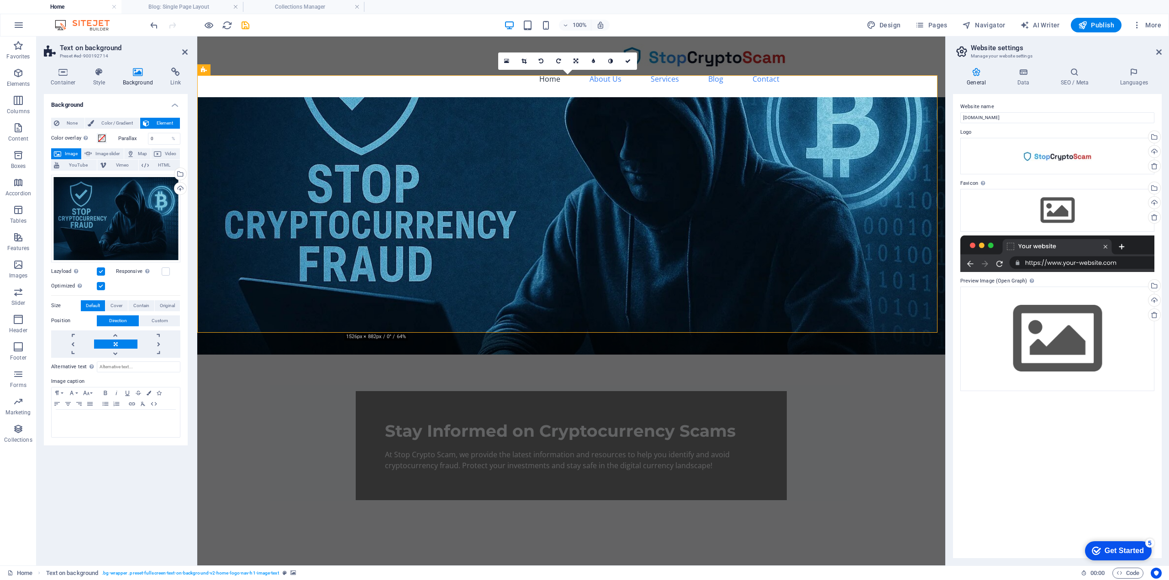
click at [292, 208] on figure at bounding box center [571, 225] width 748 height 257
click at [770, 209] on figure at bounding box center [571, 225] width 748 height 257
click at [774, 208] on figure at bounding box center [571, 225] width 748 height 257
click at [576, 56] on link at bounding box center [575, 60] width 17 height 17
click at [559, 58] on link at bounding box center [558, 60] width 17 height 17
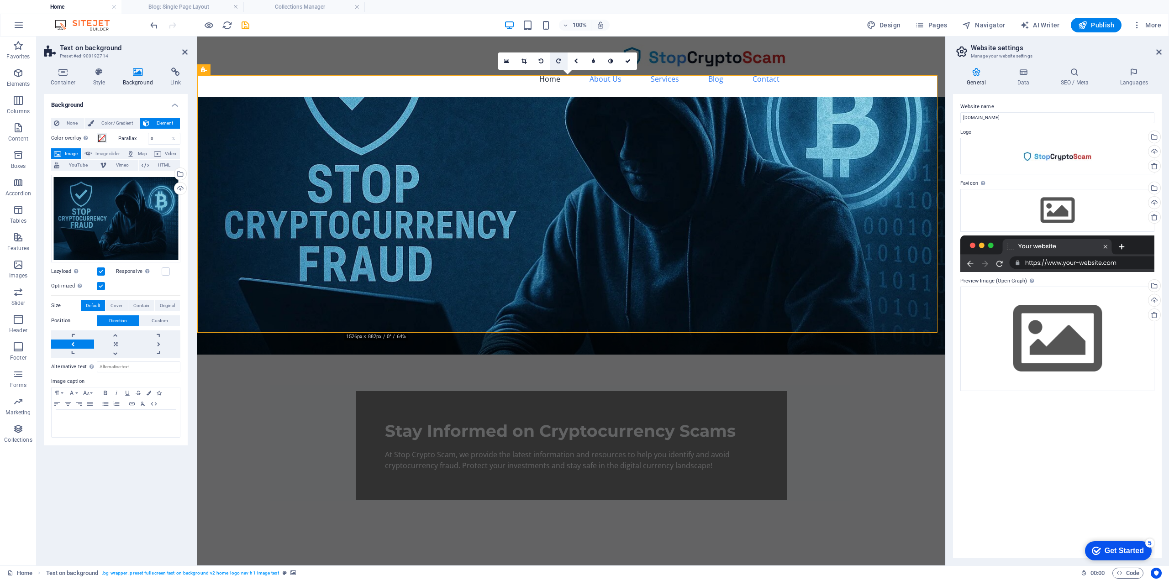
click at [557, 58] on link at bounding box center [558, 60] width 17 height 17
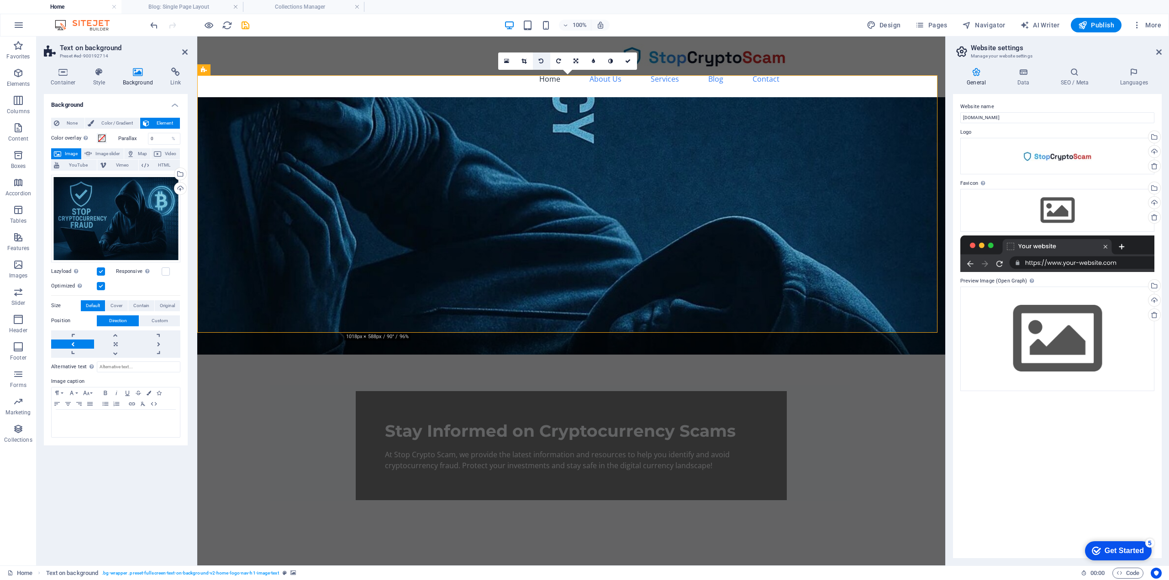
click at [541, 57] on link at bounding box center [541, 60] width 17 height 17
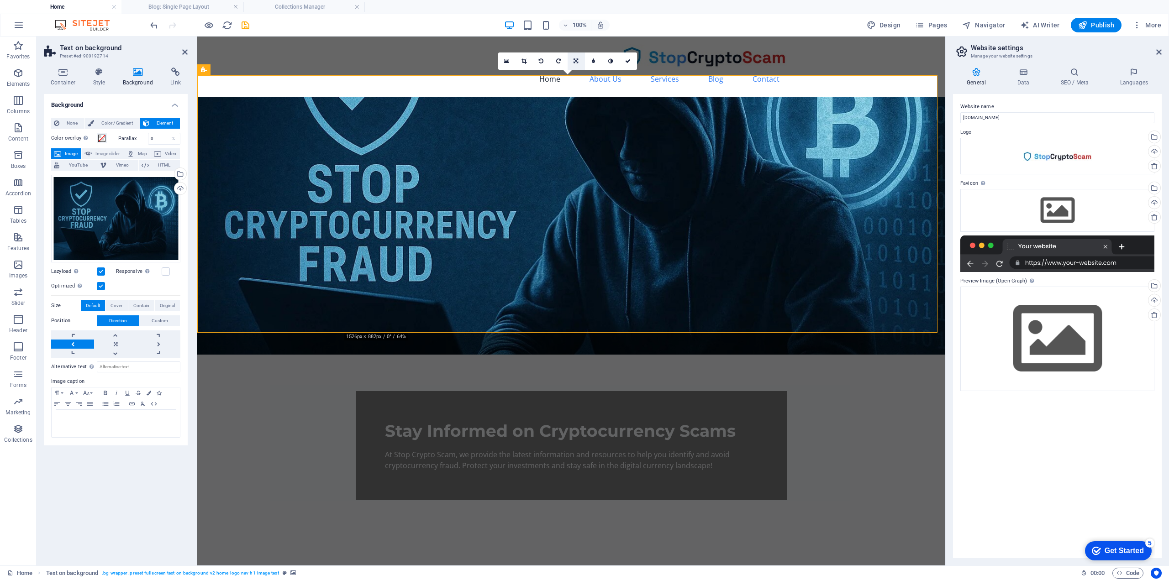
click at [580, 62] on link at bounding box center [575, 60] width 17 height 17
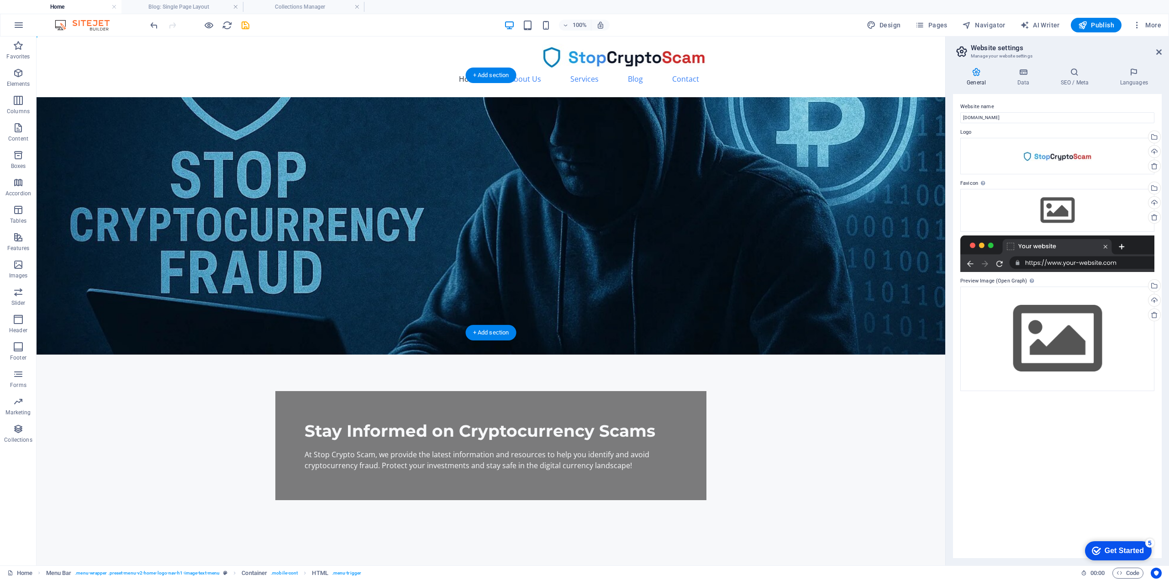
click at [530, 115] on figure at bounding box center [491, 225] width 908 height 257
click at [187, 142] on figure at bounding box center [491, 225] width 908 height 257
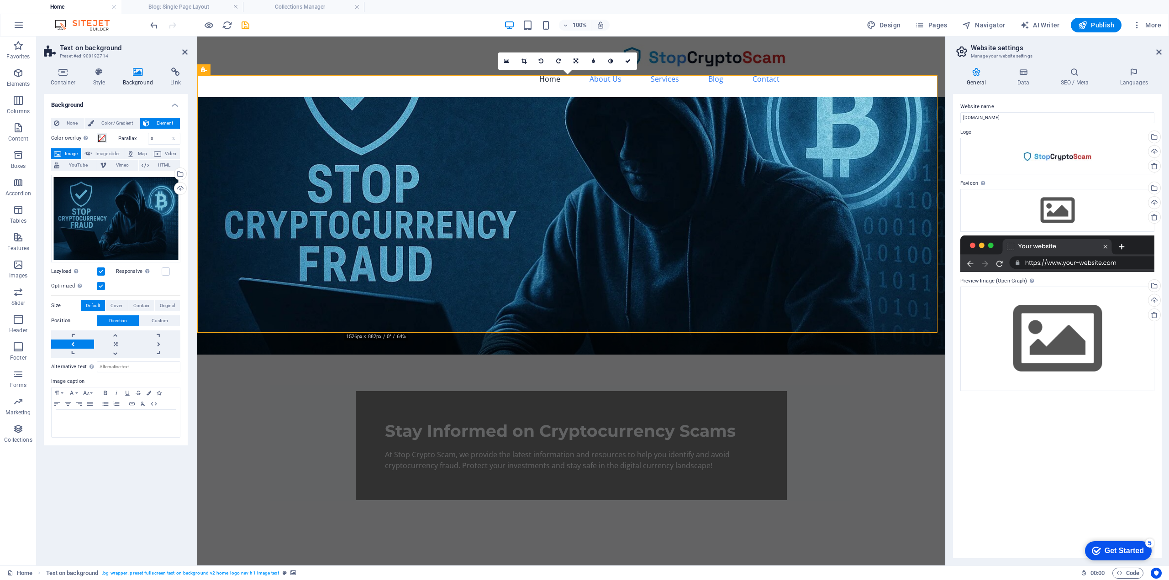
click at [315, 157] on figure at bounding box center [571, 225] width 748 height 257
drag, startPoint x: 297, startPoint y: 152, endPoint x: 306, endPoint y: 197, distance: 45.7
click at [306, 197] on figure at bounding box center [571, 225] width 748 height 257
click at [678, 171] on figure at bounding box center [571, 225] width 748 height 257
click at [577, 67] on link at bounding box center [575, 60] width 17 height 17
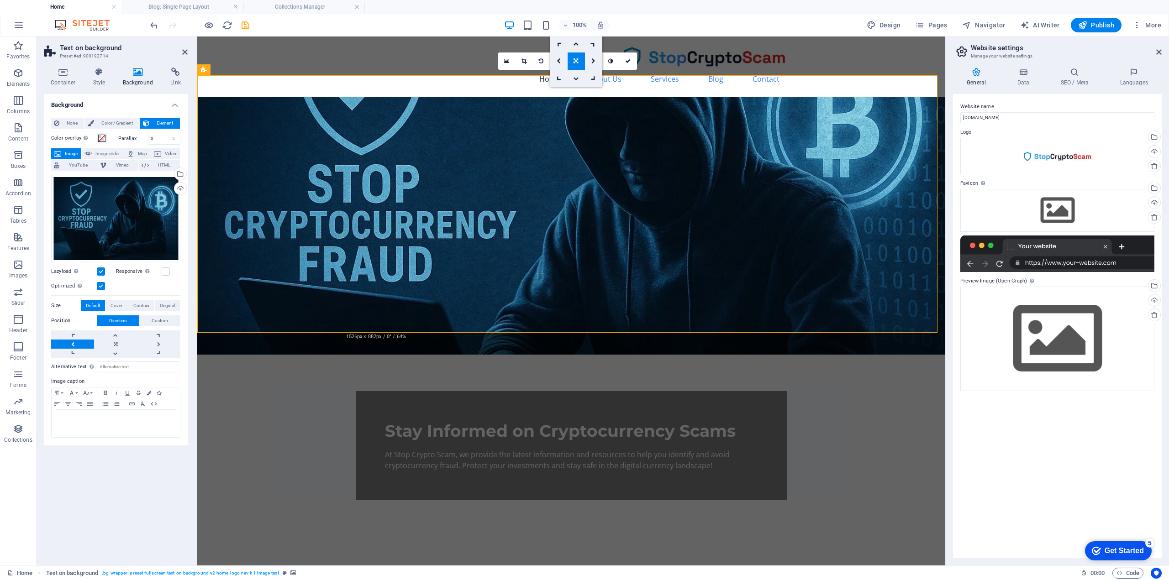
click at [577, 77] on icon at bounding box center [575, 78] width 5 height 5
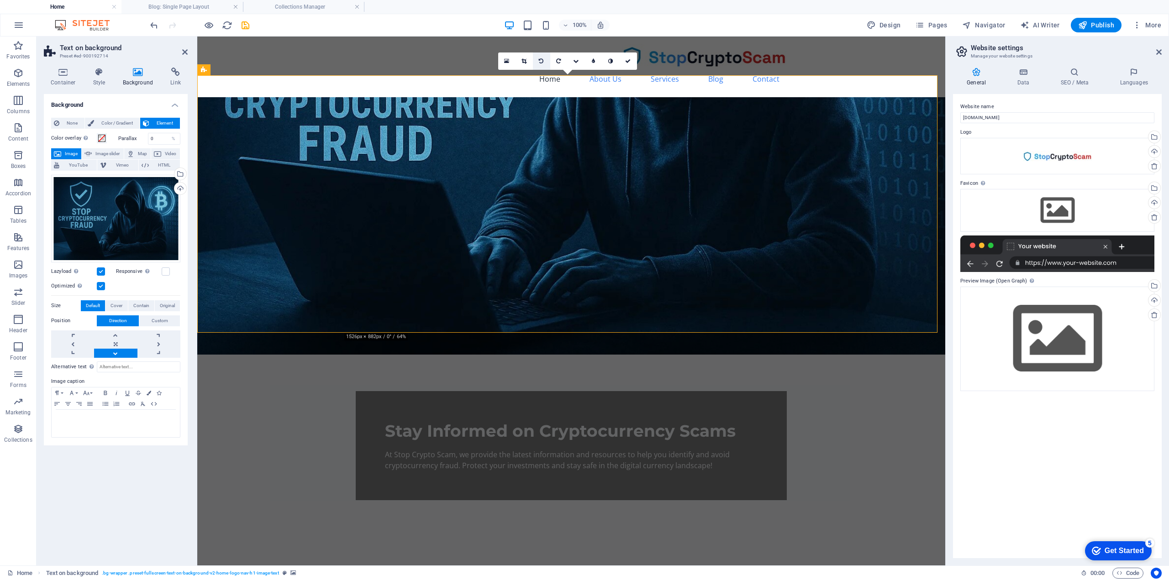
click at [540, 62] on icon at bounding box center [541, 60] width 5 height 5
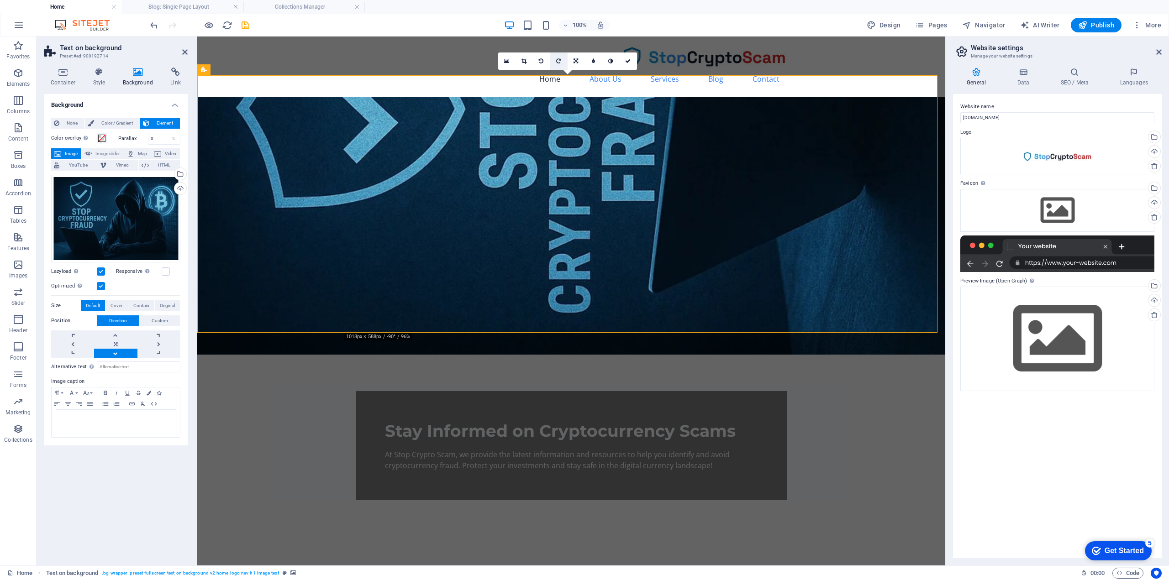
click at [562, 55] on link at bounding box center [558, 60] width 17 height 17
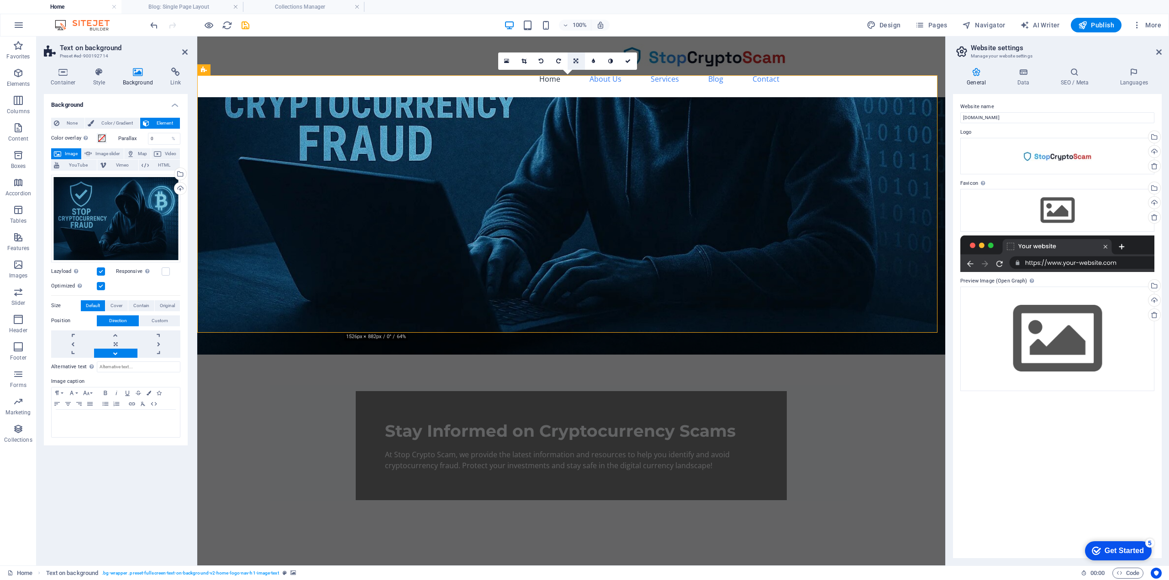
click at [579, 62] on link at bounding box center [575, 60] width 17 height 17
click at [574, 44] on icon at bounding box center [575, 43] width 5 height 5
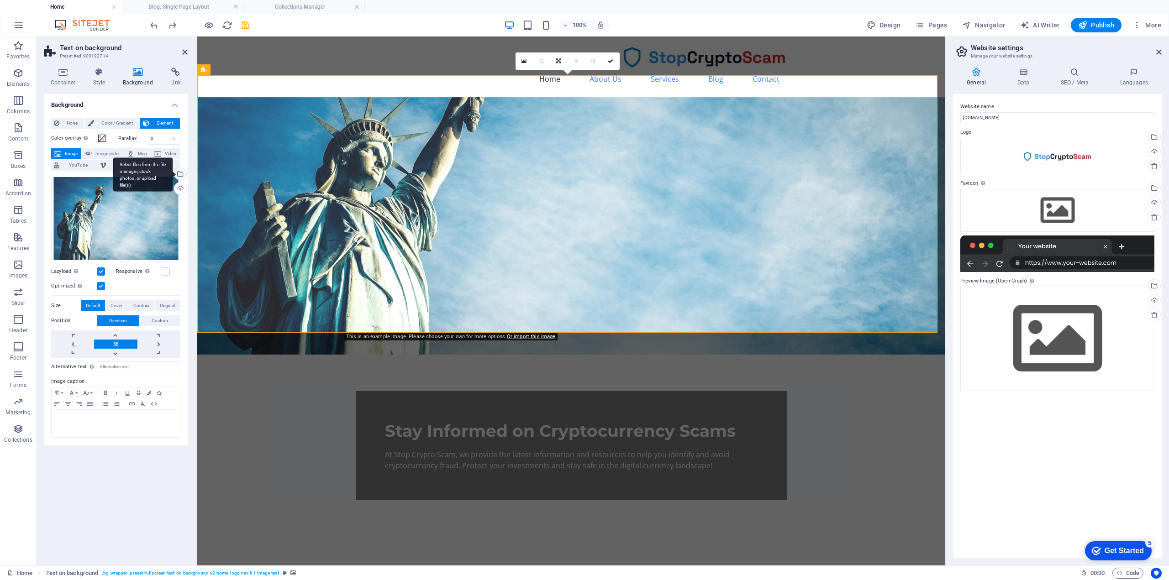
click at [173, 174] on div "Select files from the file manager, stock photos, or upload file(s)" at bounding box center [142, 174] width 59 height 34
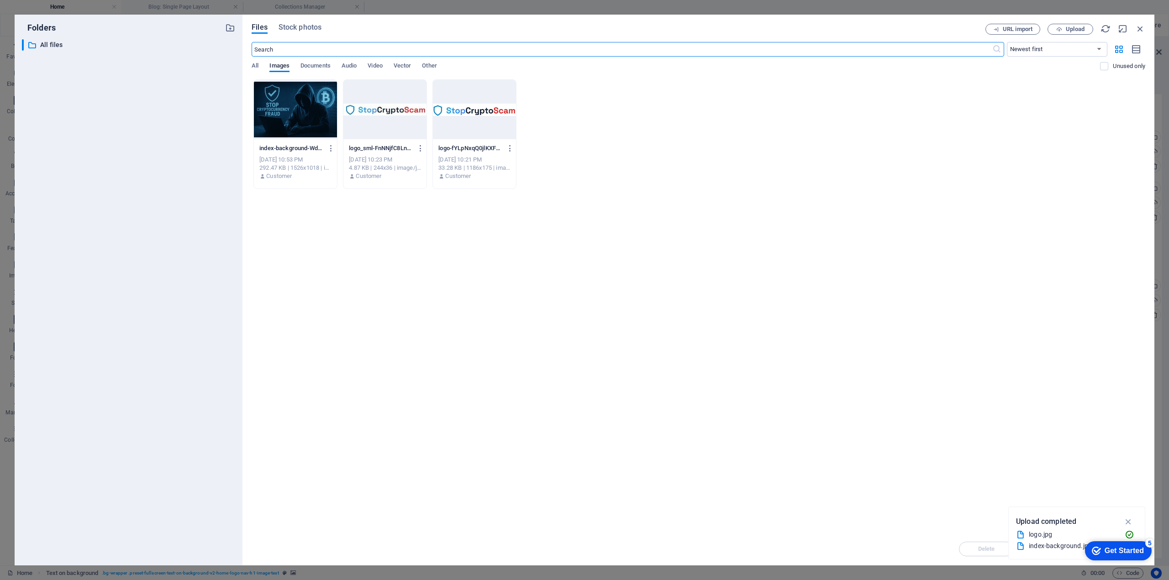
click at [292, 115] on div at bounding box center [295, 109] width 83 height 59
click at [293, 114] on div "1" at bounding box center [295, 109] width 83 height 59
click at [293, 114] on div at bounding box center [295, 109] width 83 height 59
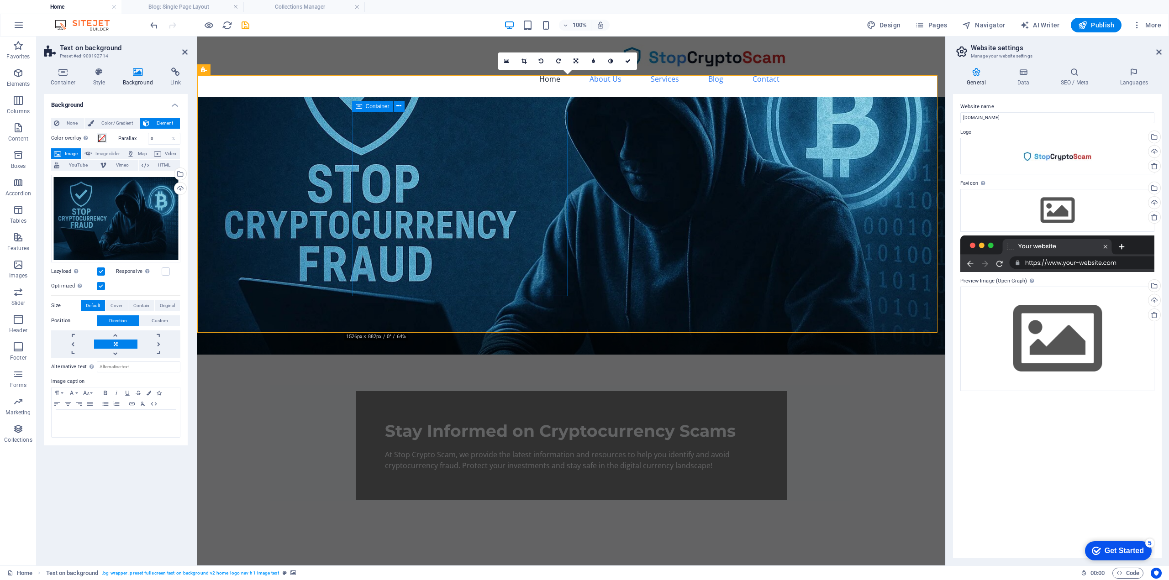
click at [560, 391] on div "Stay Informed on Cryptocurrency Scams At Stop Crypto Scam, we provide the lates…" at bounding box center [571, 445] width 431 height 109
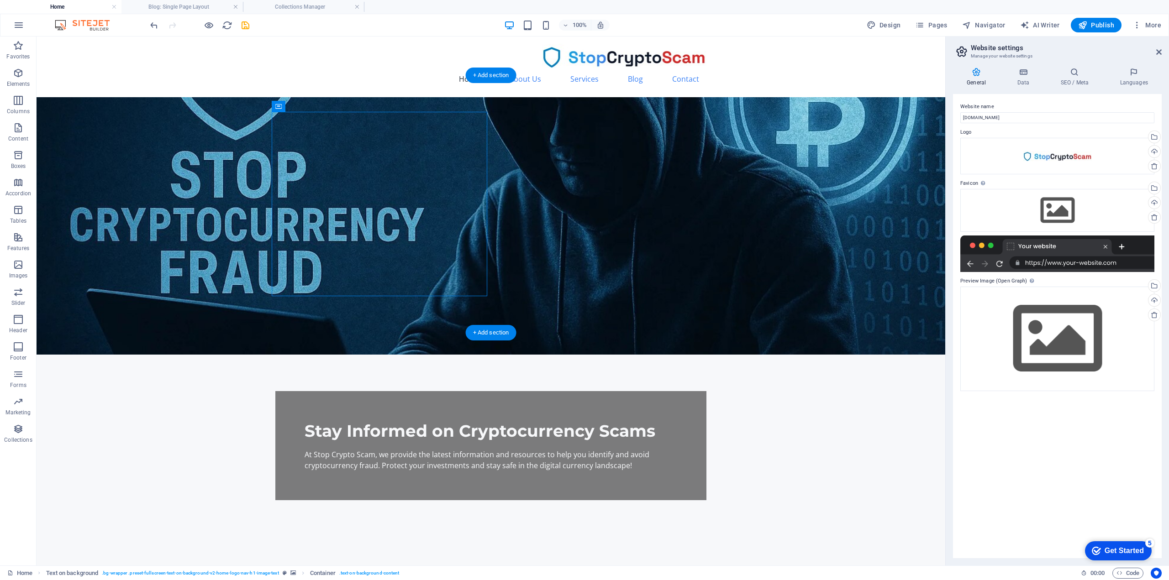
drag, startPoint x: 408, startPoint y: 143, endPoint x: 590, endPoint y: 118, distance: 183.9
click at [400, 391] on div "Stay Informed on Cryptocurrency Scams At Stop Crypto Scam, we provide the lates…" at bounding box center [490, 445] width 431 height 109
drag, startPoint x: 329, startPoint y: 147, endPoint x: 471, endPoint y: 112, distance: 146.7
click at [461, 391] on div "Stay Informed on Cryptocurrency Scams At Stop Crypto Scam, we provide the lates…" at bounding box center [490, 445] width 431 height 109
drag, startPoint x: 325, startPoint y: 143, endPoint x: 458, endPoint y: 114, distance: 135.6
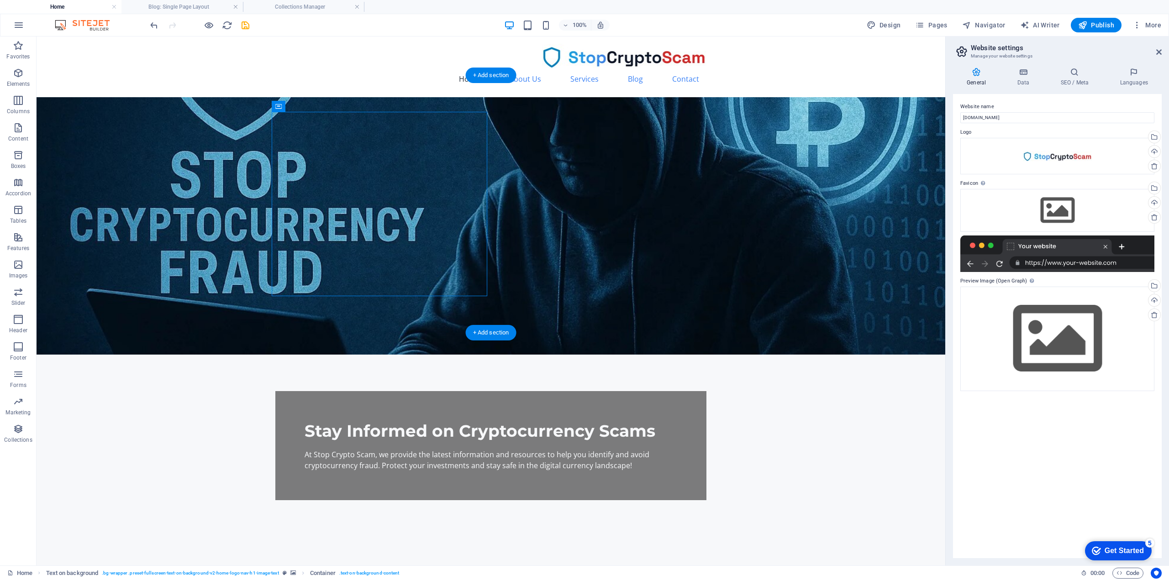
click at [432, 391] on div "Stay Informed on Cryptocurrency Scams At Stop Crypto Scam, we provide the lates…" at bounding box center [490, 445] width 431 height 109
click at [282, 105] on div "Container" at bounding box center [292, 106] width 41 height 11
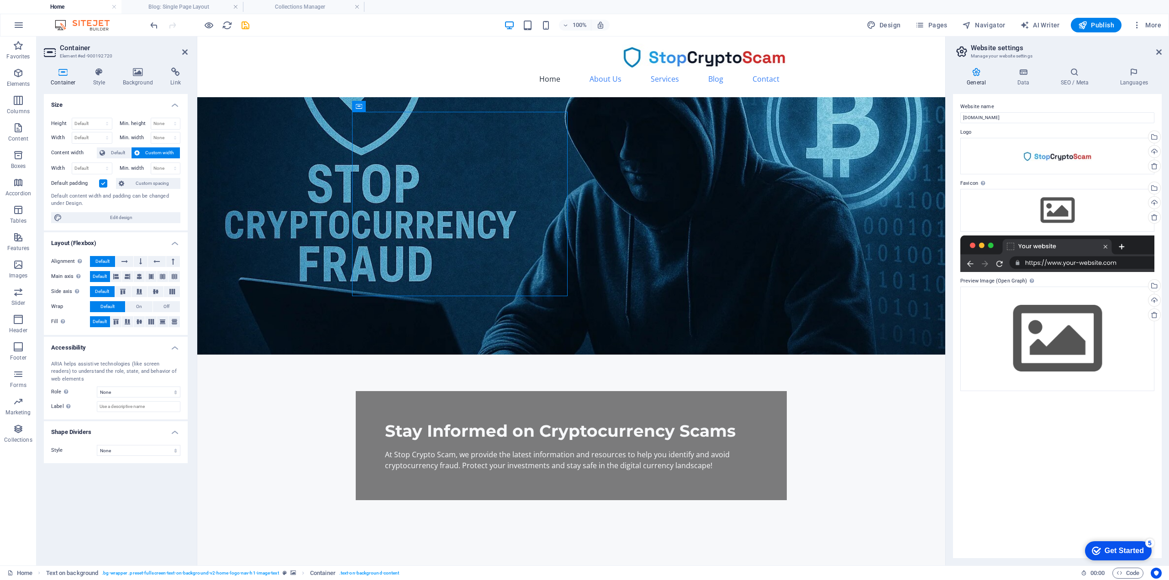
drag, startPoint x: 567, startPoint y: 140, endPoint x: 458, endPoint y: 106, distance: 114.4
click at [402, 108] on button at bounding box center [399, 106] width 11 height 11
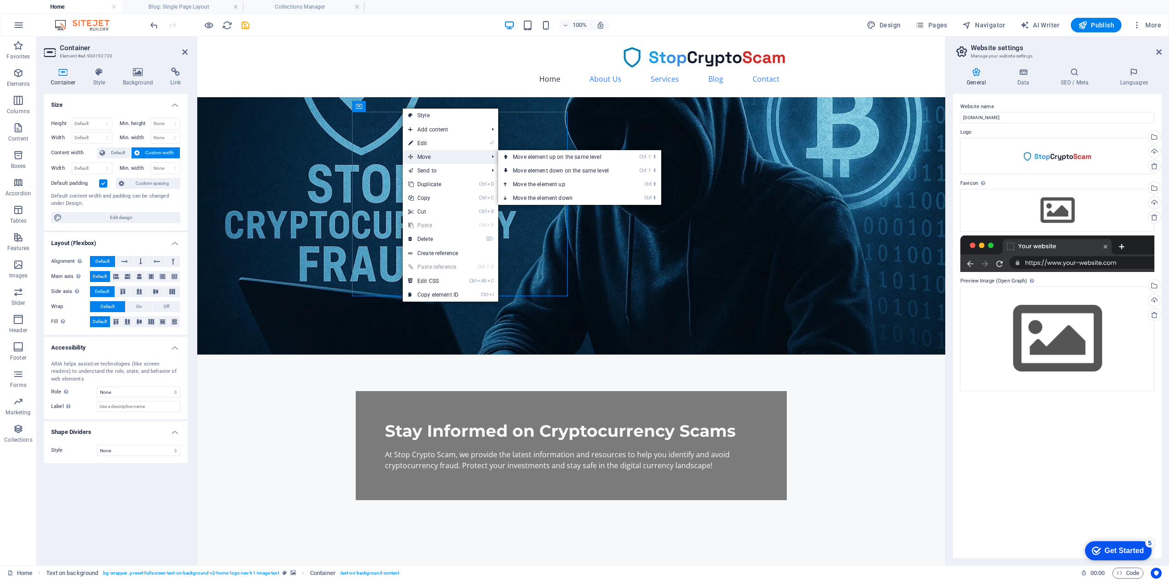
click at [435, 163] on span "Move" at bounding box center [444, 157] width 82 height 14
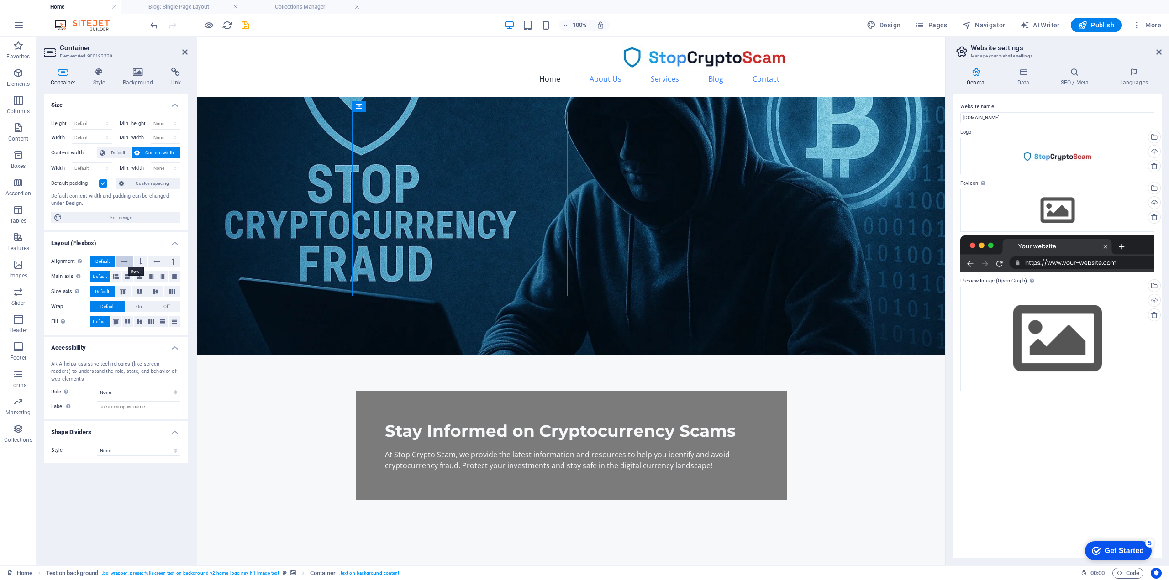
click at [123, 263] on icon at bounding box center [124, 261] width 6 height 11
click at [103, 260] on span "Default" at bounding box center [102, 261] width 14 height 11
click at [95, 81] on h4 "Style" at bounding box center [101, 77] width 30 height 19
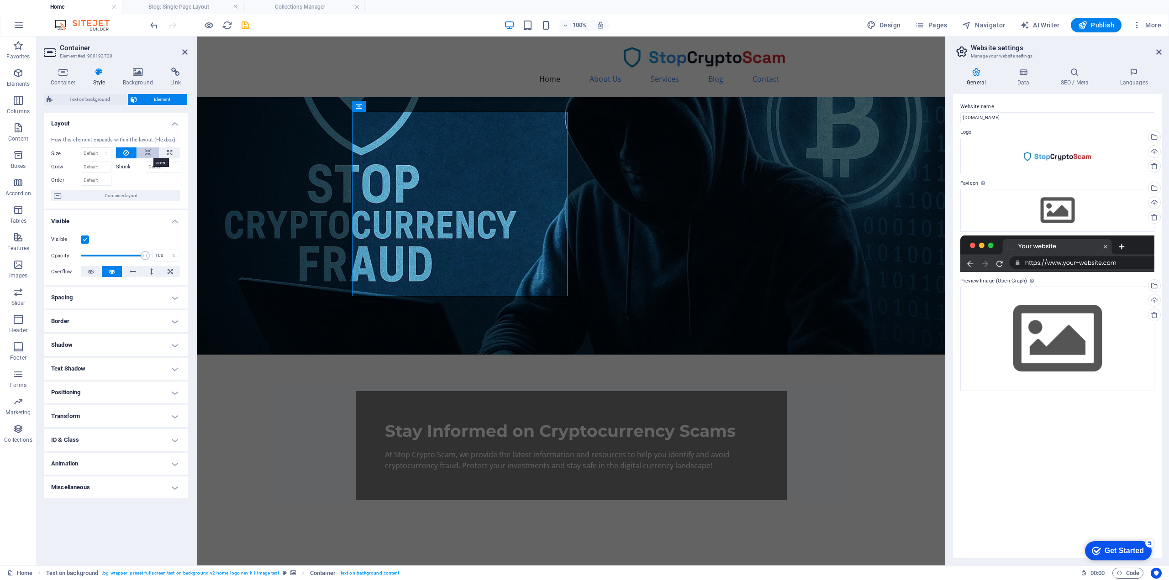
click at [148, 154] on icon at bounding box center [148, 152] width 6 height 11
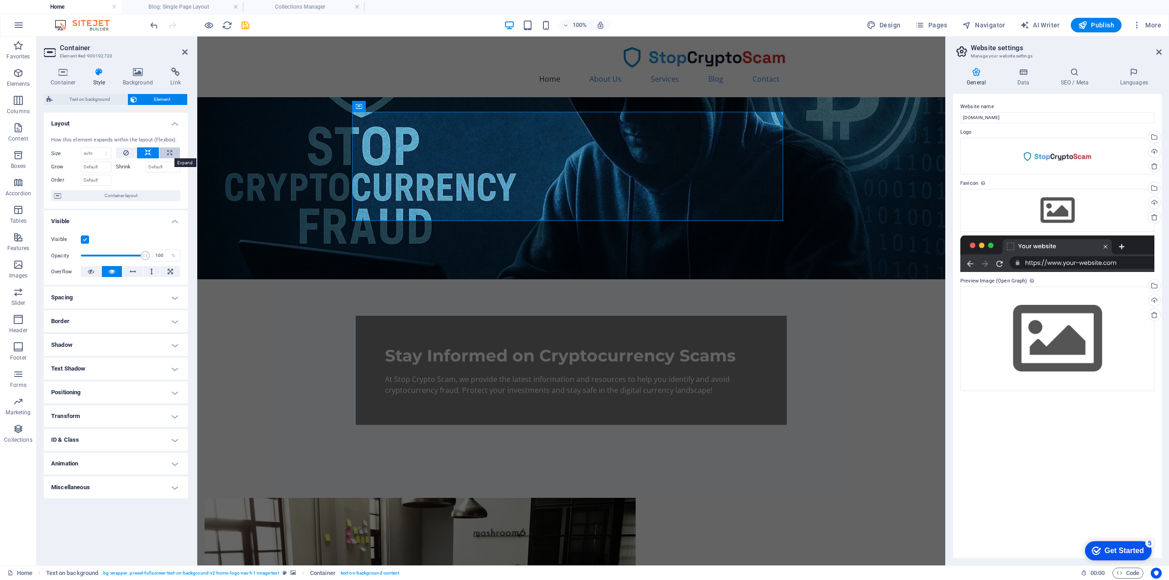
click at [170, 150] on icon at bounding box center [169, 152] width 5 height 11
type input "100"
select select "%"
click at [148, 153] on icon at bounding box center [148, 152] width 6 height 11
select select "DISABLED_OPTION_VALUE"
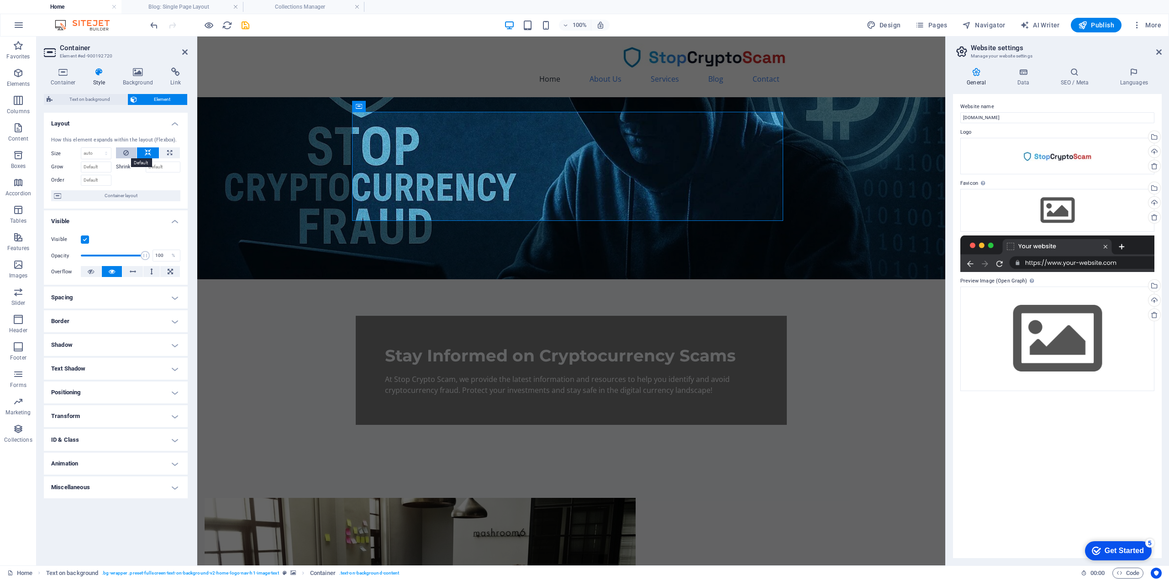
click at [120, 155] on button at bounding box center [126, 152] width 21 height 11
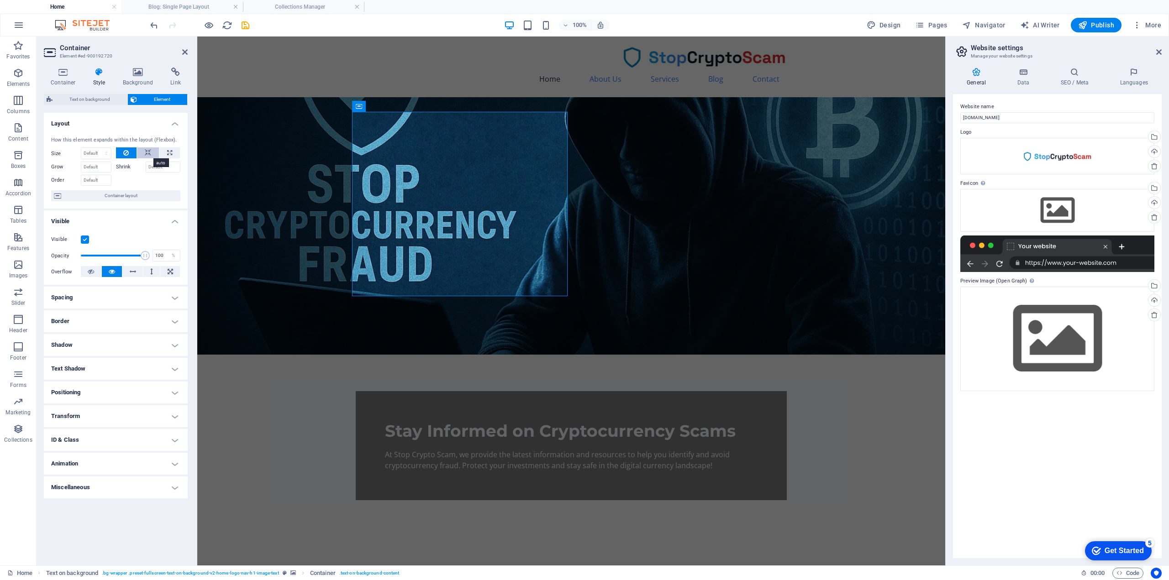
click at [144, 151] on button at bounding box center [148, 152] width 22 height 11
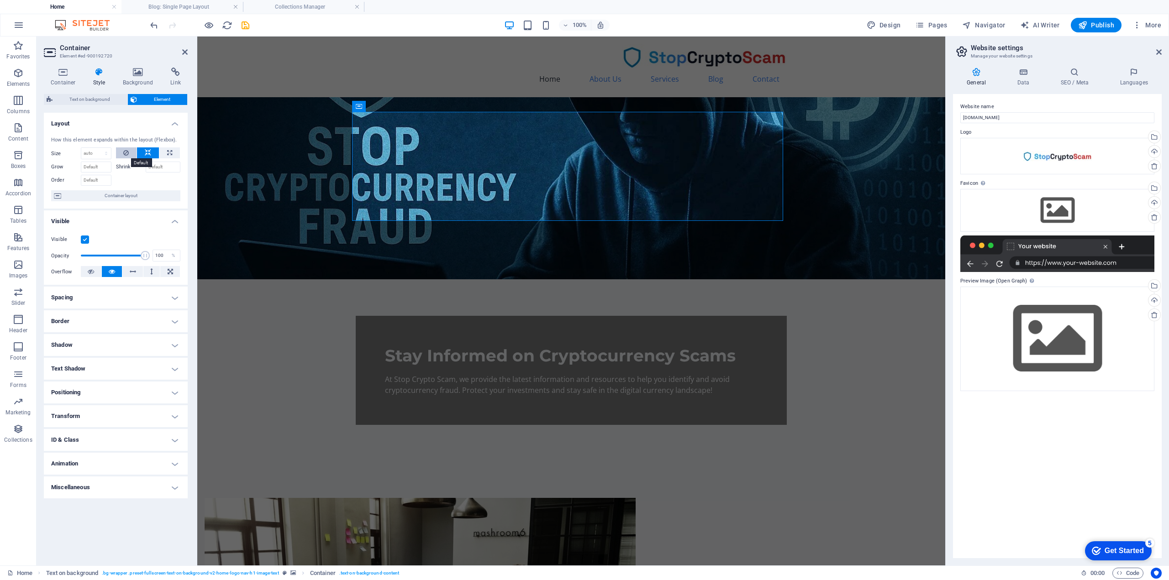
click at [128, 155] on icon at bounding box center [125, 152] width 5 height 11
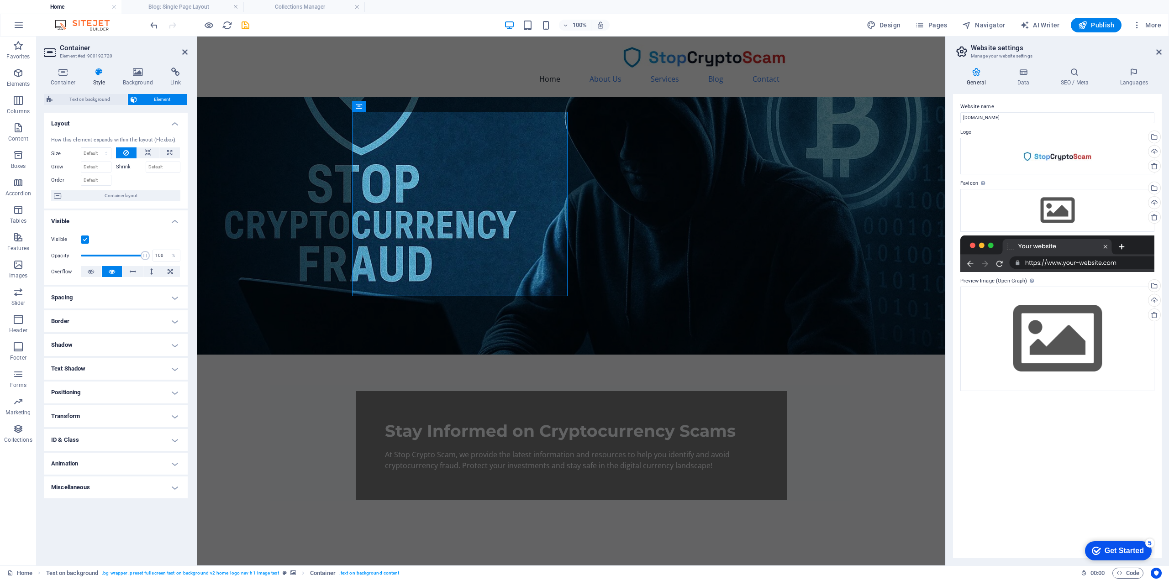
click at [305, 278] on figure at bounding box center [571, 225] width 748 height 257
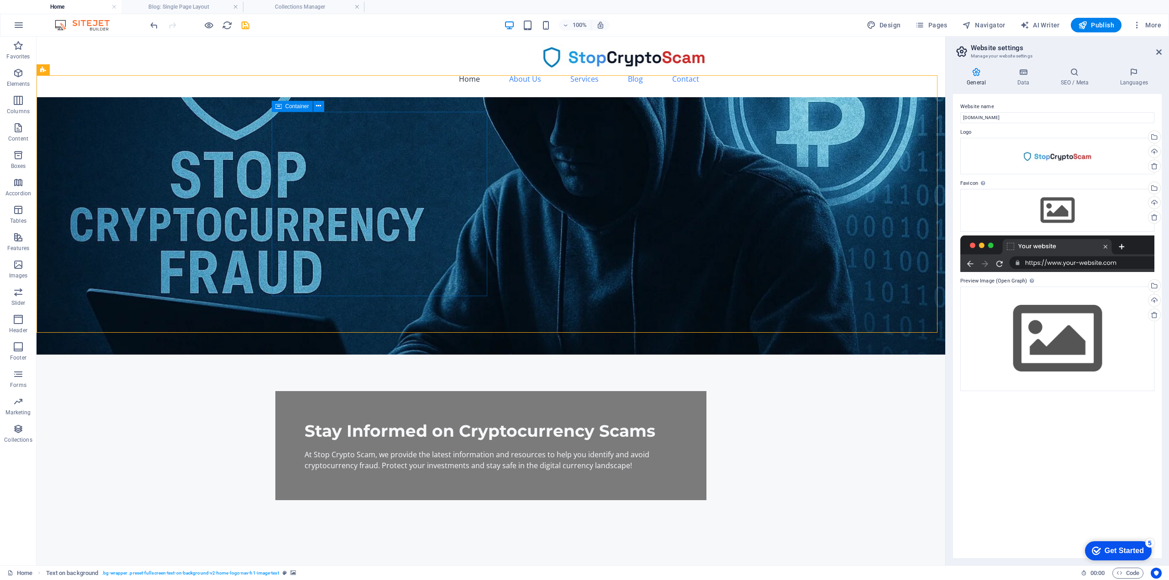
click at [298, 109] on span "Container" at bounding box center [297, 106] width 24 height 5
drag, startPoint x: 335, startPoint y: 143, endPoint x: 357, endPoint y: 110, distance: 39.3
click at [352, 391] on div "Stay Informed on Cryptocurrency Scams At Stop Crypto Scam, we provide the lates…" at bounding box center [490, 445] width 431 height 109
click at [350, 391] on div "Stay Informed on Cryptocurrency Scams At Stop Crypto Scam, we provide the lates…" at bounding box center [490, 445] width 431 height 109
click at [316, 104] on icon at bounding box center [318, 106] width 5 height 10
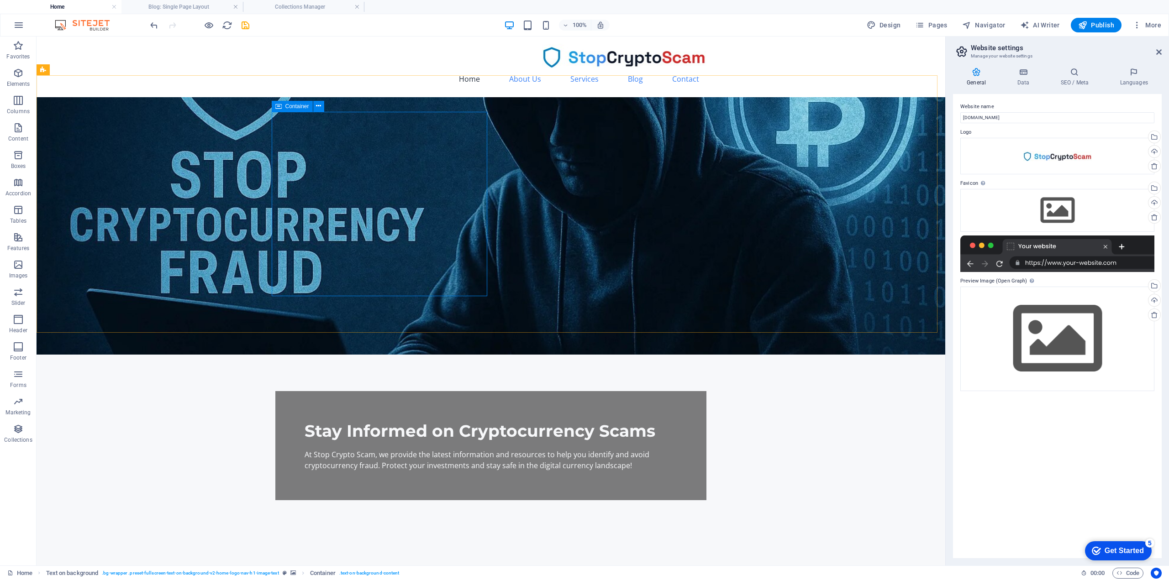
click at [295, 108] on span "Container" at bounding box center [297, 106] width 24 height 5
click at [295, 107] on span "Container" at bounding box center [297, 106] width 24 height 5
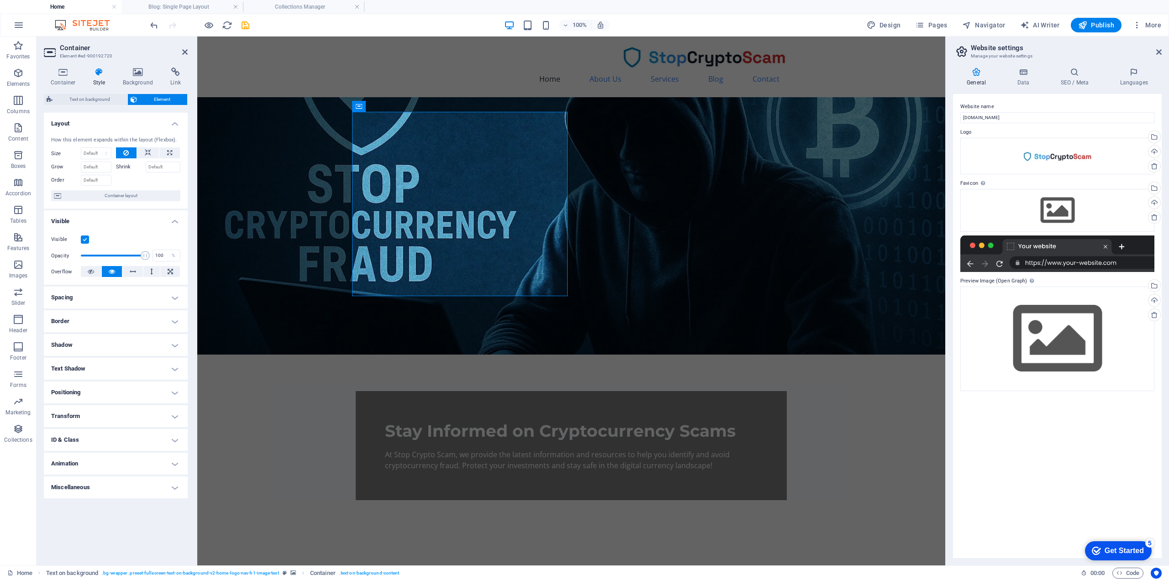
click at [102, 388] on h4 "Positioning" at bounding box center [116, 393] width 144 height 22
click at [76, 389] on h4 "Positioning" at bounding box center [116, 390] width 144 height 16
click at [70, 415] on h4 "Transform" at bounding box center [116, 416] width 144 height 22
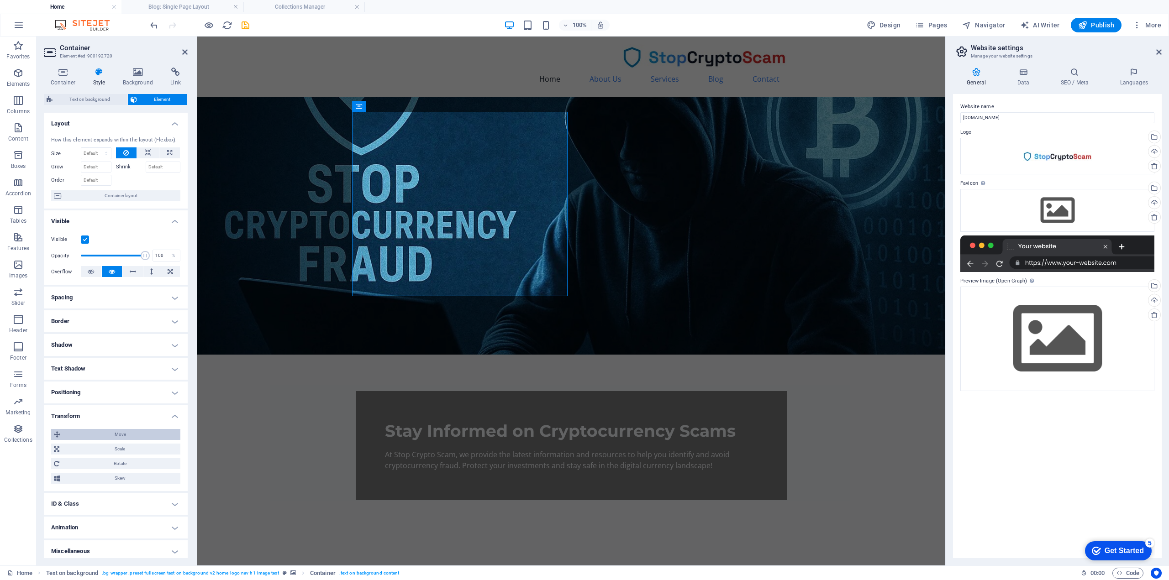
click at [82, 433] on span "Move" at bounding box center [120, 434] width 115 height 11
click at [90, 448] on input "0" at bounding box center [99, 451] width 28 height 11
drag, startPoint x: 89, startPoint y: 449, endPoint x: 98, endPoint y: 444, distance: 10.2
click at [99, 444] on div "X offset 0 px rem % em vh vw Y offset 0 px rem % em vh vw" at bounding box center [115, 452] width 129 height 16
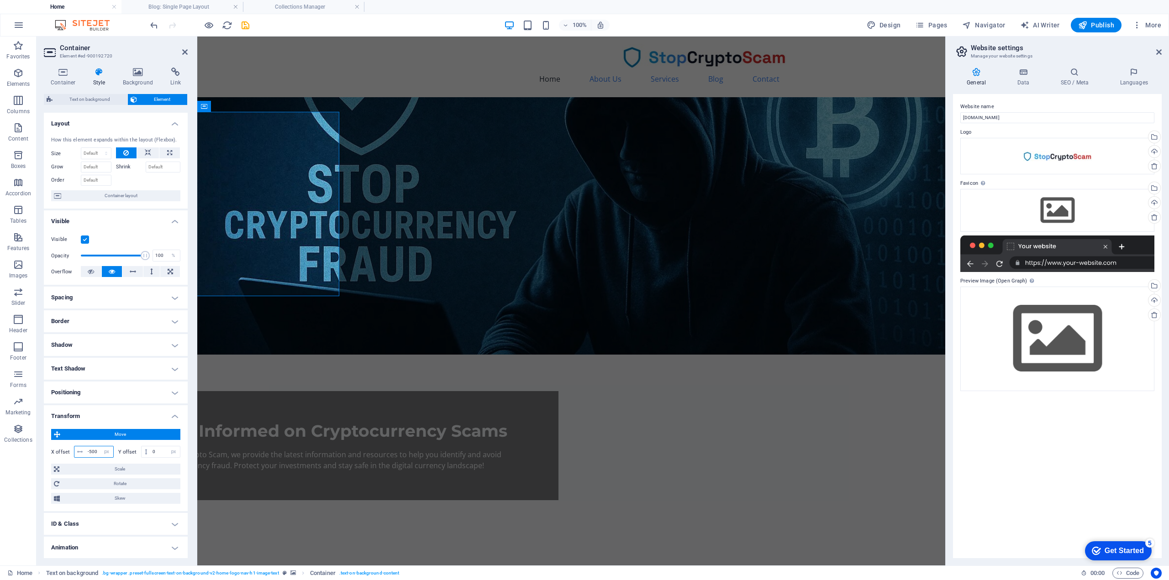
click at [90, 453] on input "-500" at bounding box center [99, 451] width 28 height 11
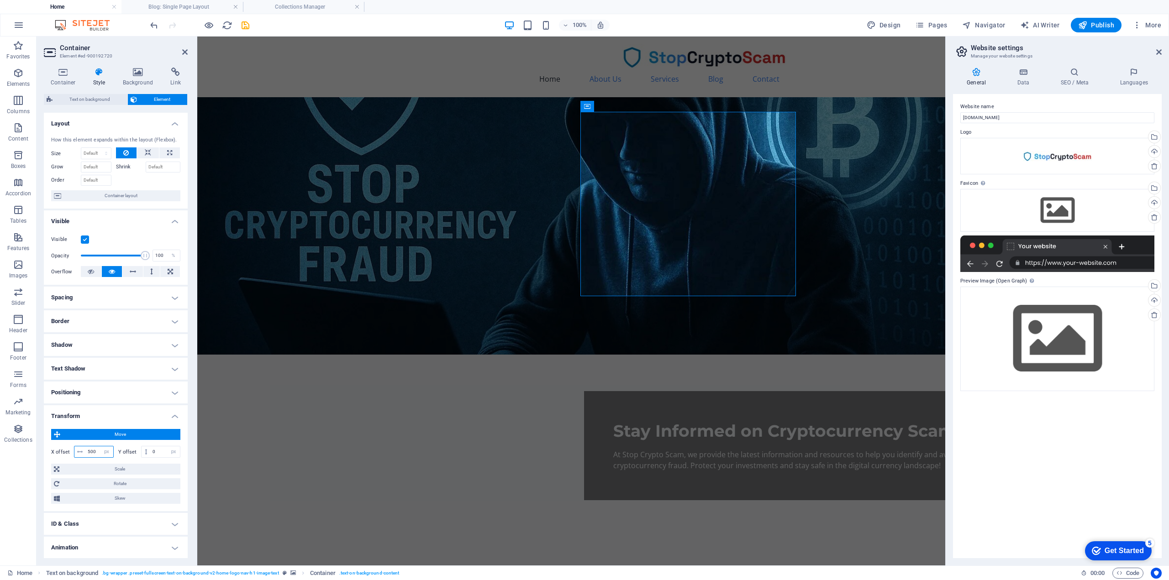
type input "500"
click at [660, 420] on div "Stay Informed on Cryptocurrency Scams" at bounding box center [799, 430] width 373 height 21
click at [651, 420] on div "Stay Informed on Cryptocurrency Scams" at bounding box center [799, 430] width 373 height 21
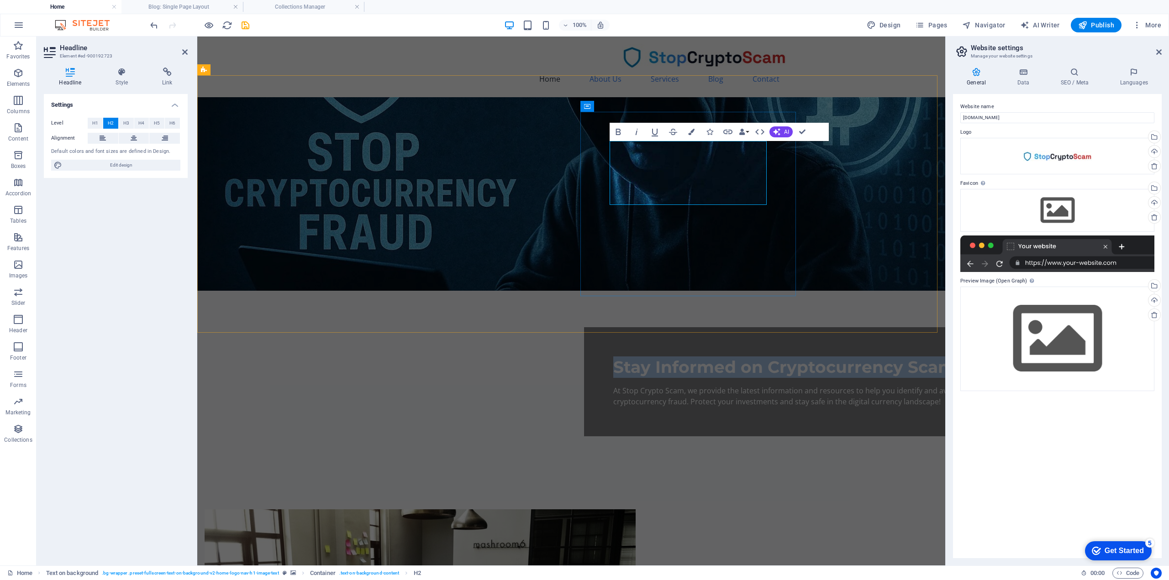
click at [680, 357] on h2 "Stay Informed on Cryptocurrency Scams" at bounding box center [799, 367] width 373 height 21
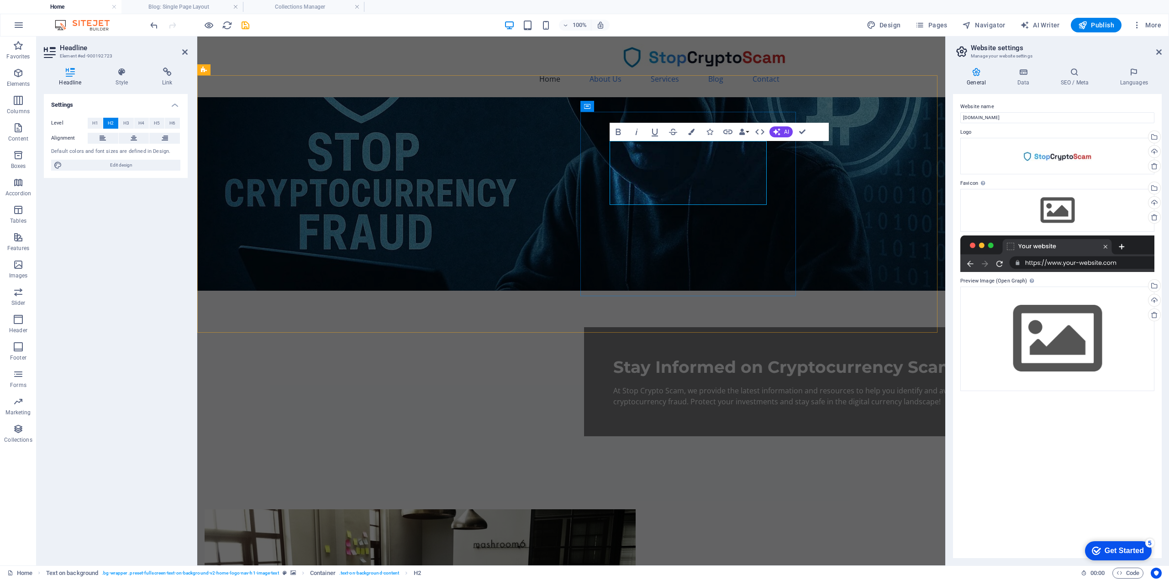
click at [668, 357] on span "Stay Informed on Cryptocurrency Scams" at bounding box center [788, 367] width 351 height 20
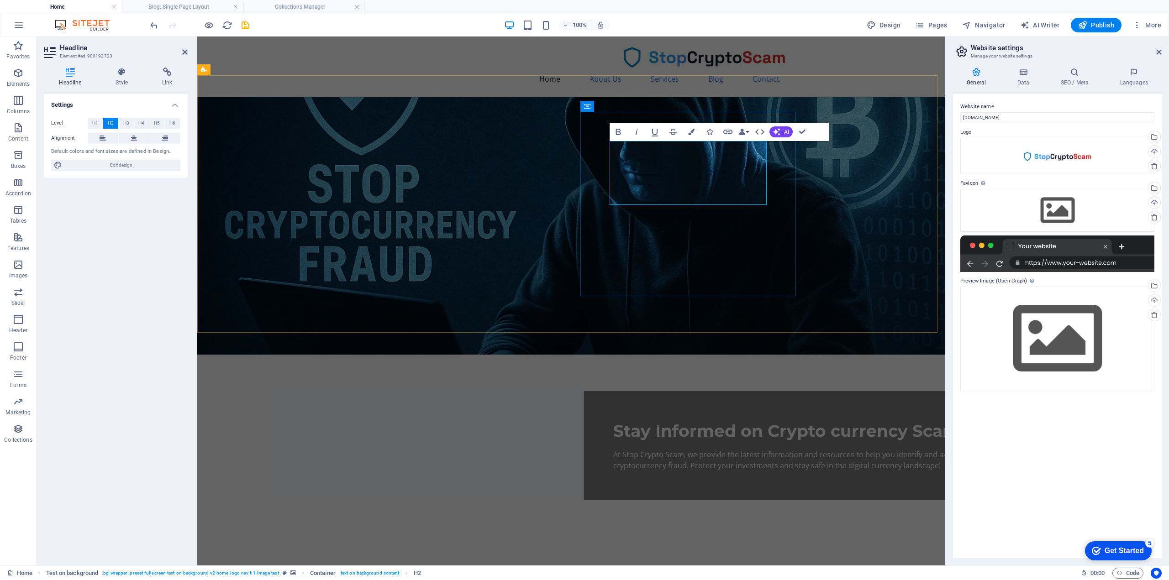
click at [684, 421] on span "Stay Informed on Crypto currency Scams" at bounding box center [790, 431] width 355 height 20
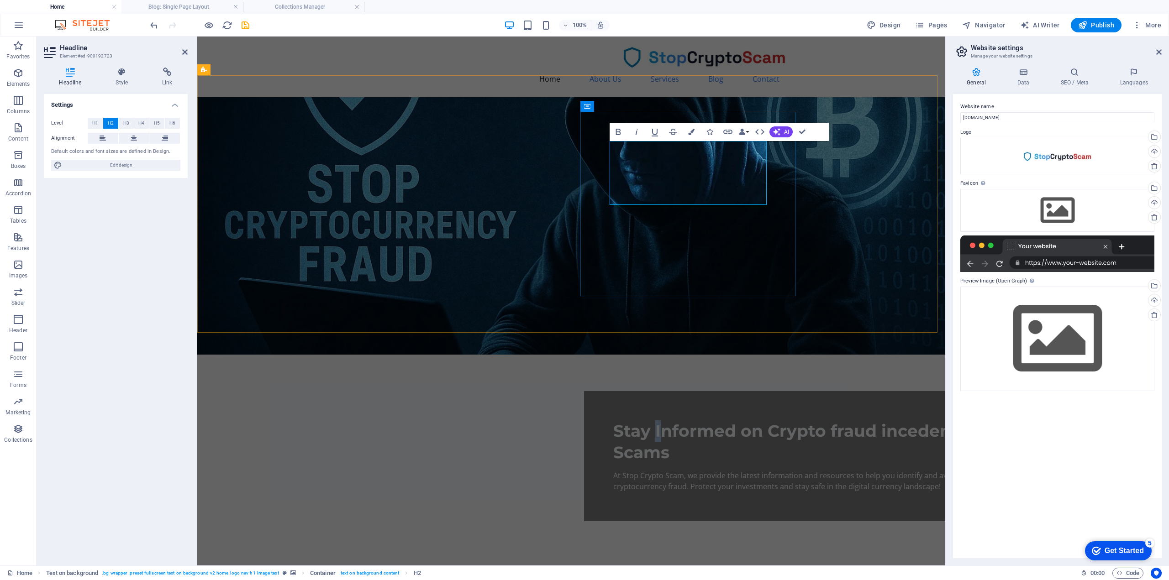
click at [651, 421] on span "Stay Informed on Crypto fraud incedents Scams" at bounding box center [790, 442] width 354 height 42
drag, startPoint x: 620, startPoint y: 178, endPoint x: 612, endPoint y: 178, distance: 7.8
click at [613, 421] on span "Stay informed on Crypto fraud incedents Scams" at bounding box center [789, 442] width 353 height 42
click at [669, 421] on span "Stay informed on crypto fraud incedents Scams" at bounding box center [788, 442] width 351 height 42
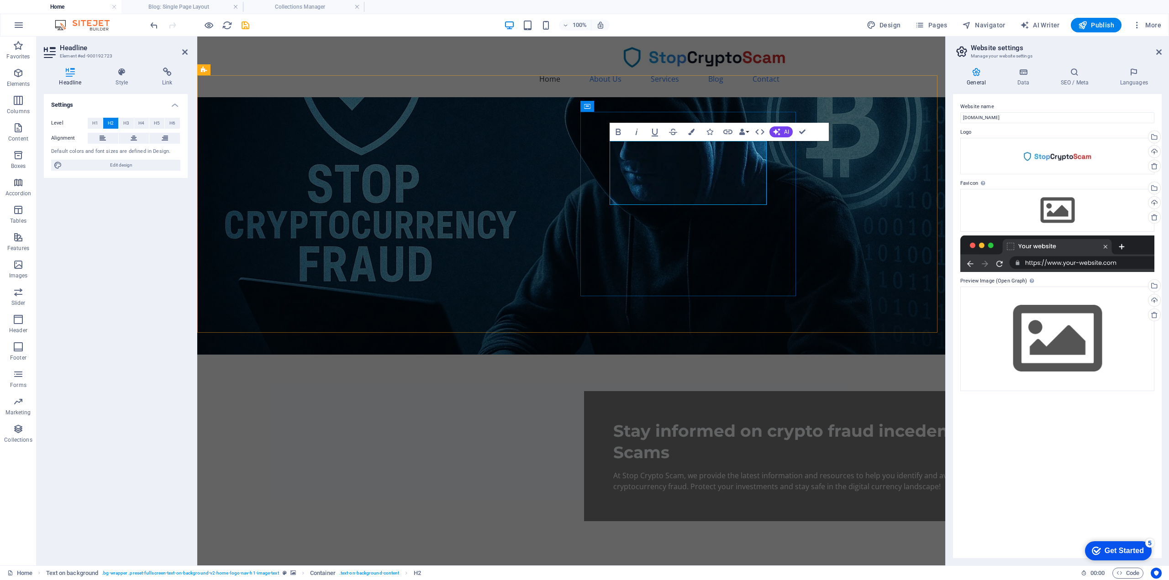
click at [688, 421] on span "Stay informed on crypto fraud incedents Scams" at bounding box center [788, 442] width 351 height 42
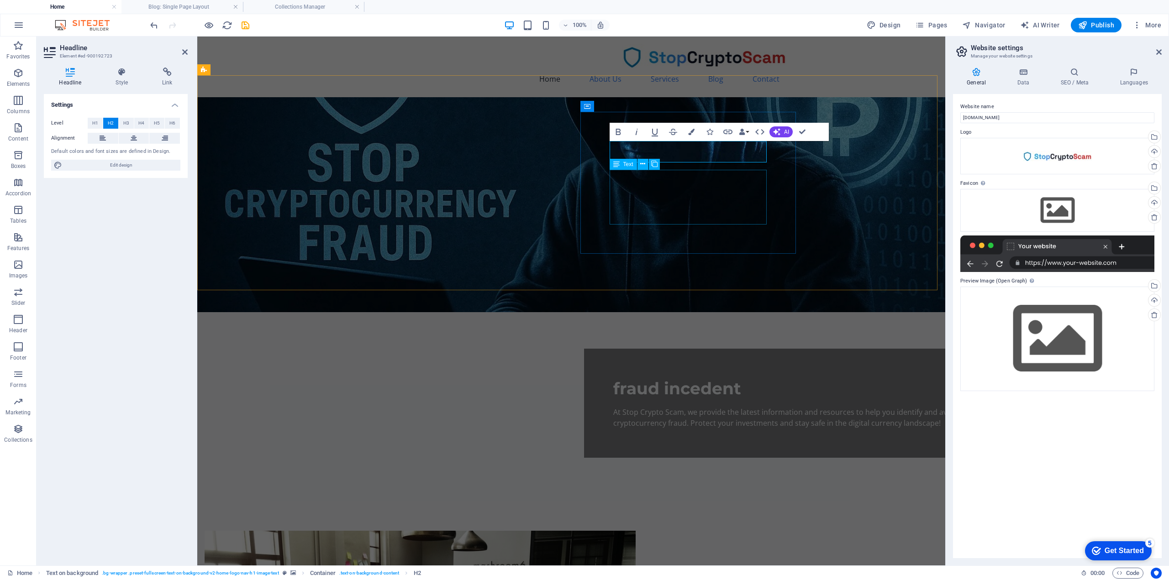
scroll to position [0, 2]
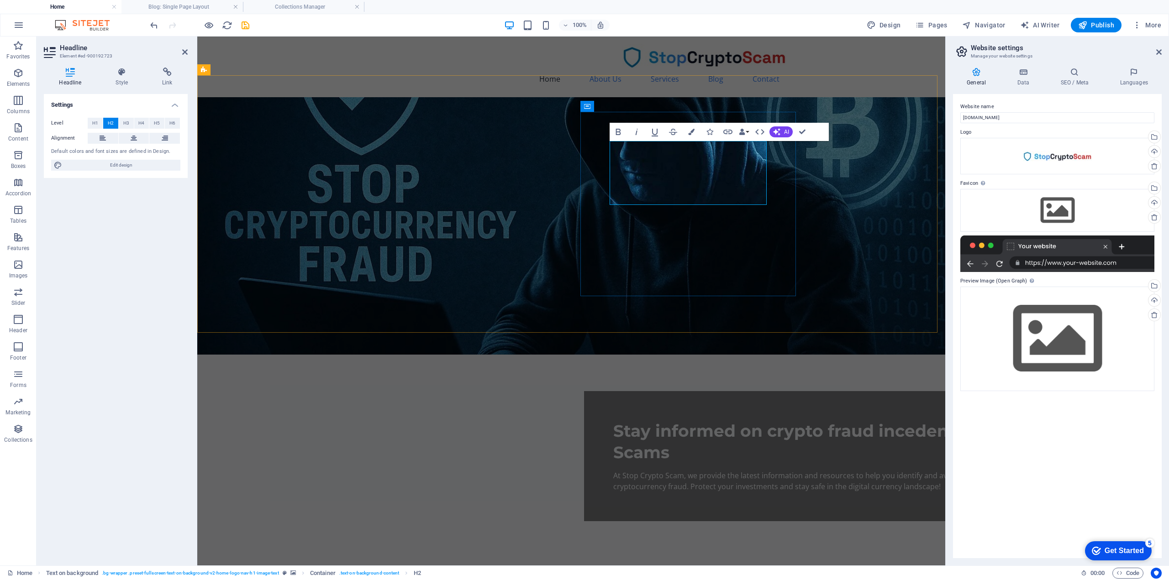
click at [717, 421] on span "Stay informed on crypto fraud incedents Scams" at bounding box center [788, 442] width 351 height 42
drag, startPoint x: 760, startPoint y: 192, endPoint x: 671, endPoint y: 172, distance: 91.7
click at [671, 420] on h2 "Stay informed on crypto fraud incedents Scams" at bounding box center [799, 441] width 373 height 43
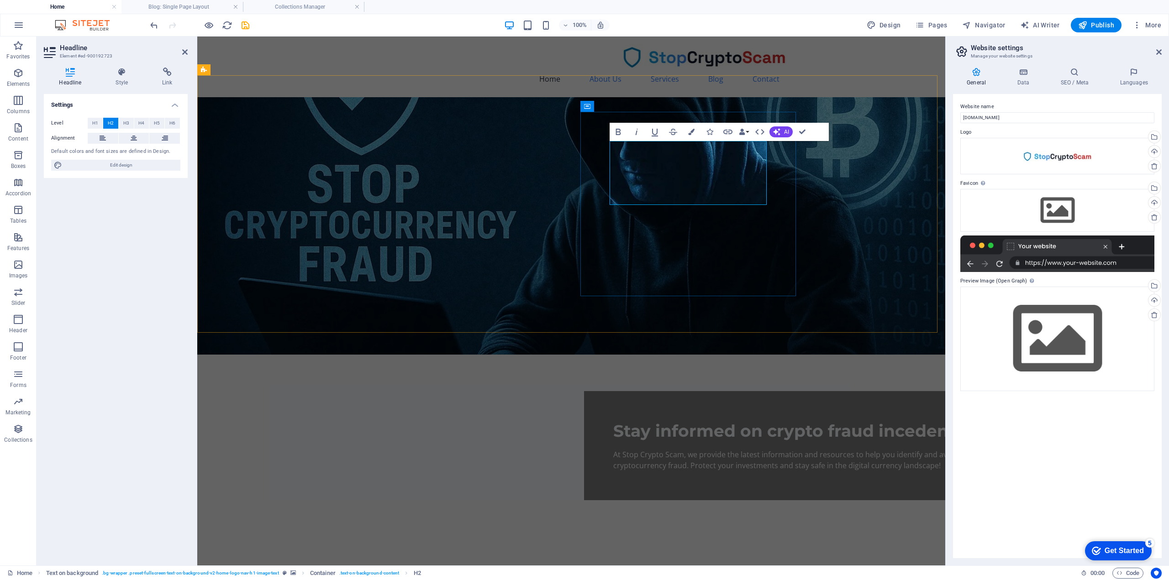
click at [751, 421] on span "Stay informed on crypto fraud incedent" at bounding box center [784, 431] width 342 height 20
click at [700, 420] on h2 "Stay informed on crypto fraud incedent" at bounding box center [799, 430] width 373 height 21
click at [681, 449] on div "At Stop Crypto Scam, we provide the latest information and resources to help yo…" at bounding box center [799, 460] width 373 height 22
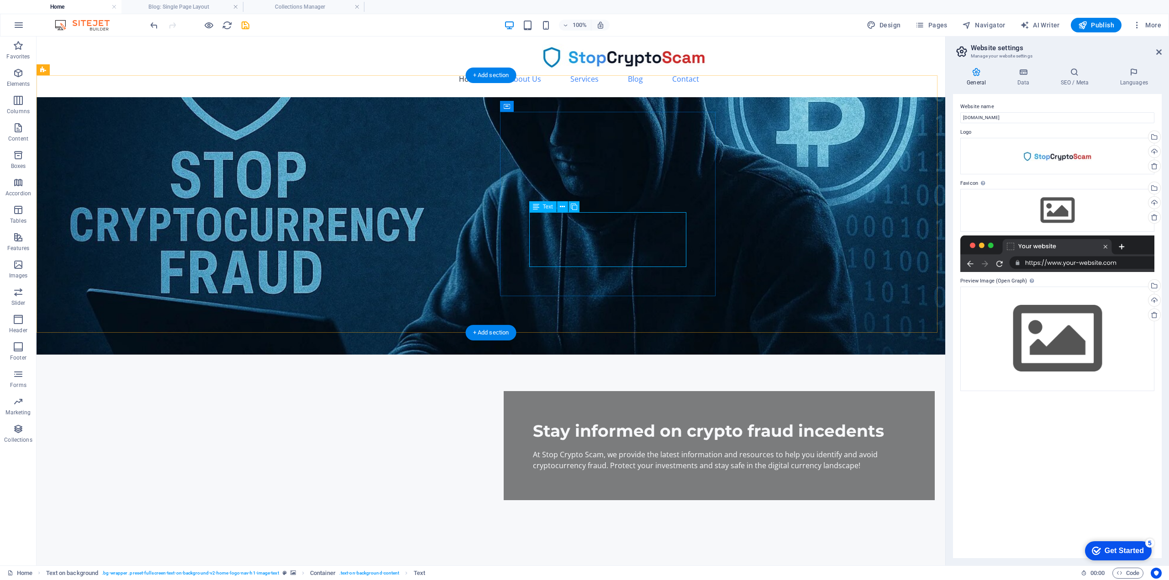
click at [603, 449] on div "At Stop Crypto Scam, we provide the latest information and resources to help yo…" at bounding box center [719, 460] width 373 height 22
click at [606, 449] on div "At Stop Crypto Scam, we provide the latest information and resources to help yo…" at bounding box center [719, 460] width 373 height 22
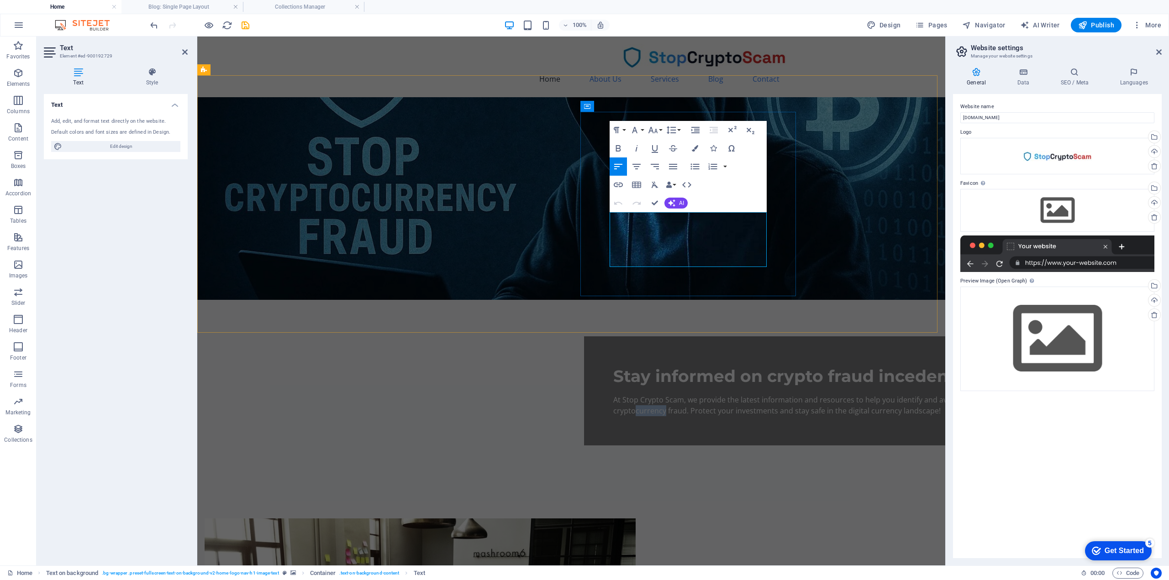
drag, startPoint x: 693, startPoint y: 239, endPoint x: 723, endPoint y: 239, distance: 29.7
click at [723, 394] on p "At Stop Crypto Scam, we provide the latest information and resources to help yo…" at bounding box center [799, 405] width 373 height 22
drag, startPoint x: 743, startPoint y: 238, endPoint x: 747, endPoint y: 242, distance: 5.2
click at [744, 394] on p "At Stop Crypto Scam, we provide the latest information and resources to help yo…" at bounding box center [799, 405] width 373 height 22
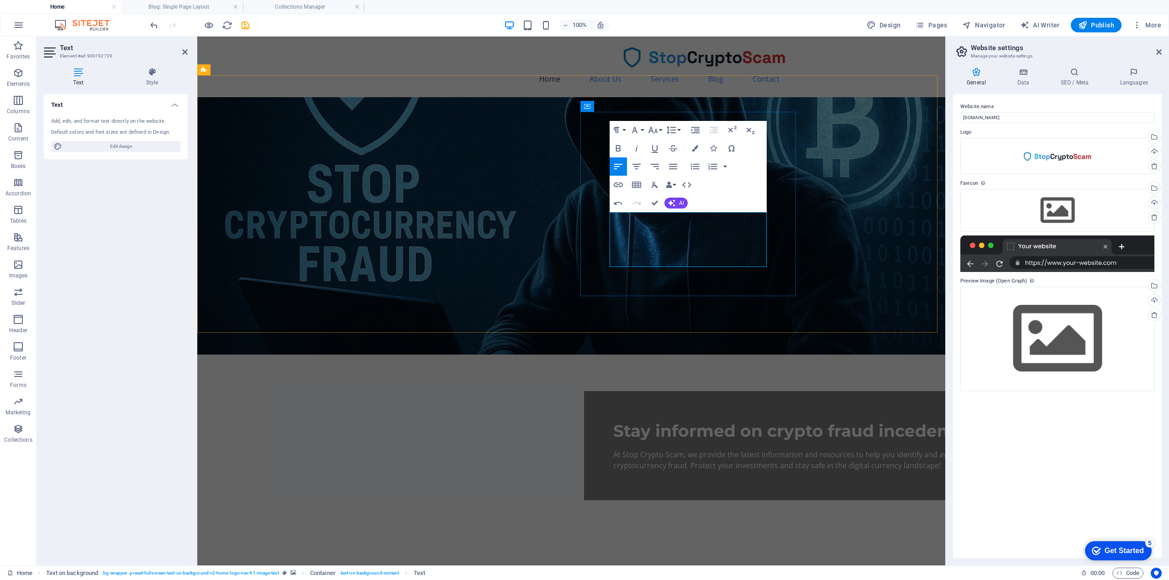
click at [707, 449] on p "At Stop Crypto Scam, we provide the latest information and resources to help yo…" at bounding box center [799, 460] width 373 height 22
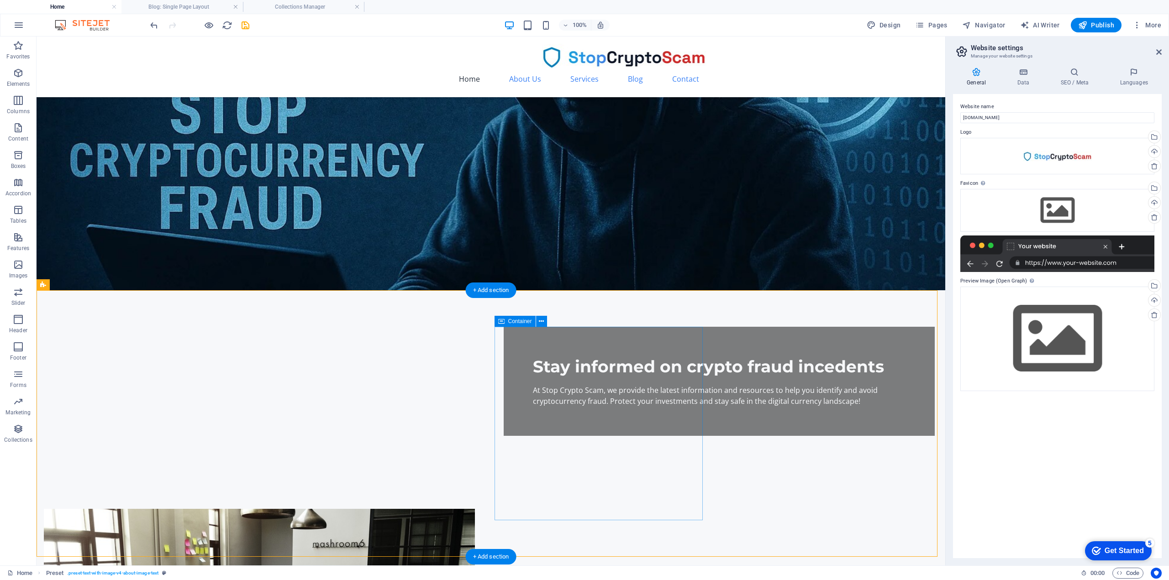
scroll to position [46, 0]
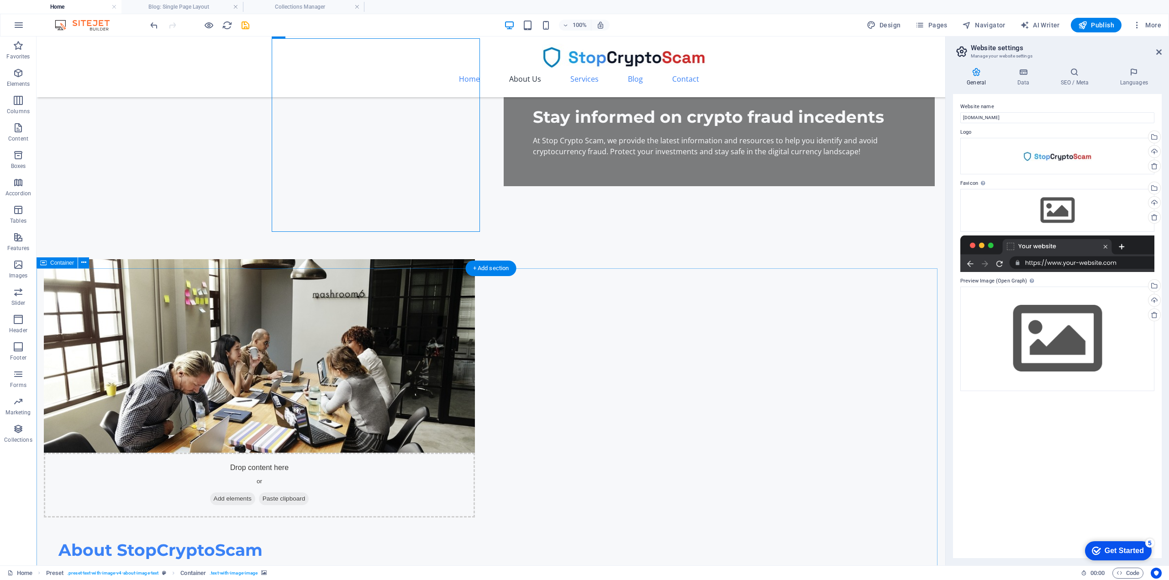
scroll to position [183, 0]
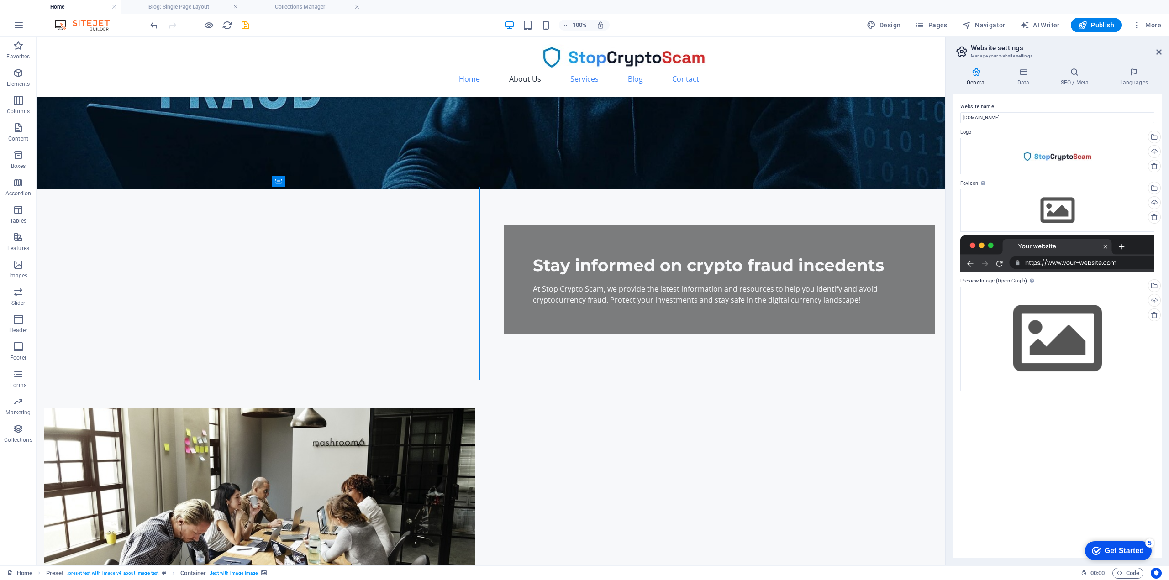
click at [970, 183] on label "Favicon Set the favicon of your website here. A favicon is a small icon shown i…" at bounding box center [1057, 183] width 194 height 11
click at [969, 182] on label "Favicon Set the favicon of your website here. A favicon is a small icon shown i…" at bounding box center [1057, 183] width 194 height 11
click at [246, 27] on icon "save" at bounding box center [245, 25] width 10 height 10
